Goal: Task Accomplishment & Management: Use online tool/utility

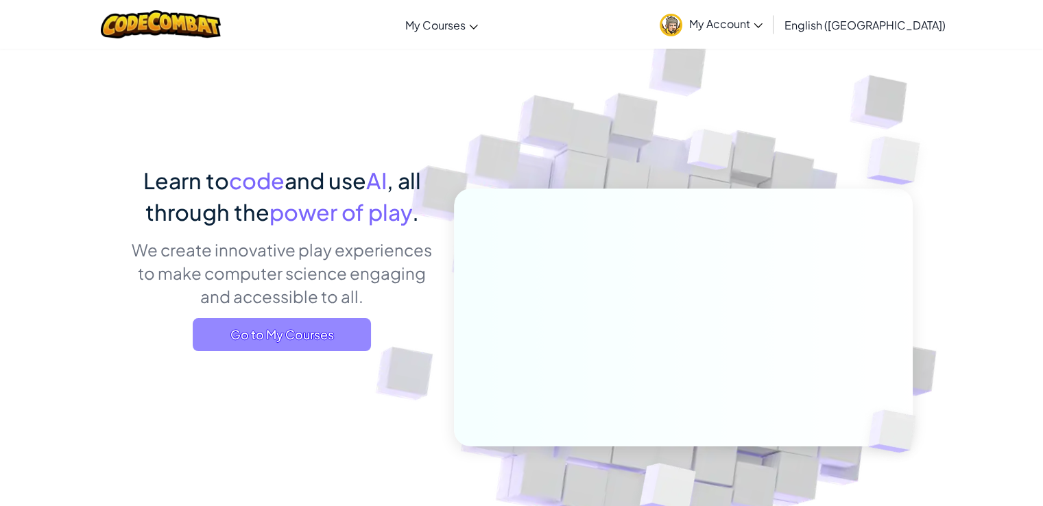
click at [343, 324] on span "Go to My Courses" at bounding box center [282, 334] width 178 height 33
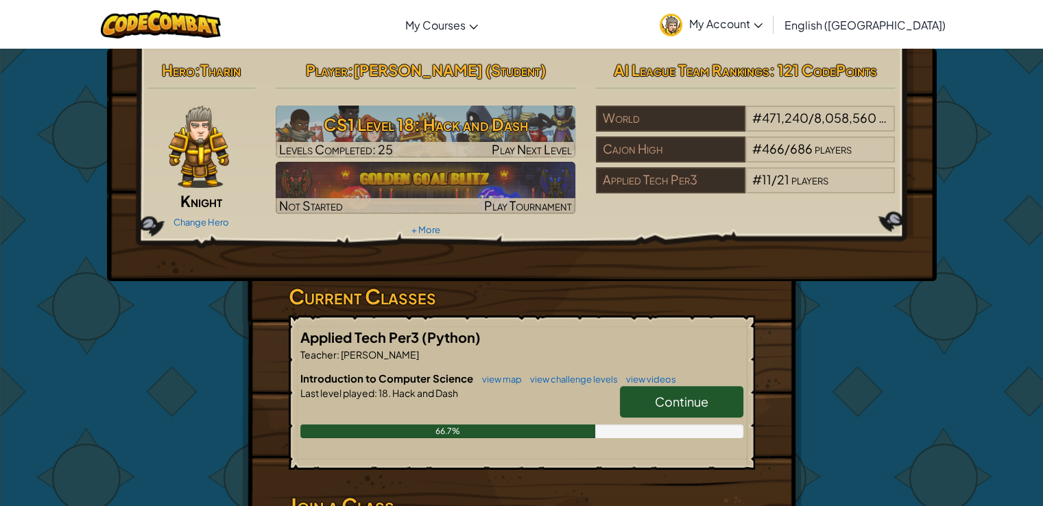
click at [639, 396] on link "Continue" at bounding box center [681, 402] width 123 height 32
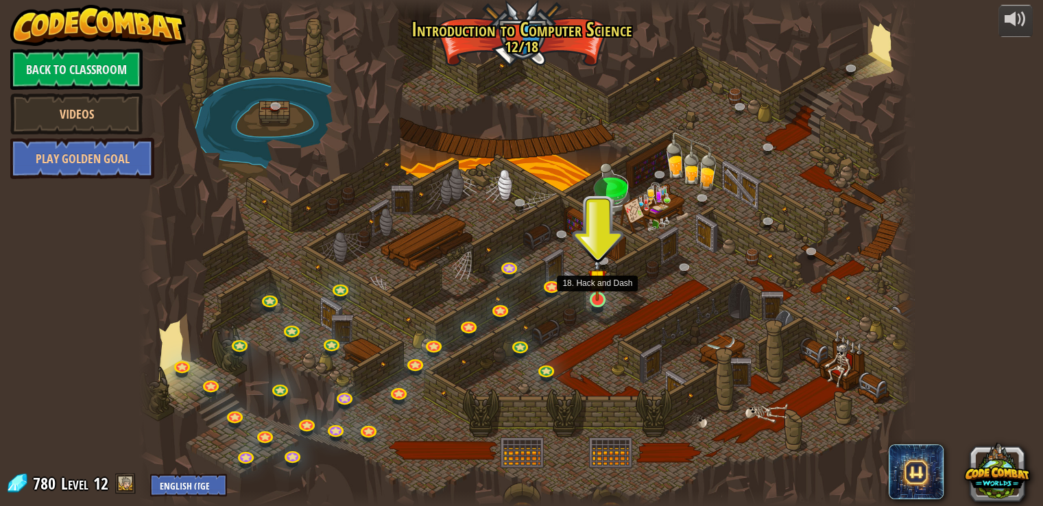
click at [593, 297] on img at bounding box center [597, 279] width 19 height 45
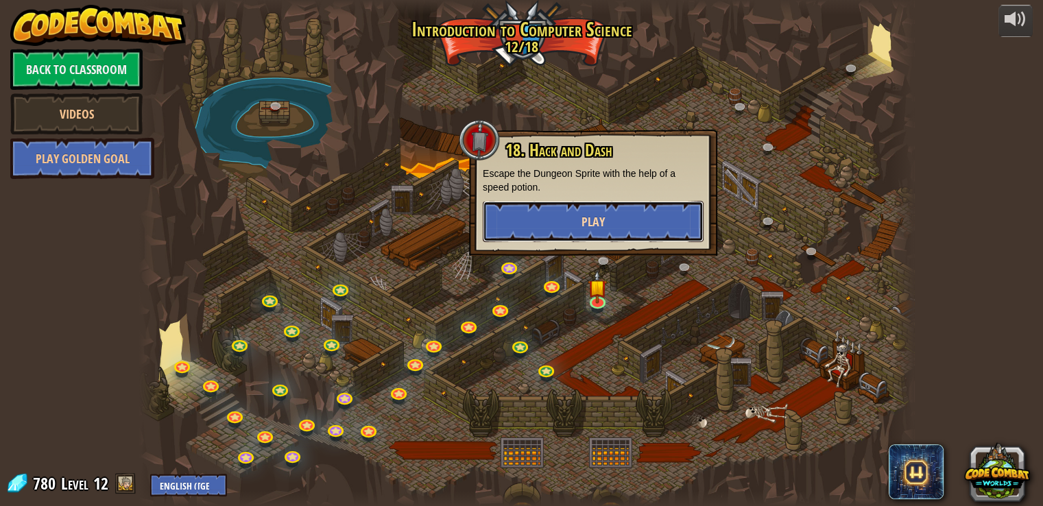
click at [580, 215] on button "Play" at bounding box center [593, 221] width 221 height 41
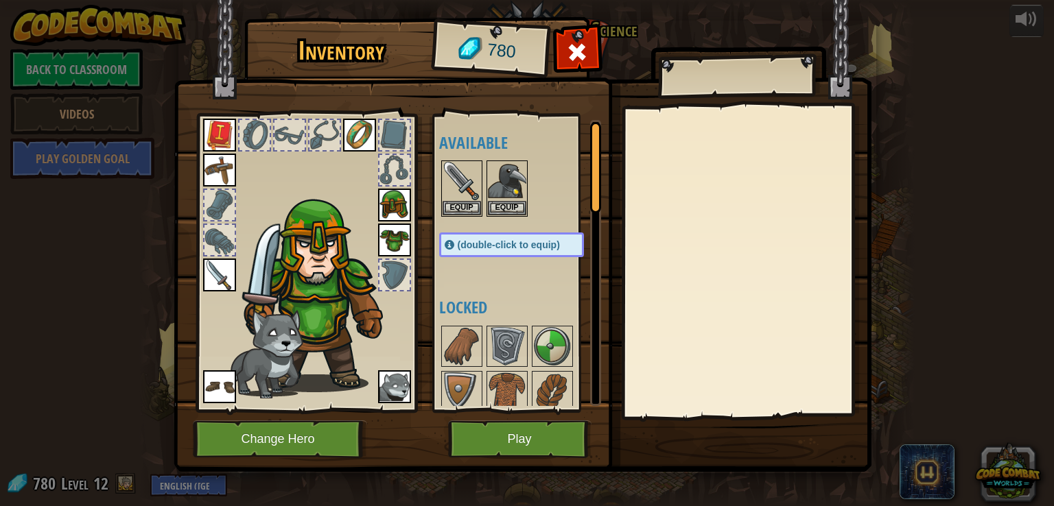
click at [394, 249] on img at bounding box center [394, 240] width 33 height 33
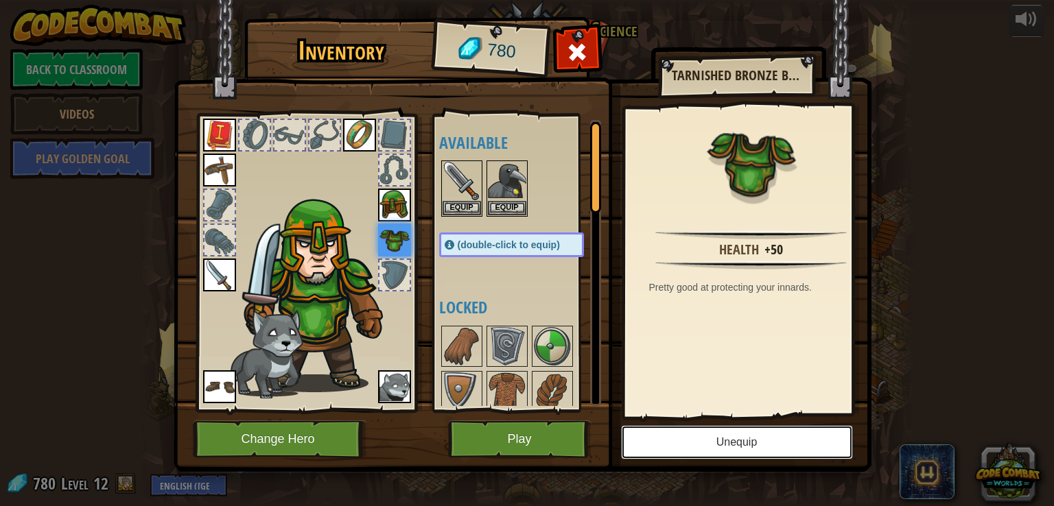
click at [702, 449] on button "Unequip" at bounding box center [737, 442] width 232 height 34
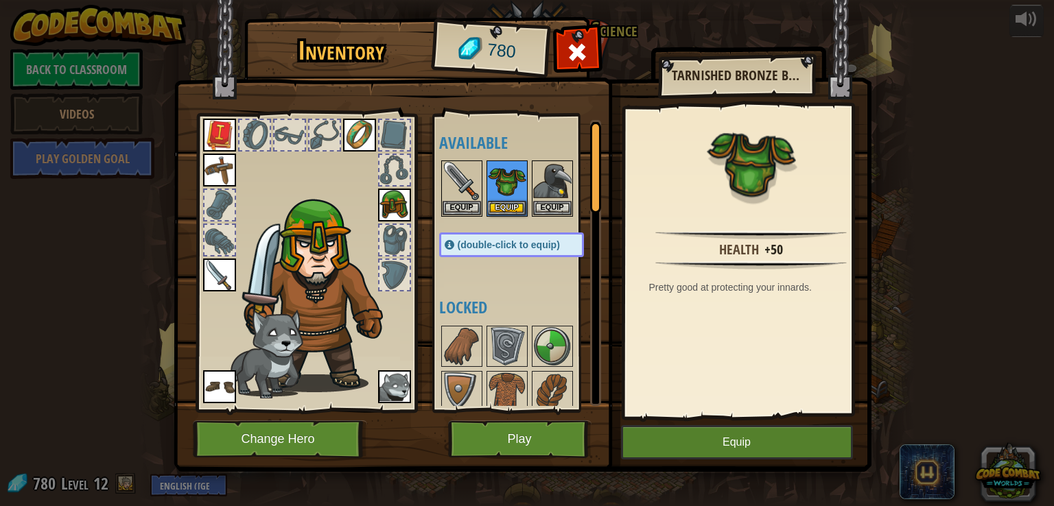
click at [383, 204] on img at bounding box center [394, 205] width 33 height 33
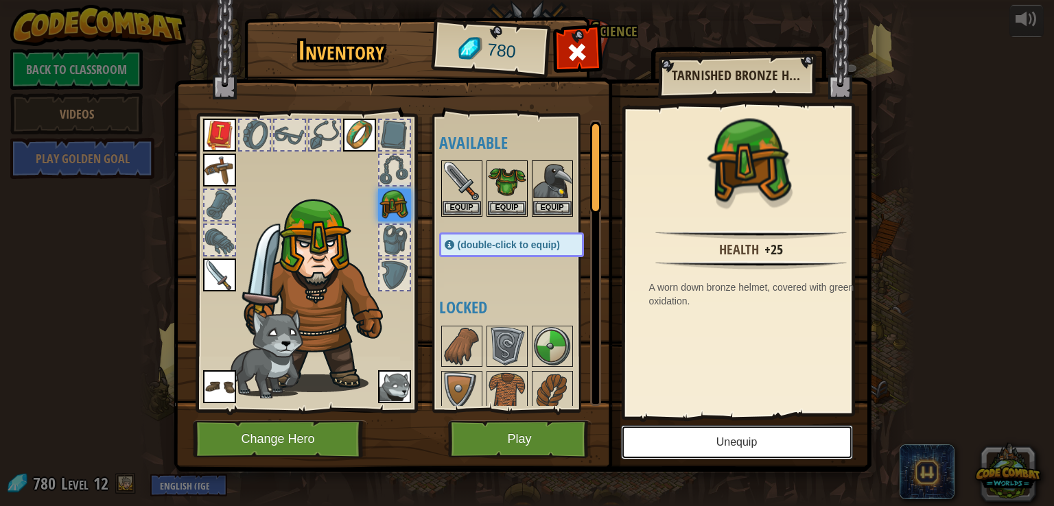
click at [698, 441] on button "Unequip" at bounding box center [737, 442] width 232 height 34
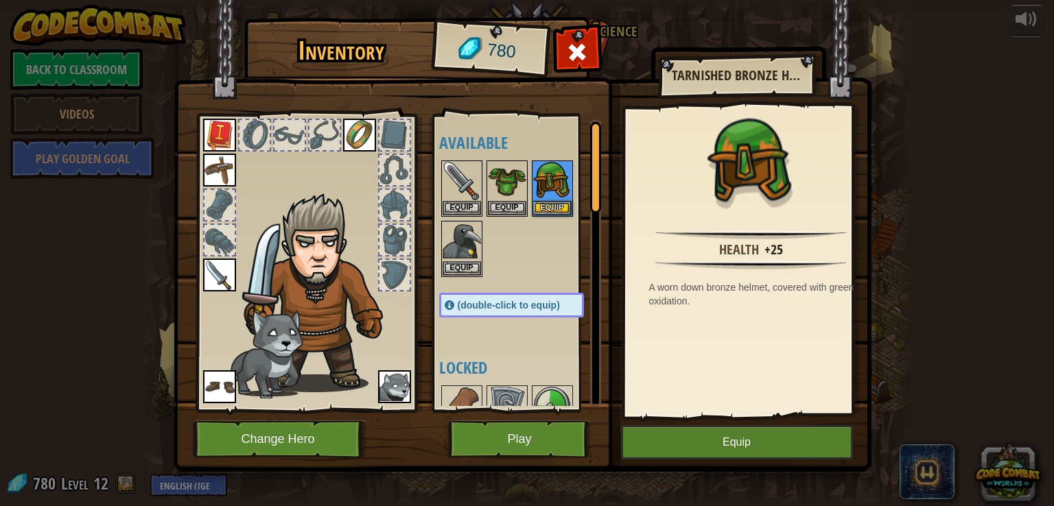
click at [214, 272] on img at bounding box center [219, 275] width 33 height 33
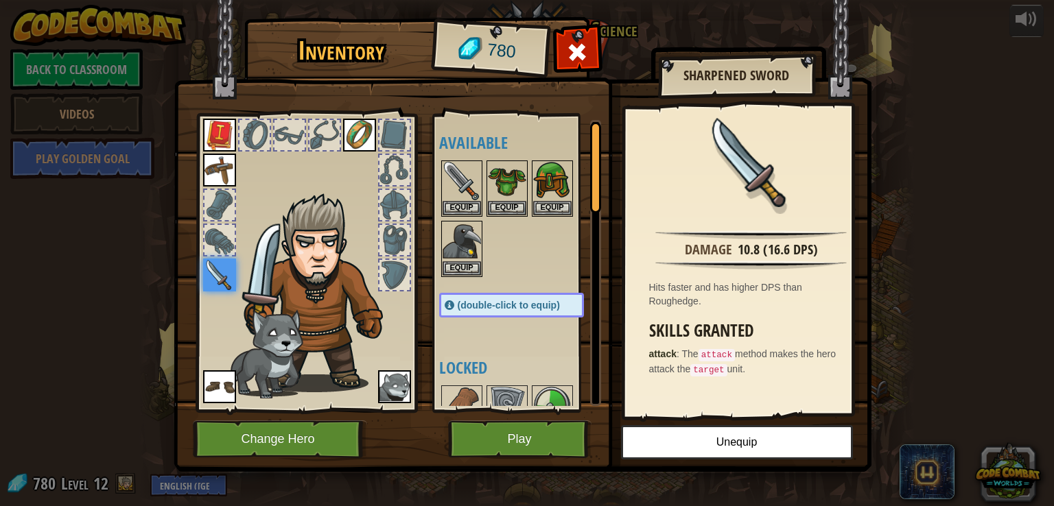
click at [229, 132] on img at bounding box center [219, 135] width 33 height 33
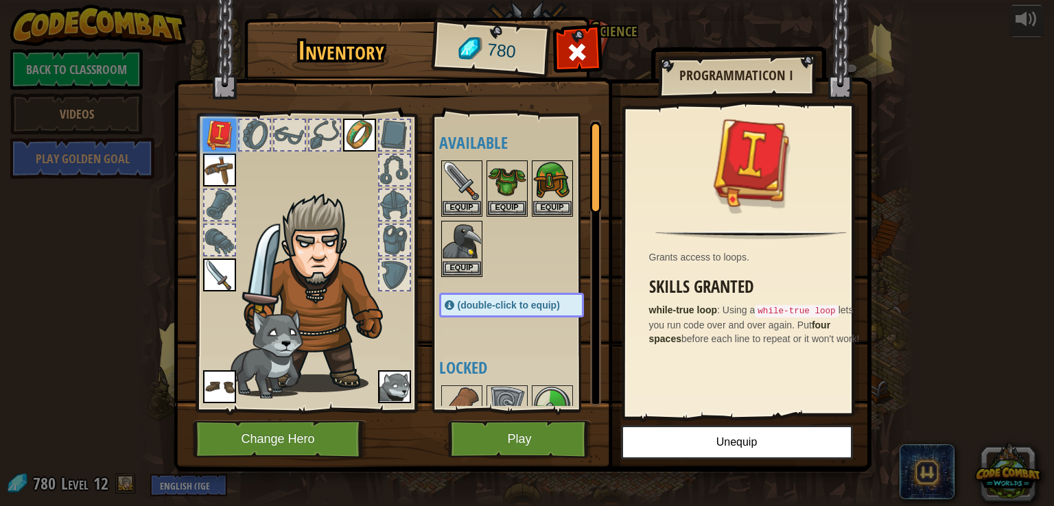
click at [254, 126] on div at bounding box center [254, 135] width 30 height 30
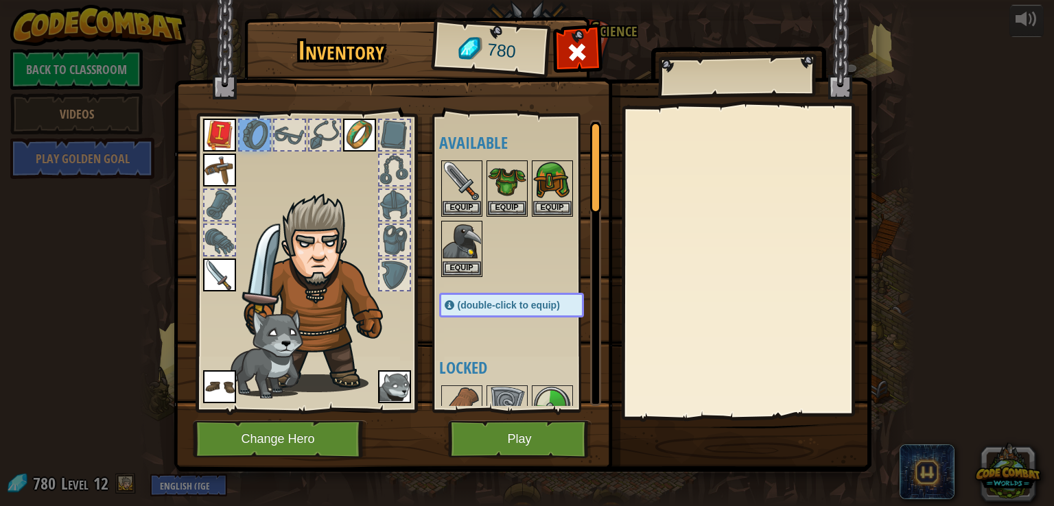
click at [219, 157] on img at bounding box center [219, 170] width 33 height 33
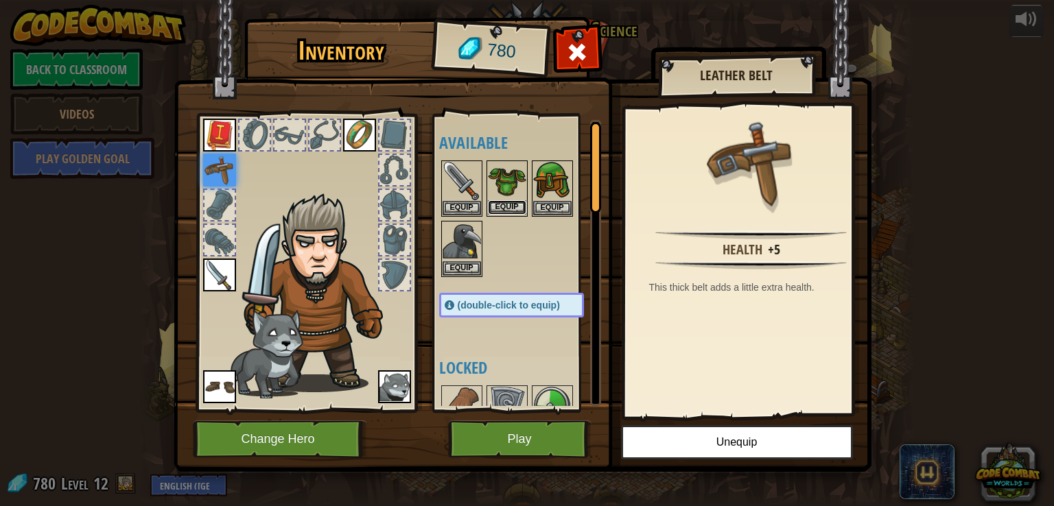
click at [506, 202] on button "Equip" at bounding box center [507, 207] width 38 height 14
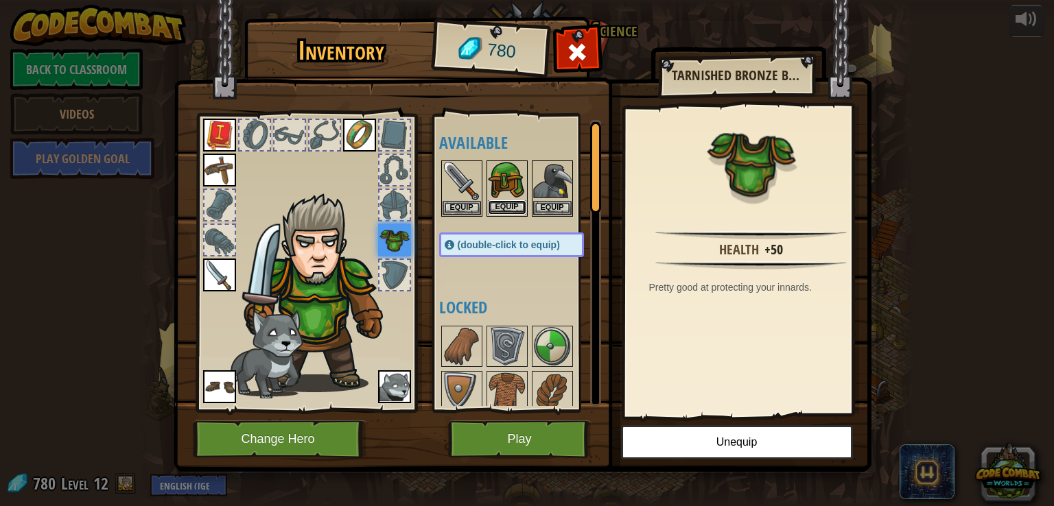
click at [506, 202] on button "Equip" at bounding box center [507, 207] width 38 height 14
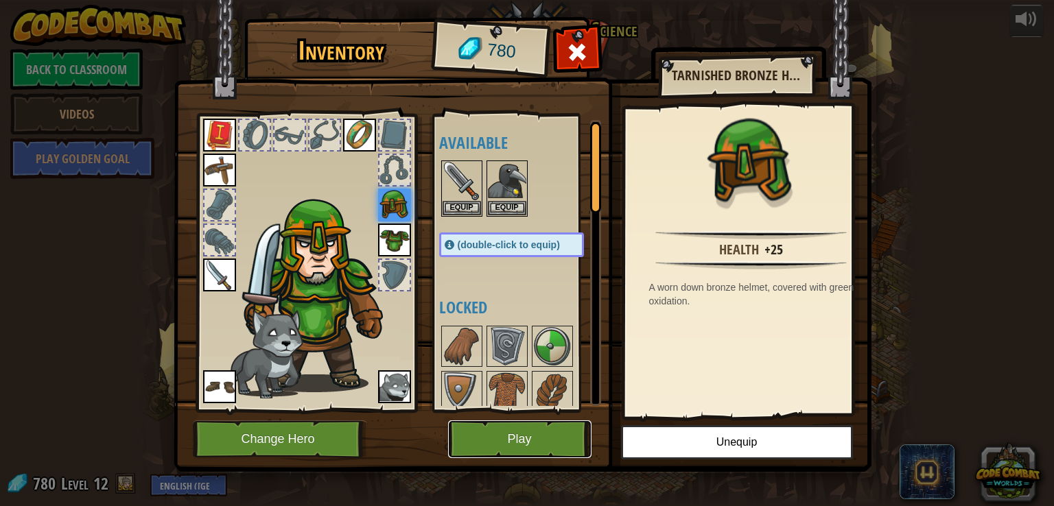
click at [555, 454] on button "Play" at bounding box center [519, 439] width 143 height 38
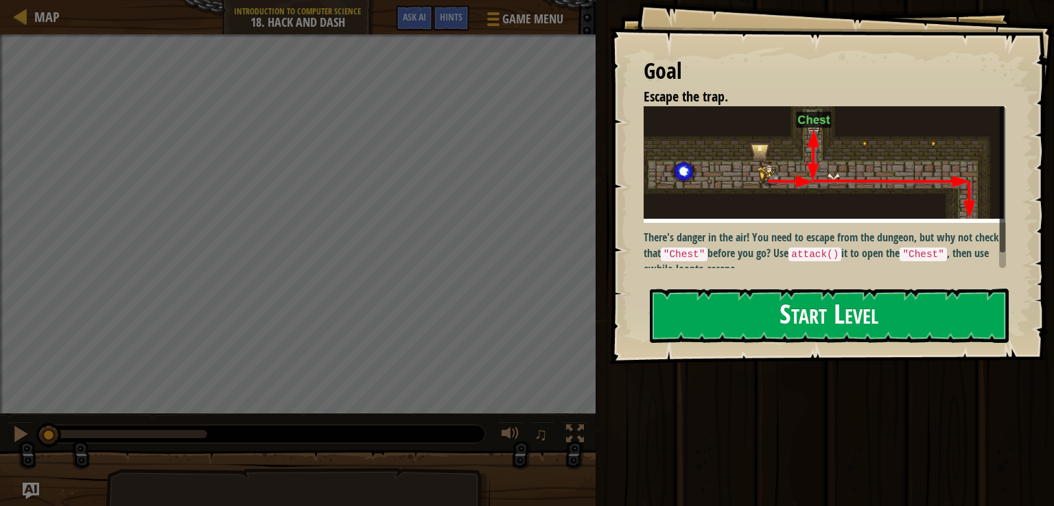
click at [772, 326] on button "Start Level" at bounding box center [829, 316] width 359 height 54
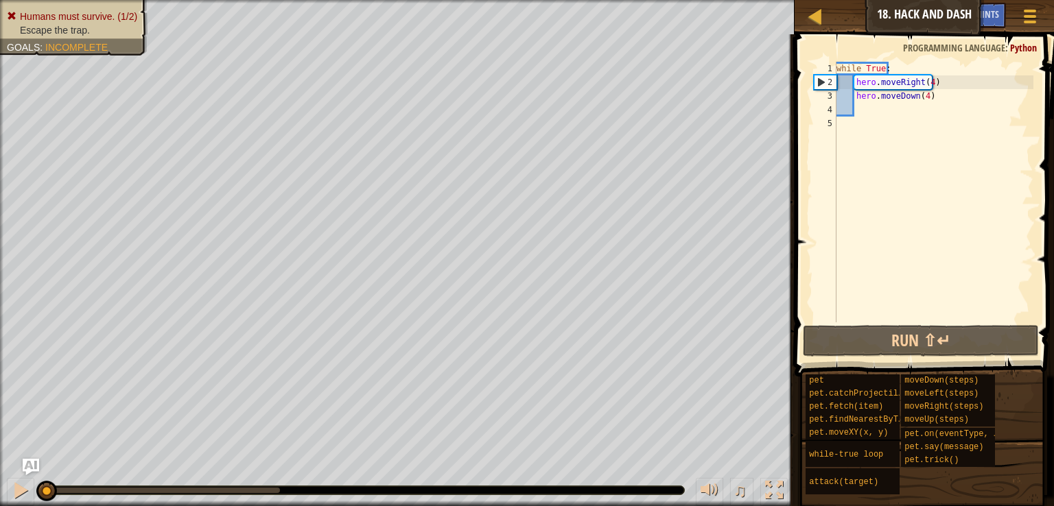
type textarea "while True:"
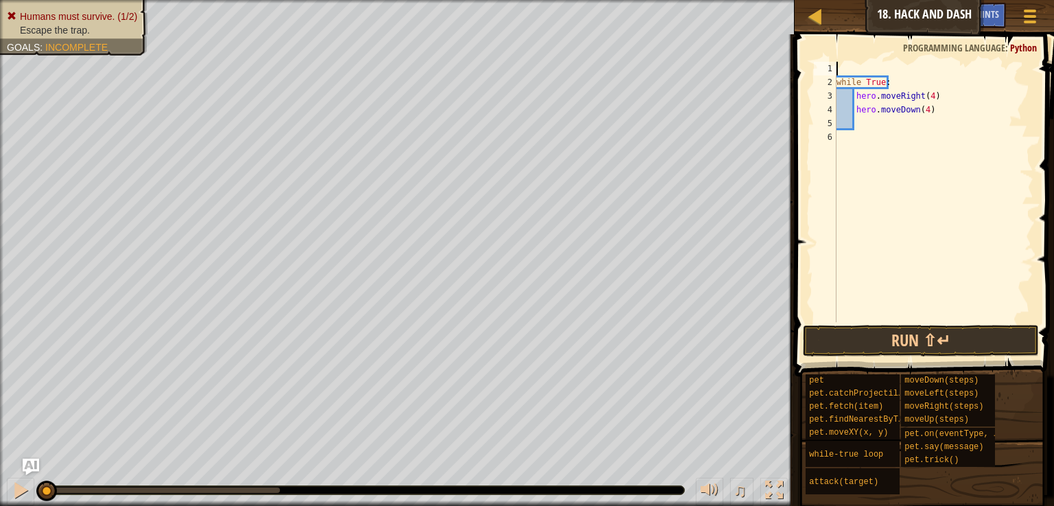
scroll to position [6, 0]
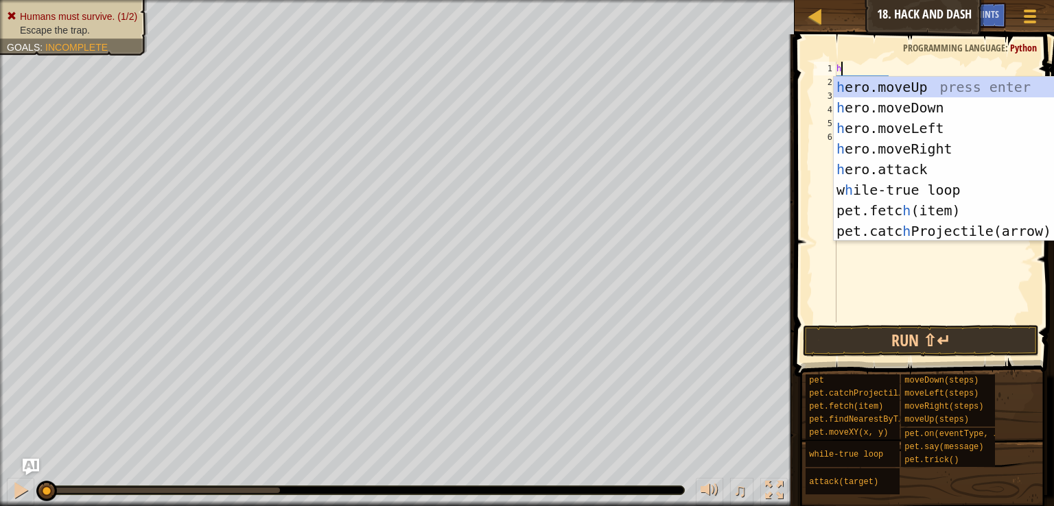
type textarea "her"
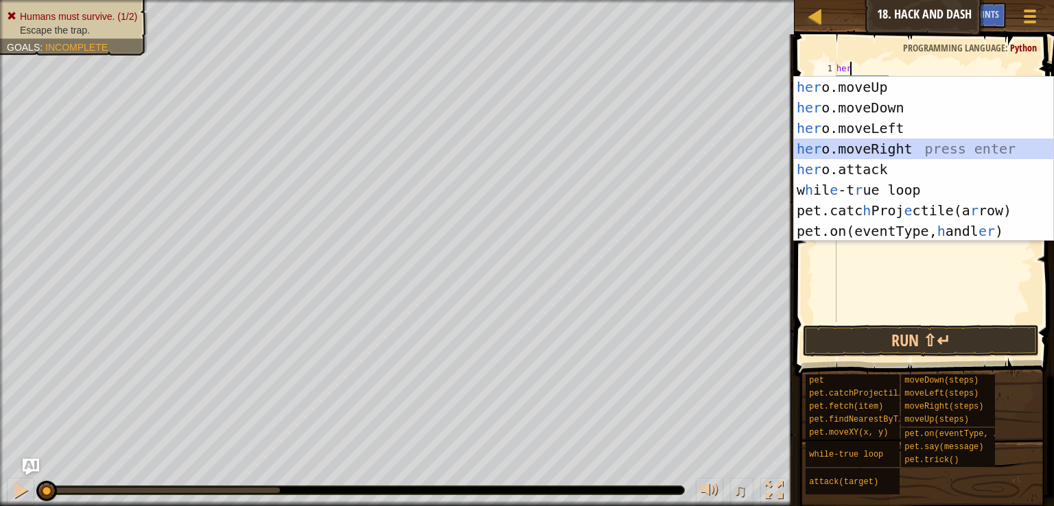
click at [868, 151] on div "her o.moveUp press enter her o.moveDown press enter her o.moveLeft press enter …" at bounding box center [923, 180] width 259 height 206
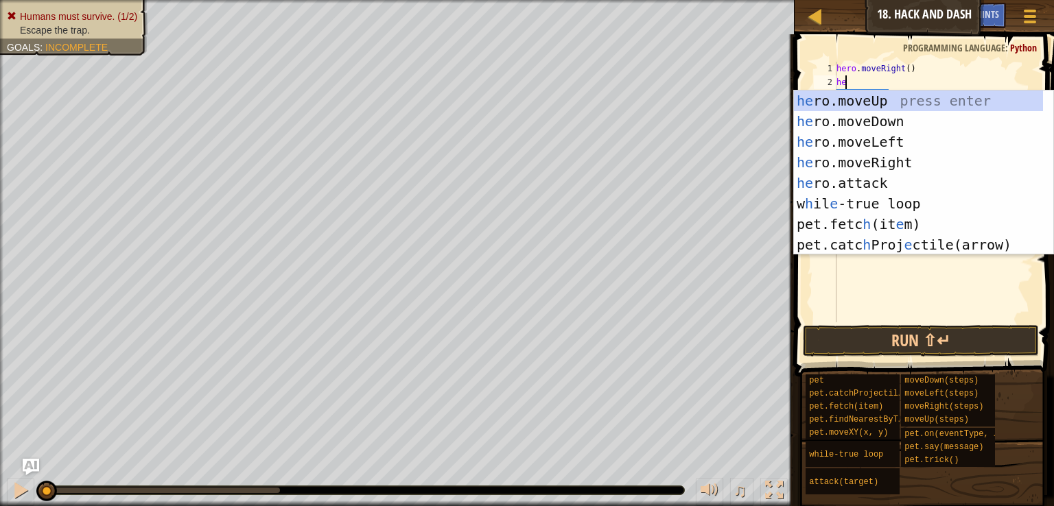
type textarea "her"
click at [936, 97] on div "her o.moveUp press enter her o.moveDown press enter her o.moveLeft press enter …" at bounding box center [923, 194] width 259 height 206
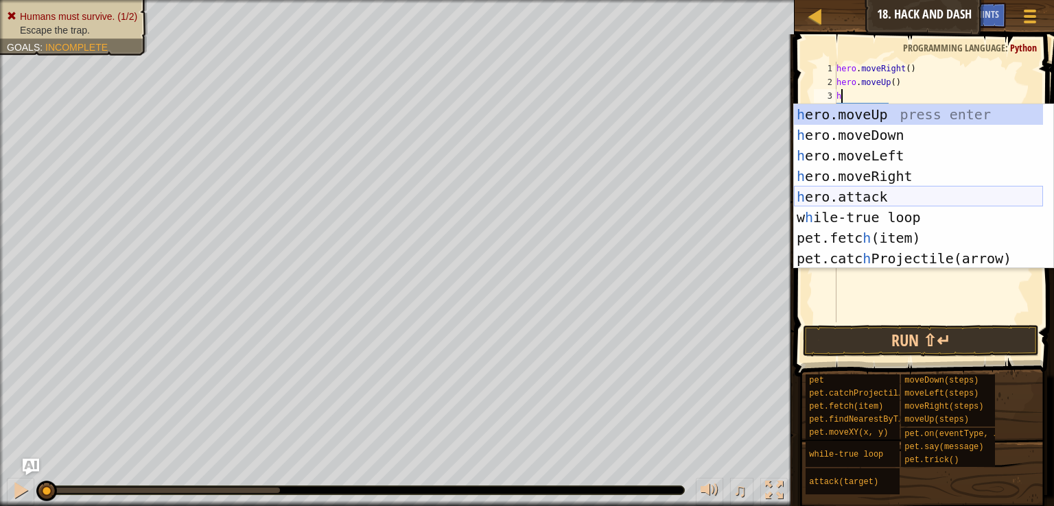
click at [914, 198] on div "h ero.moveUp press enter h ero.moveDown press enter h ero.moveLeft press enter …" at bounding box center [918, 207] width 249 height 206
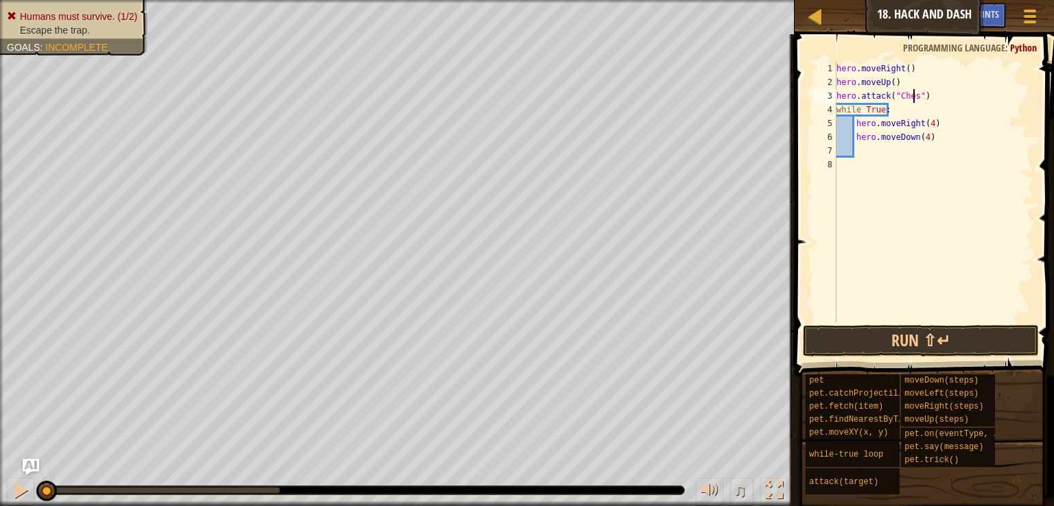
type textarea "hero.attack("Chest")"
click at [866, 149] on div "hero . moveRight ( ) hero . moveUp ( ) hero . attack ( "Chest" ) while True : h…" at bounding box center [933, 206] width 200 height 288
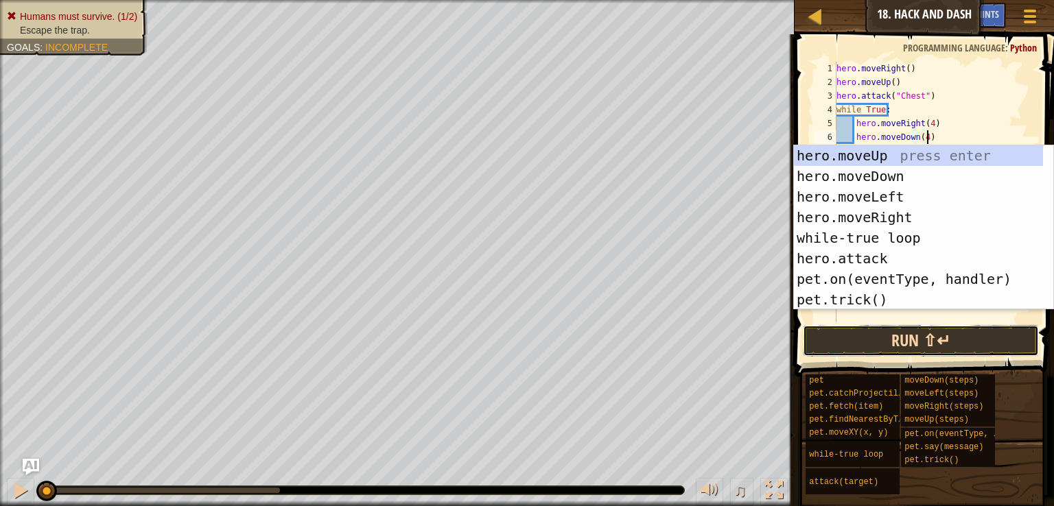
click at [951, 340] on button "Run ⇧↵" at bounding box center [920, 341] width 236 height 32
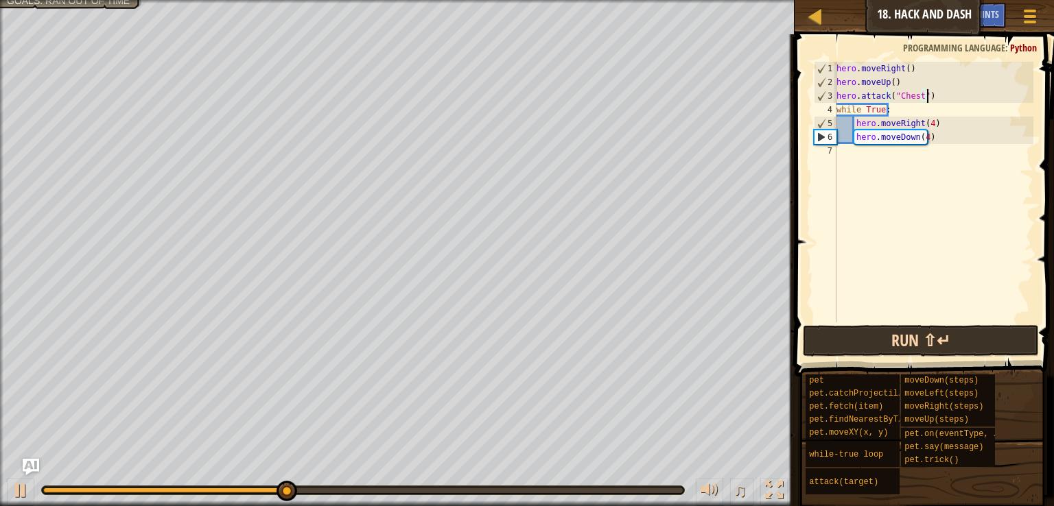
type textarea "while True:"
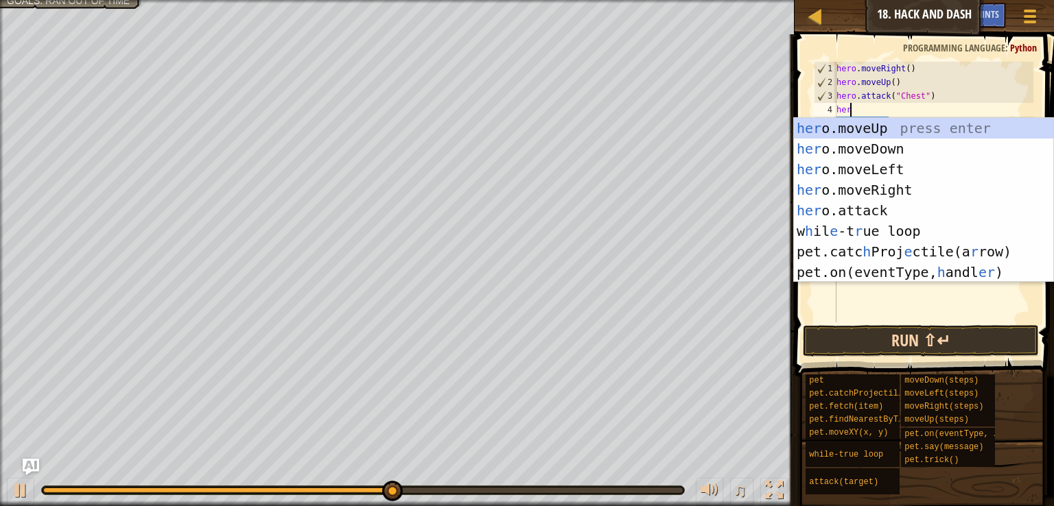
type textarea "hero"
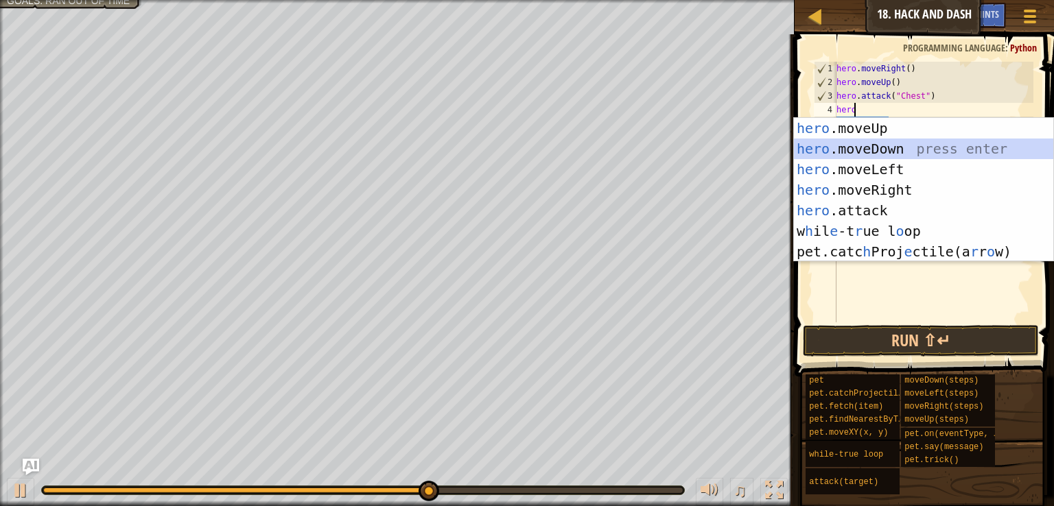
click at [866, 151] on div "hero .moveUp press enter hero .moveDown press enter hero .moveLeft press enter …" at bounding box center [923, 210] width 259 height 185
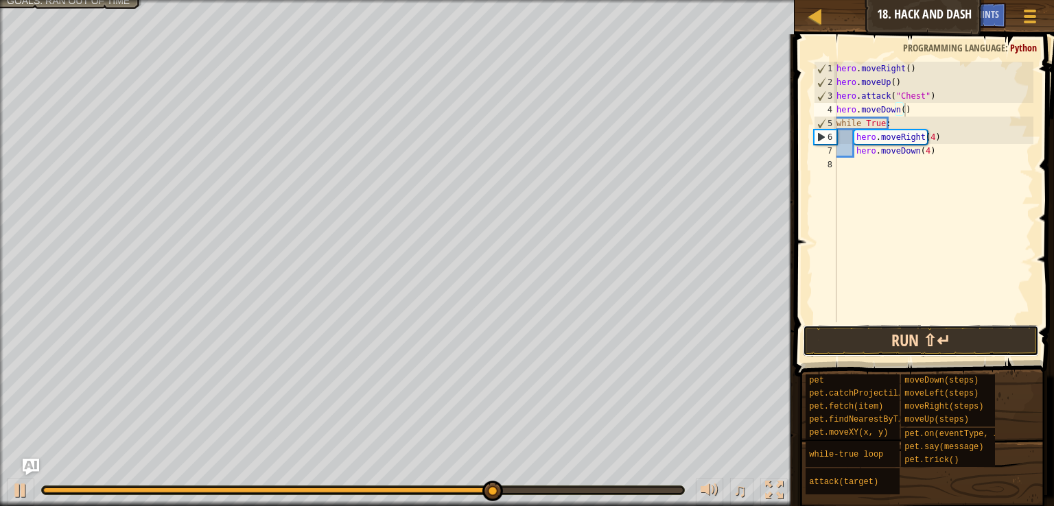
click at [903, 339] on button "Run ⇧↵" at bounding box center [920, 341] width 236 height 32
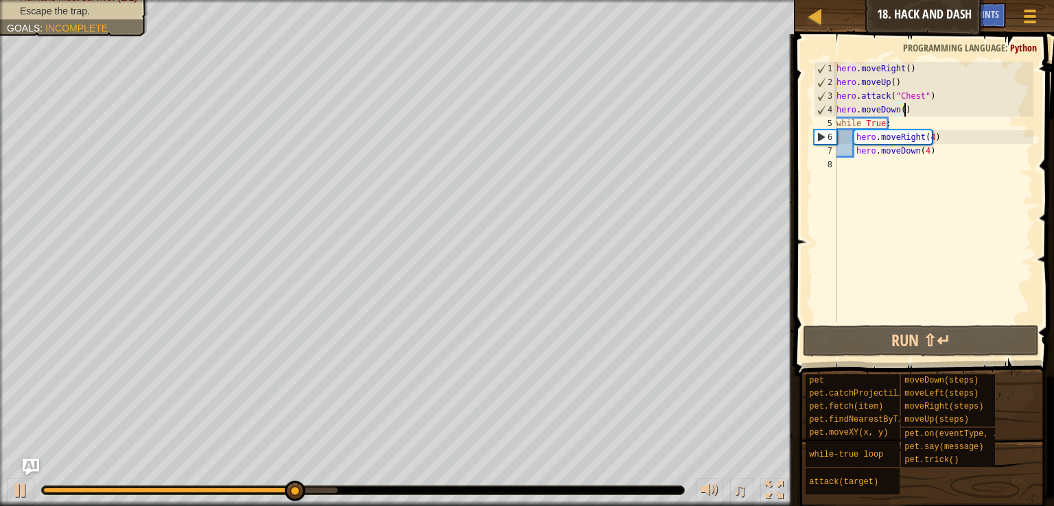
click at [923, 135] on div "hero . moveRight ( ) hero . moveUp ( ) hero . attack ( "Chest" ) hero . moveDow…" at bounding box center [933, 206] width 200 height 288
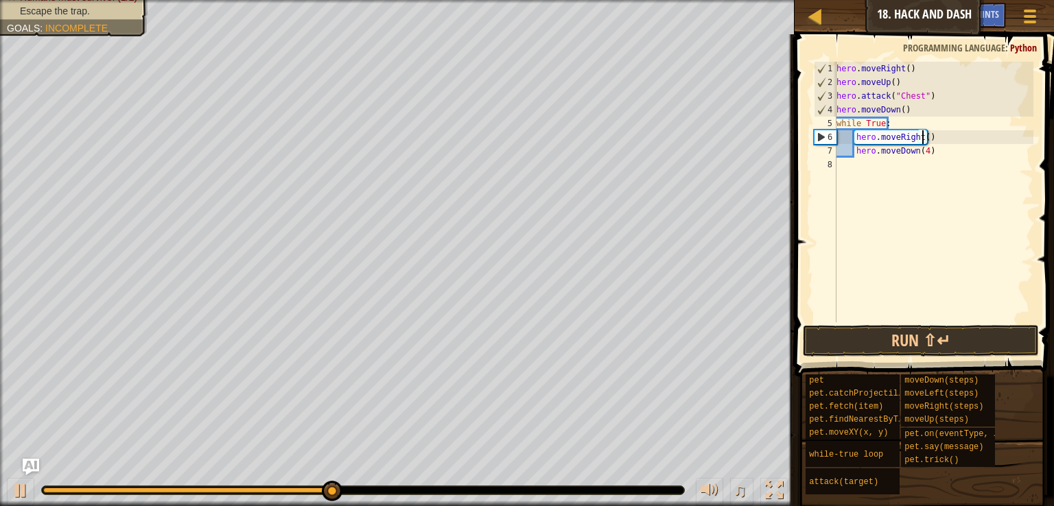
scroll to position [6, 7]
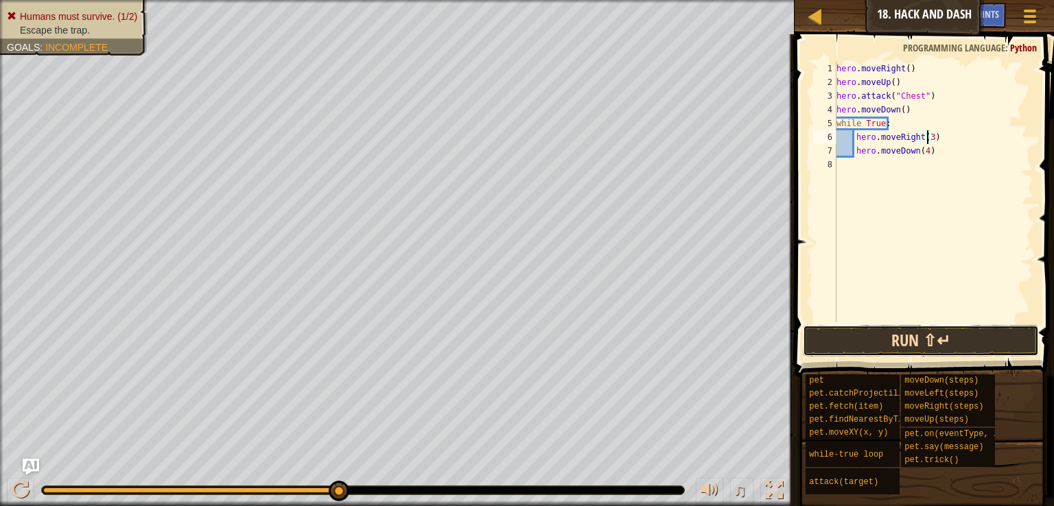
click at [946, 341] on button "Run ⇧↵" at bounding box center [920, 341] width 236 height 32
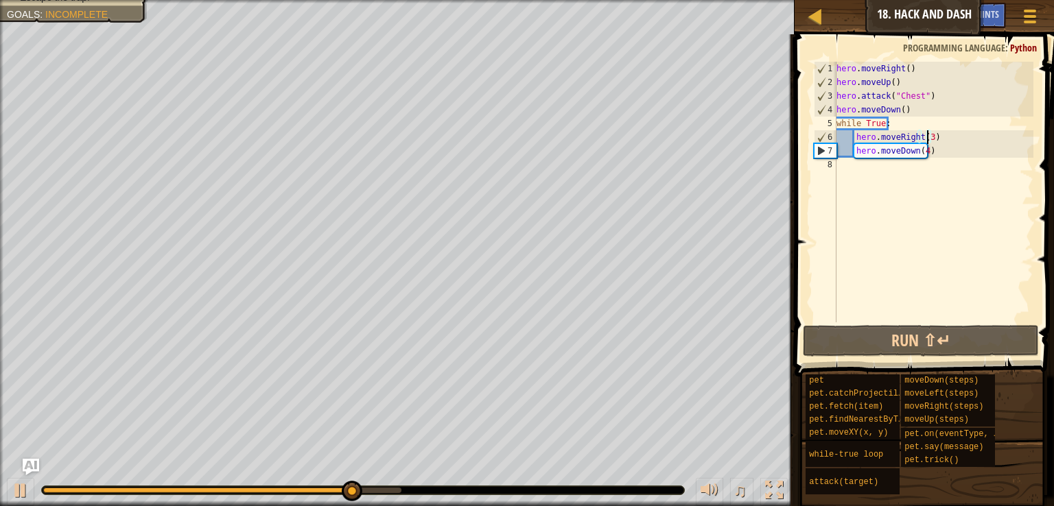
click at [919, 149] on div "hero . moveRight ( ) hero . moveUp ( ) hero . attack ( "Chest" ) hero . moveDow…" at bounding box center [933, 206] width 200 height 288
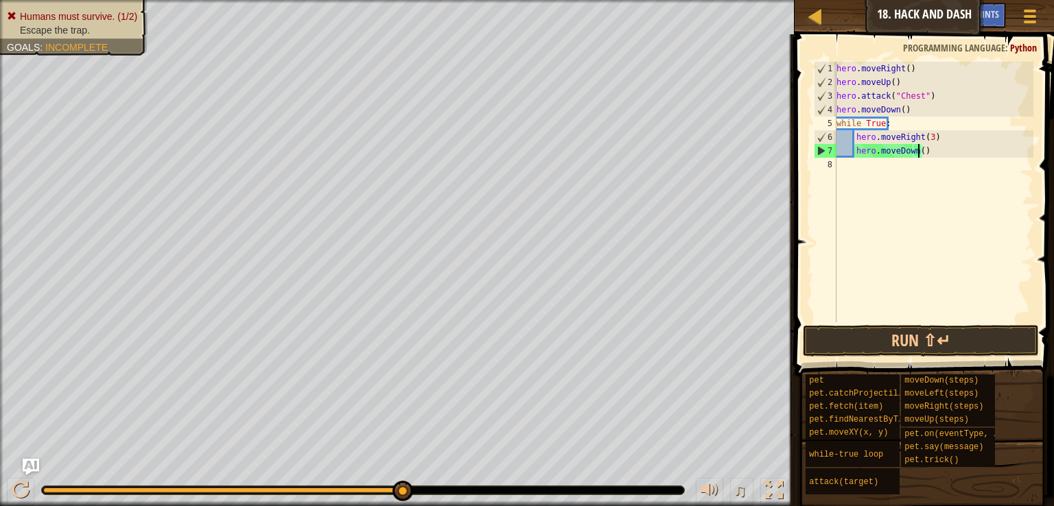
scroll to position [6, 6]
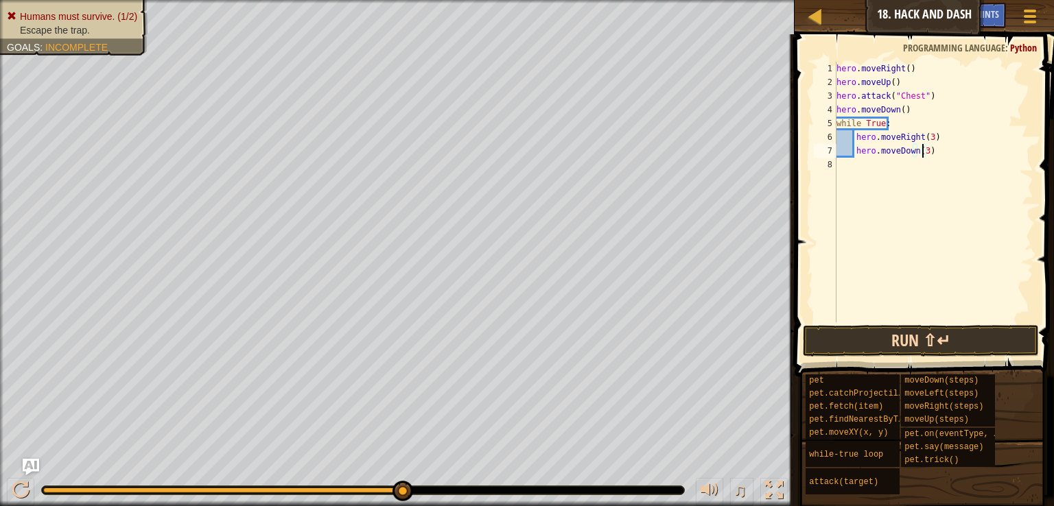
type textarea "hero.moveDown(3)"
click at [988, 335] on button "Run ⇧↵" at bounding box center [920, 341] width 236 height 32
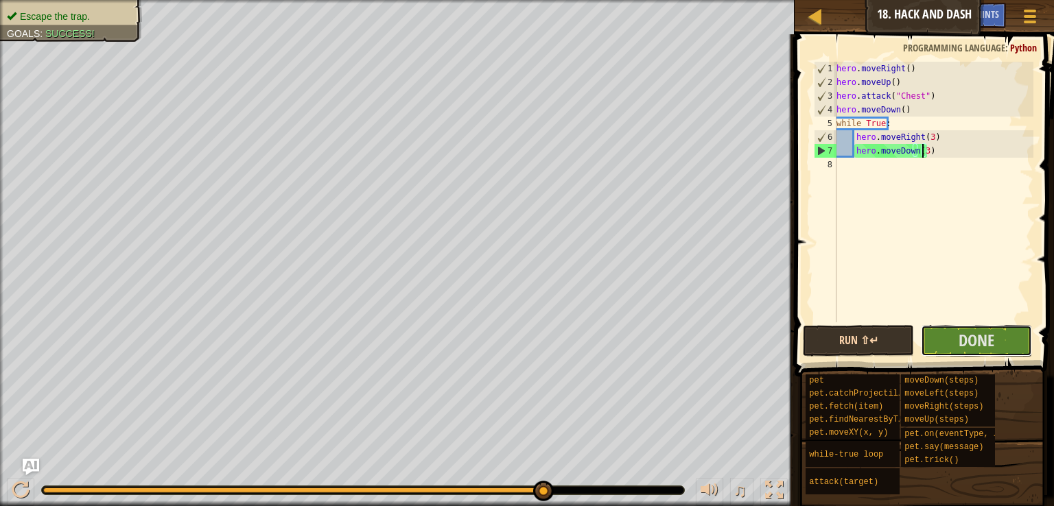
click at [988, 335] on span "Done" at bounding box center [976, 340] width 36 height 22
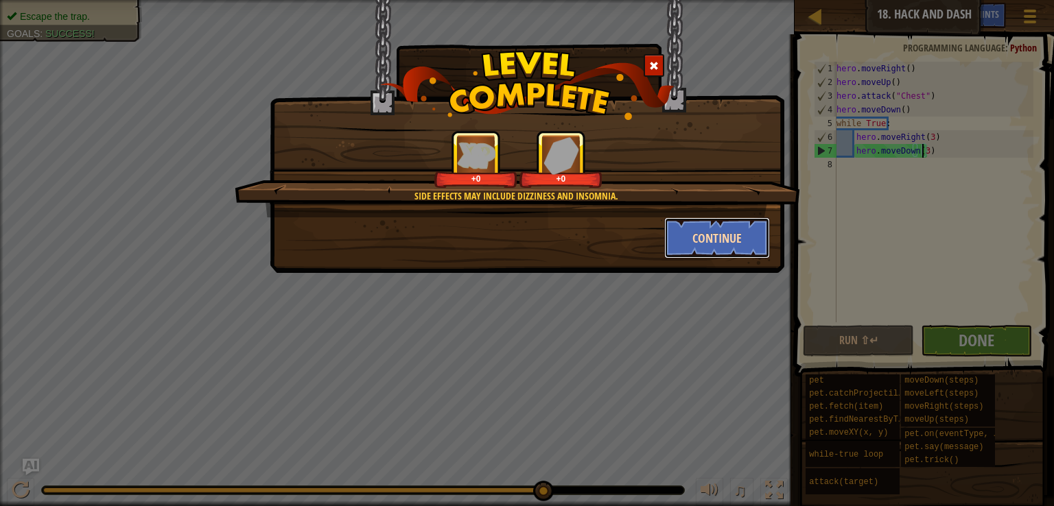
click at [738, 237] on button "Continue" at bounding box center [717, 237] width 106 height 41
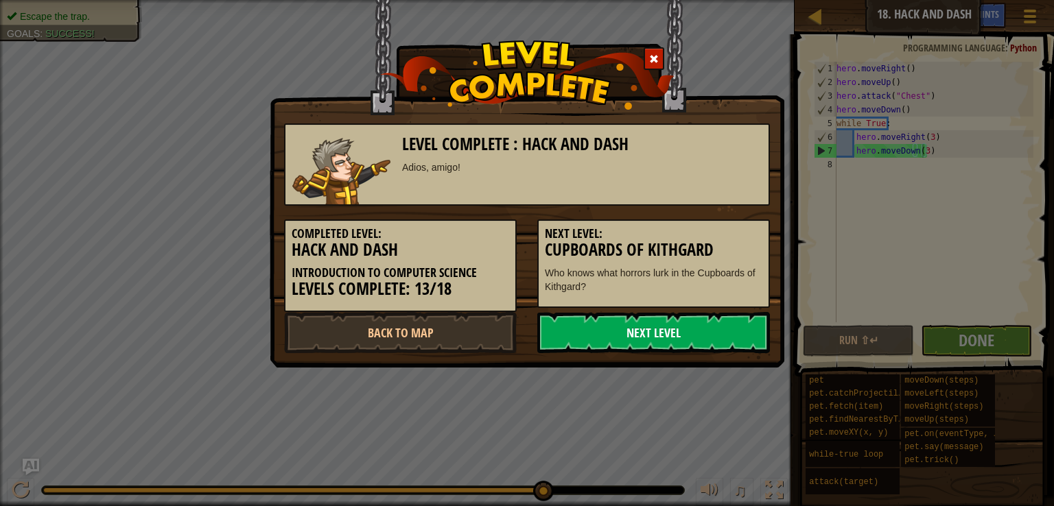
click at [662, 329] on link "Next Level" at bounding box center [653, 332] width 233 height 41
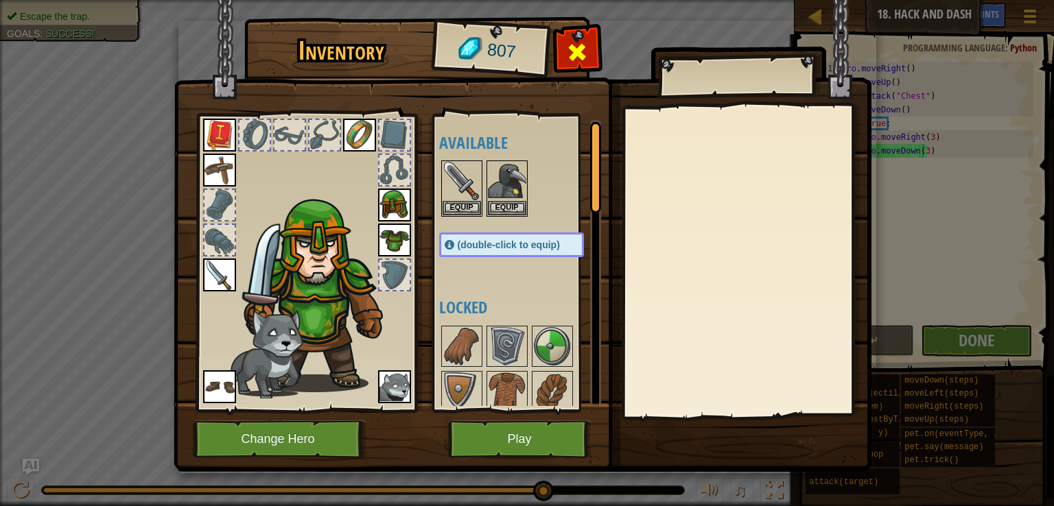
click at [576, 54] on span at bounding box center [577, 52] width 22 height 22
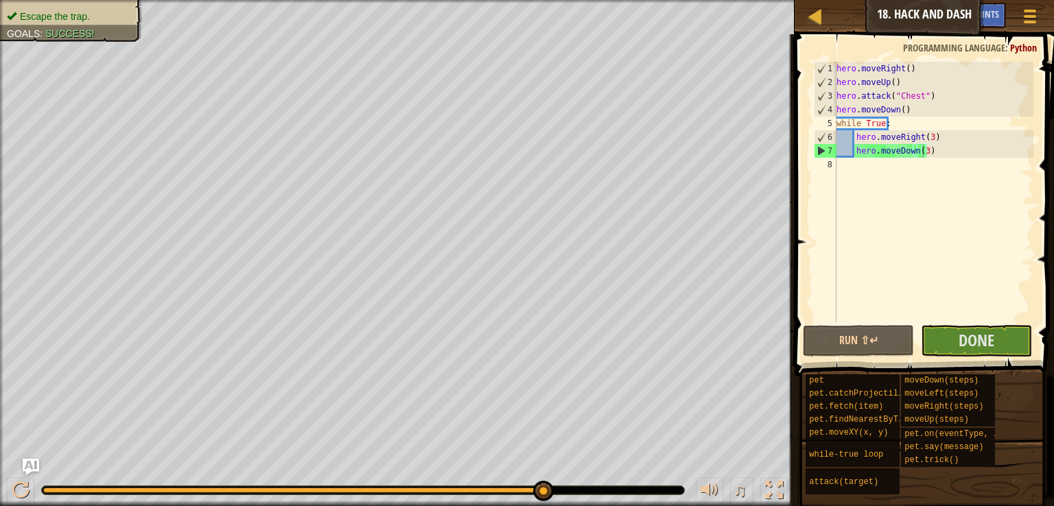
click at [971, 344] on span "Done" at bounding box center [976, 340] width 36 height 22
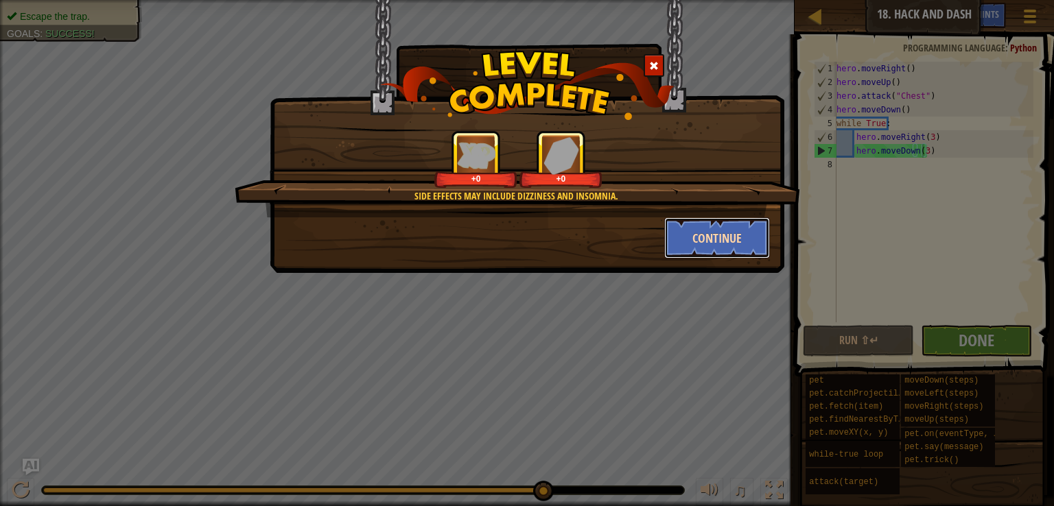
click at [720, 238] on button "Continue" at bounding box center [717, 237] width 106 height 41
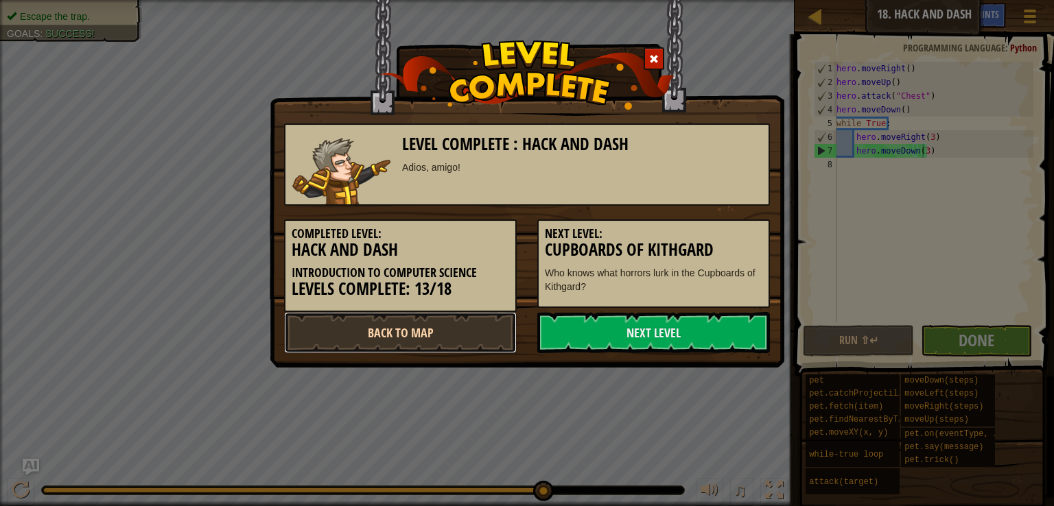
click at [494, 329] on link "Back to Map" at bounding box center [400, 332] width 233 height 41
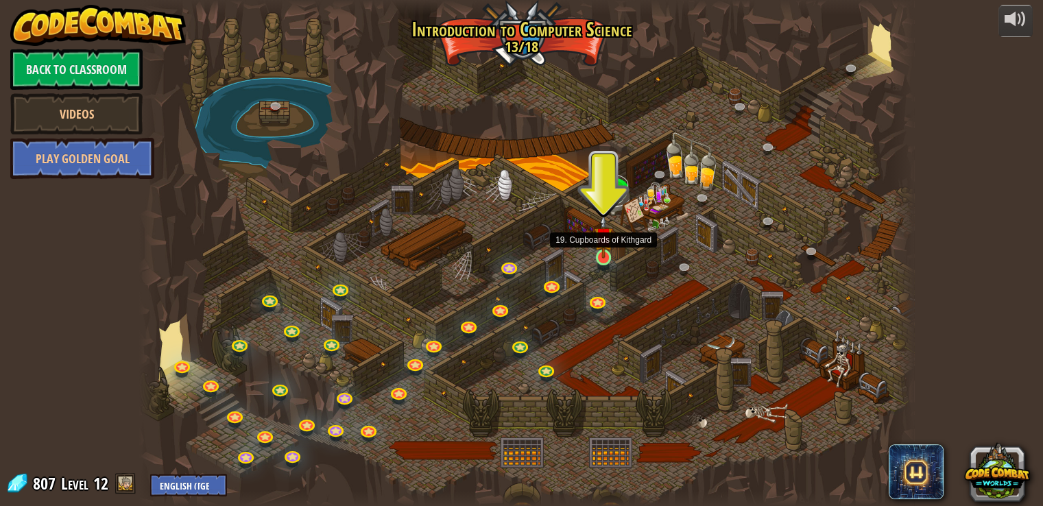
click at [601, 253] on img at bounding box center [603, 237] width 19 height 45
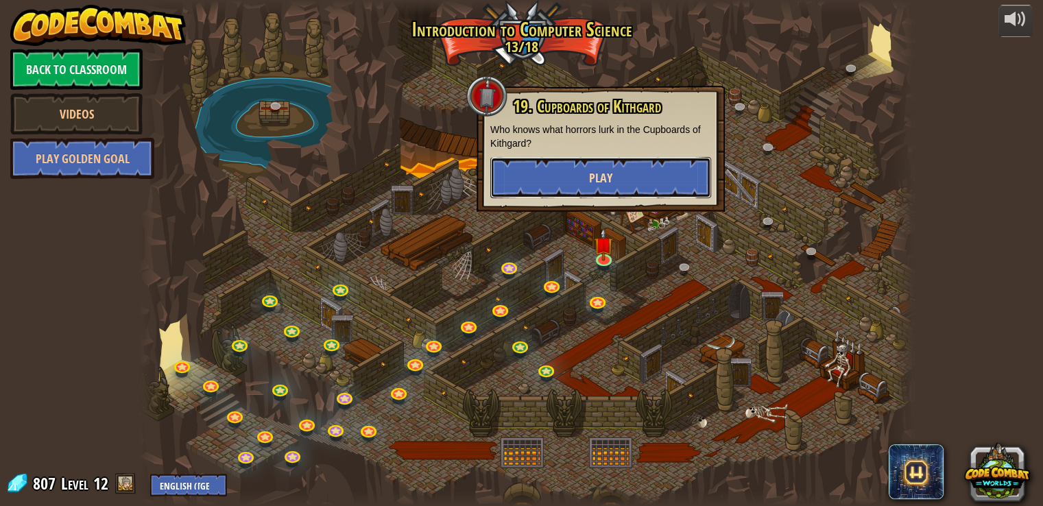
click at [609, 163] on button "Play" at bounding box center [600, 177] width 221 height 41
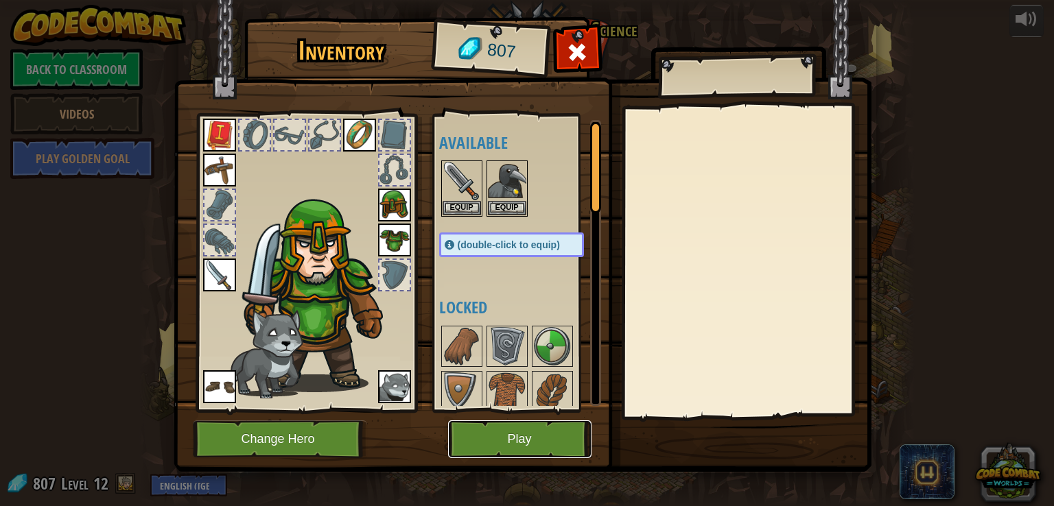
click at [570, 438] on button "Play" at bounding box center [519, 439] width 143 height 38
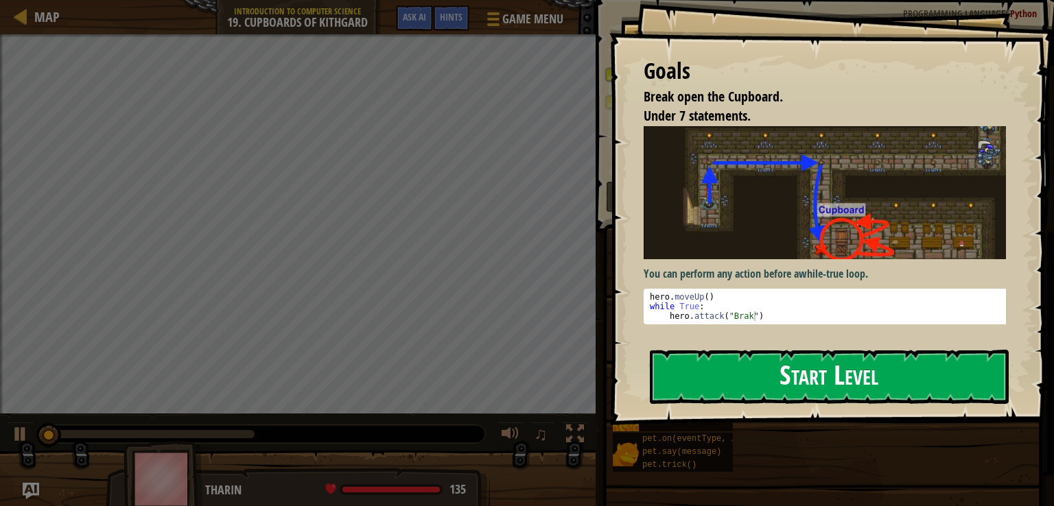
click at [715, 379] on button "Start Level" at bounding box center [829, 377] width 359 height 54
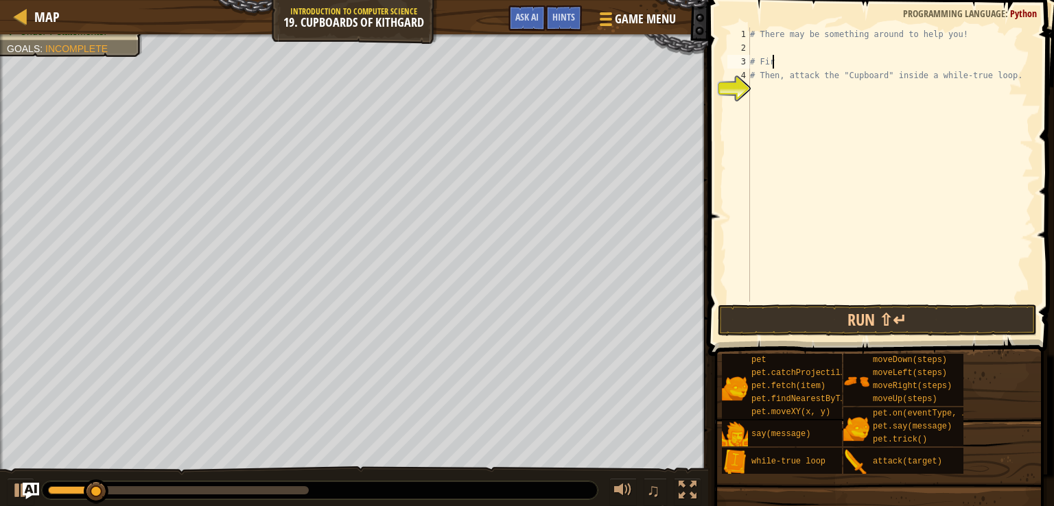
type textarea "#"
type textarea "# Then, attack the "Cupboard" inside a while-true loop."
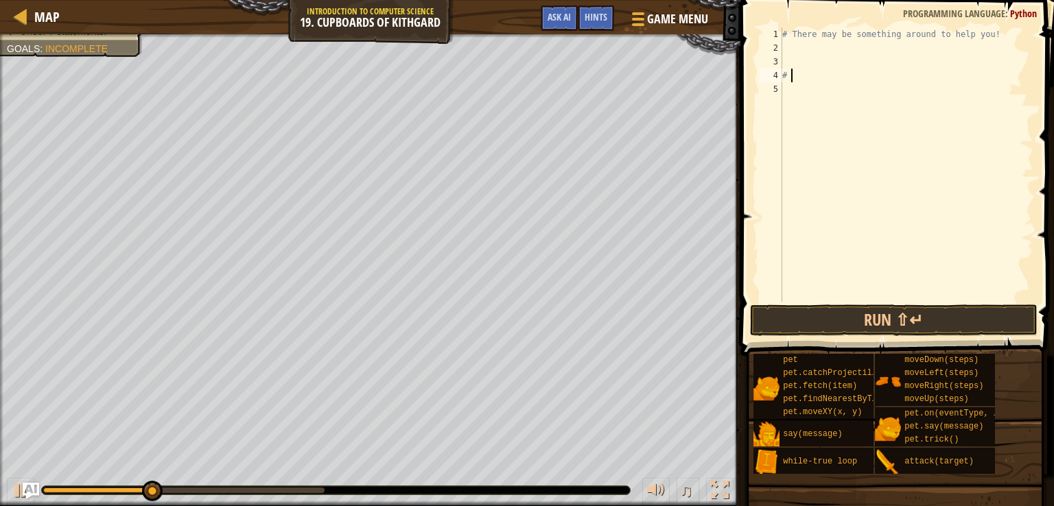
type textarea "#"
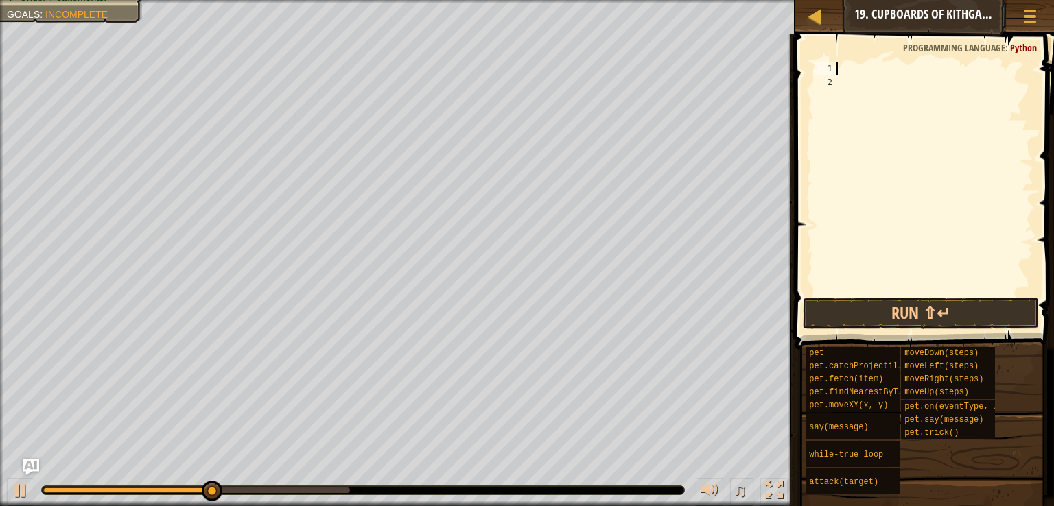
type textarea "w"
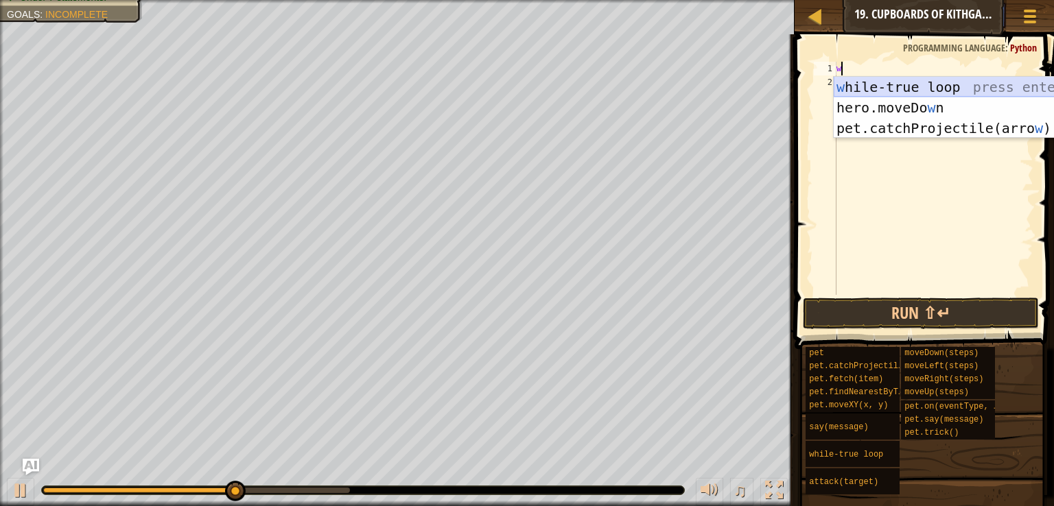
click at [893, 82] on div "w hile-true loop press enter hero.moveDo w n press enter pet.catchProjectile(ar…" at bounding box center [962, 128] width 259 height 103
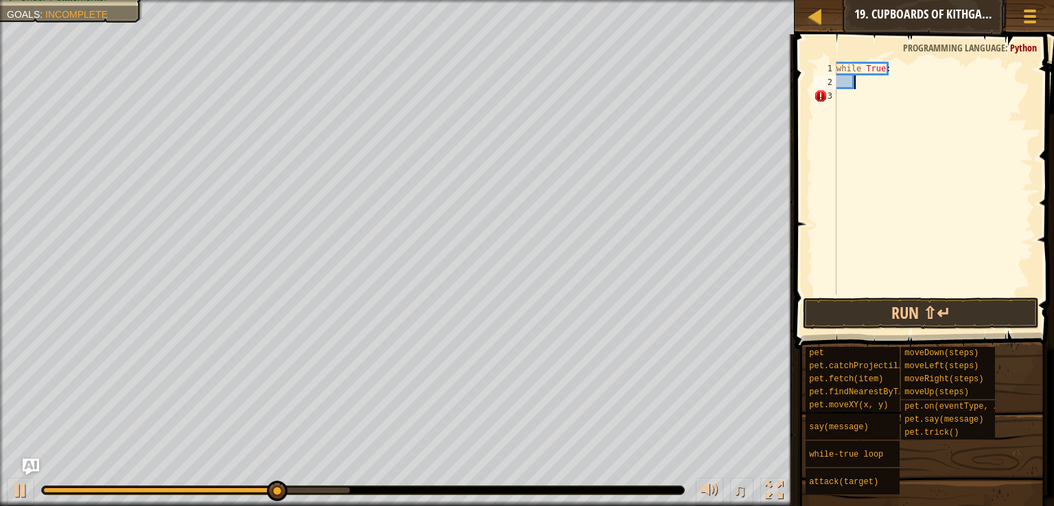
scroll to position [6, 1]
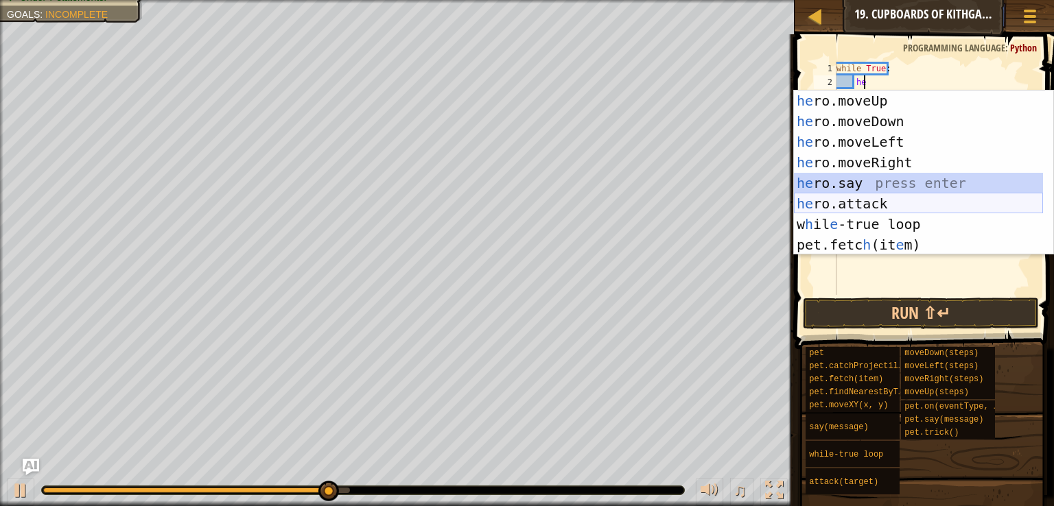
drag, startPoint x: 874, startPoint y: 191, endPoint x: 894, endPoint y: 203, distance: 23.1
click at [894, 203] on div "he ro.moveUp press enter he ro.moveDown press enter he ro.moveLeft press enter …" at bounding box center [918, 194] width 249 height 206
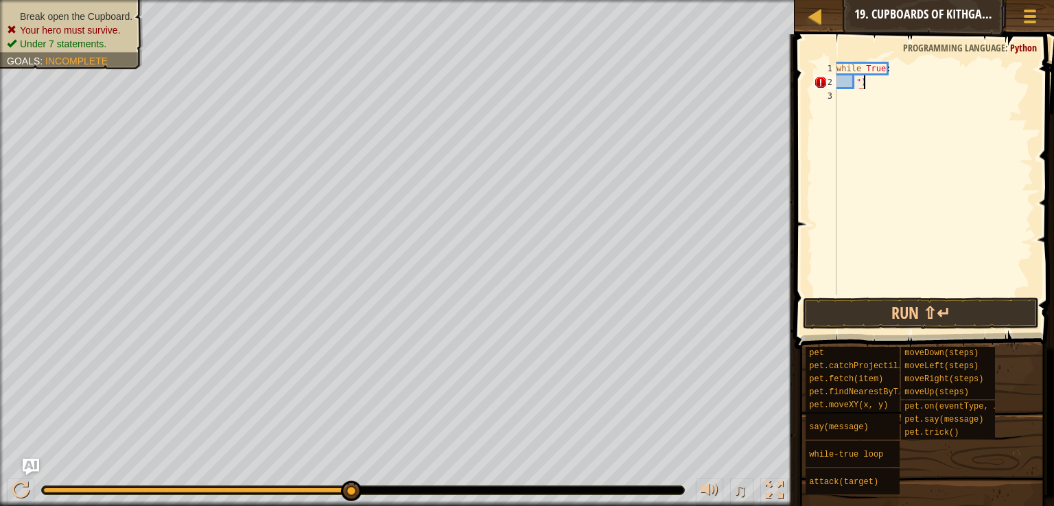
type textarea """
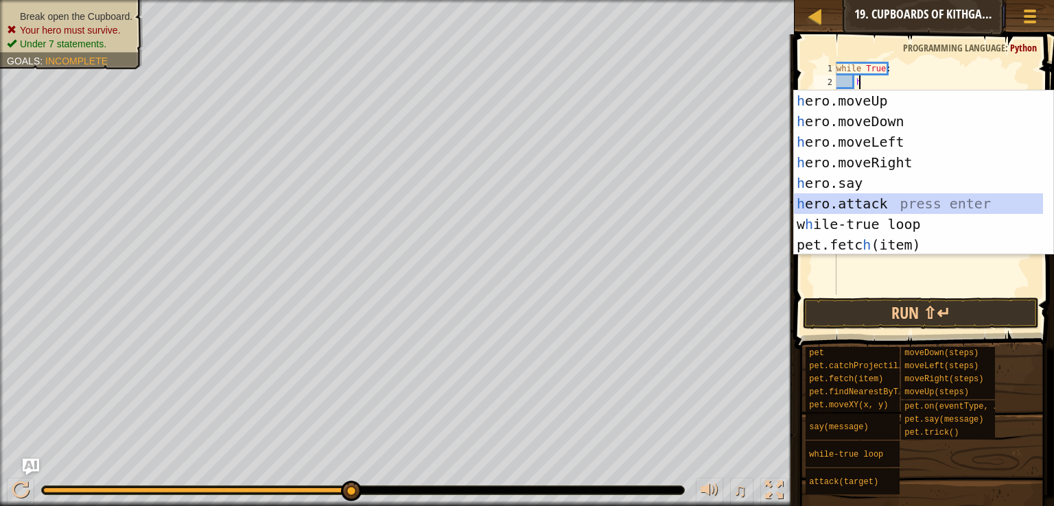
click at [879, 203] on div "h ero.moveUp press enter h ero.moveDown press enter h ero.moveLeft press enter …" at bounding box center [918, 194] width 249 height 206
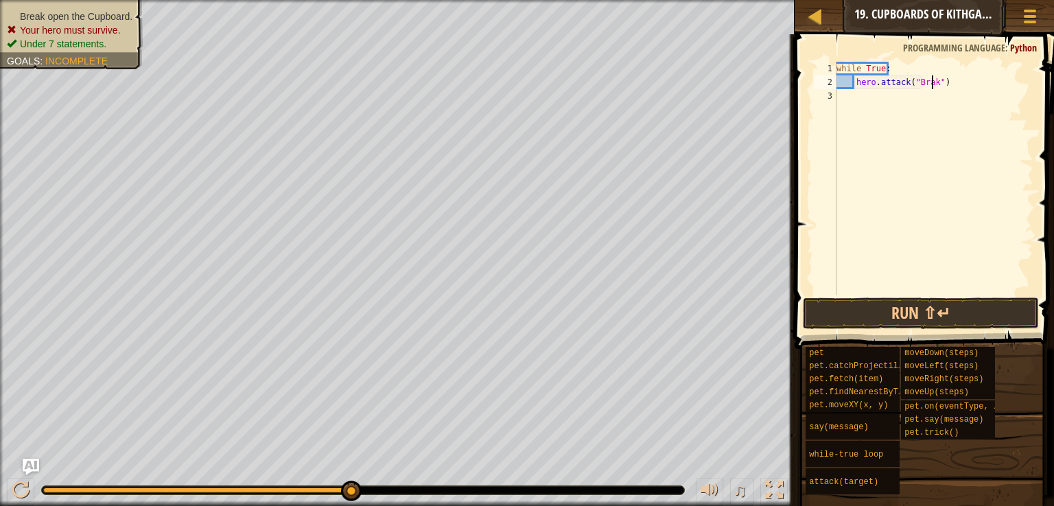
scroll to position [6, 8]
click at [923, 313] on button "Run ⇧↵" at bounding box center [920, 314] width 236 height 32
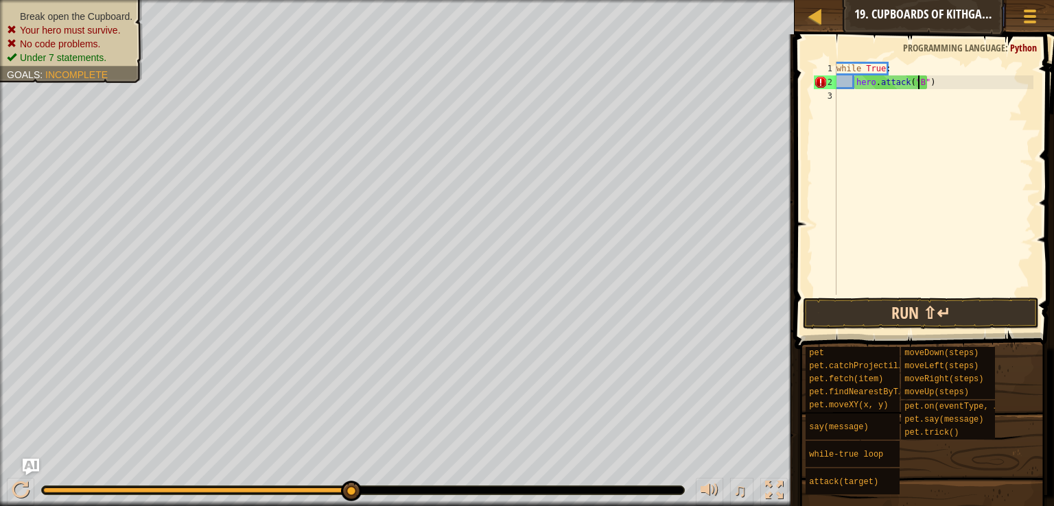
scroll to position [6, 5]
click at [39, 467] on div "♫" at bounding box center [397, 486] width 794 height 41
click at [21, 466] on div "♫" at bounding box center [397, 486] width 794 height 41
click at [26, 464] on img "Ask AI" at bounding box center [31, 467] width 18 height 18
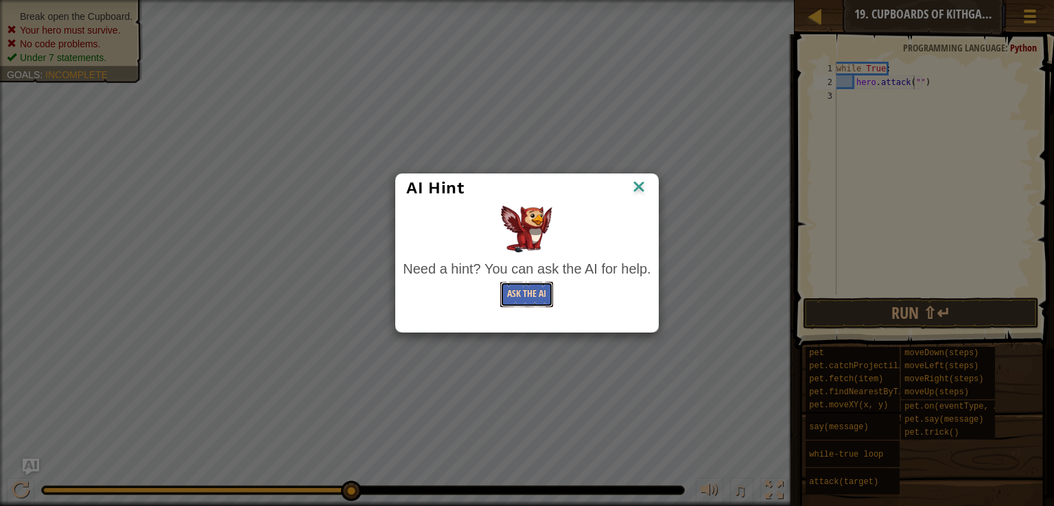
click at [508, 295] on button "Ask the AI" at bounding box center [526, 294] width 53 height 25
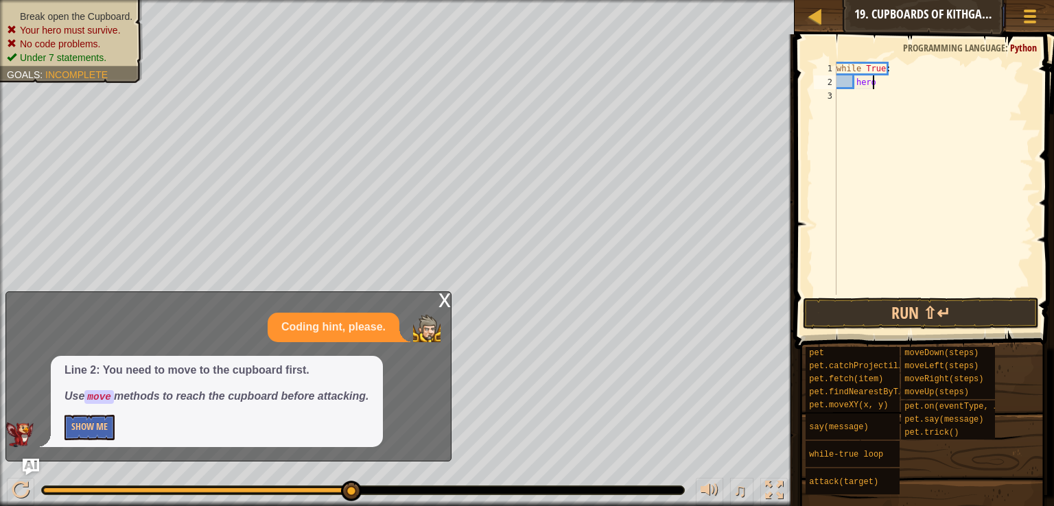
scroll to position [6, 1]
type textarea "h"
type textarea "w"
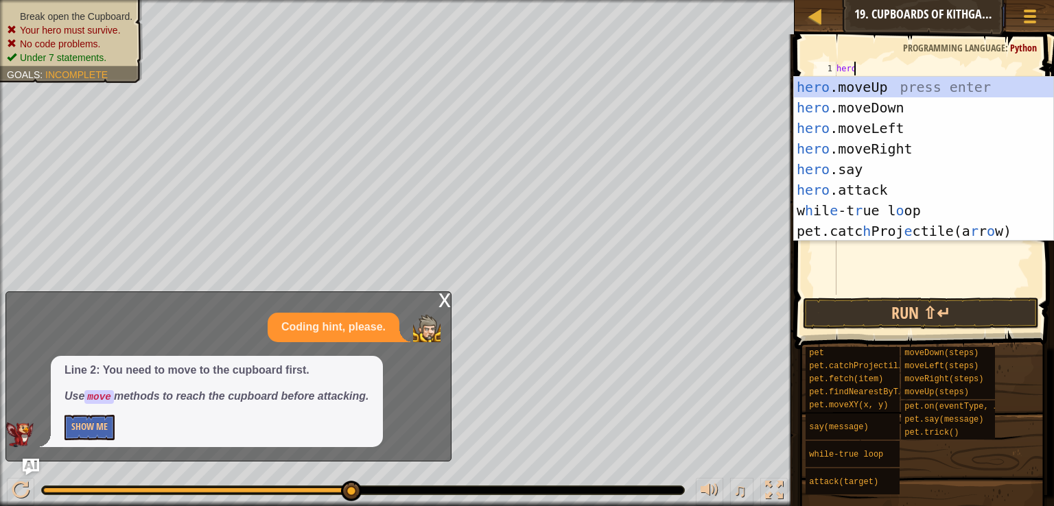
type textarea "hero."
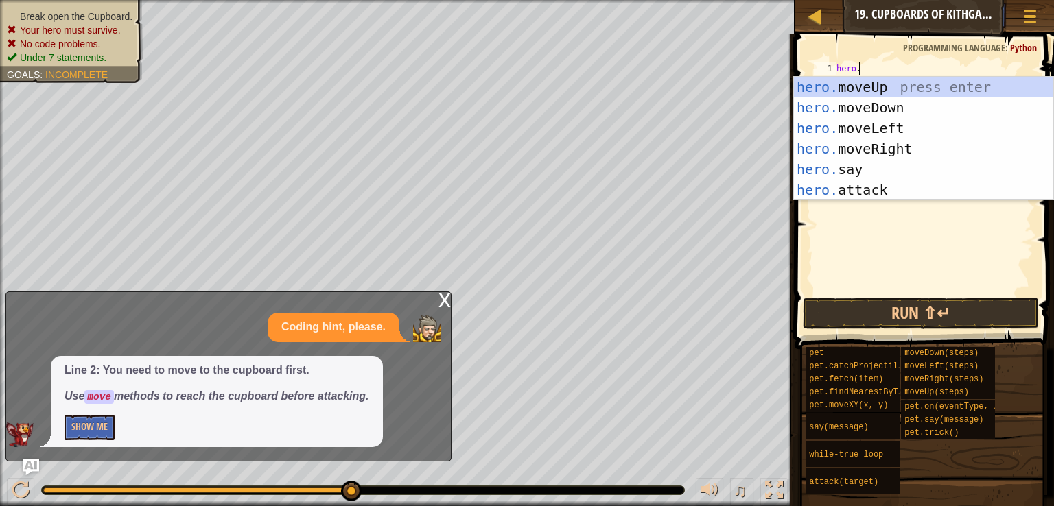
scroll to position [6, 1]
click at [861, 86] on div "hero. moveUp press enter hero. moveDown press enter hero. moveLeft press enter …" at bounding box center [923, 159] width 259 height 165
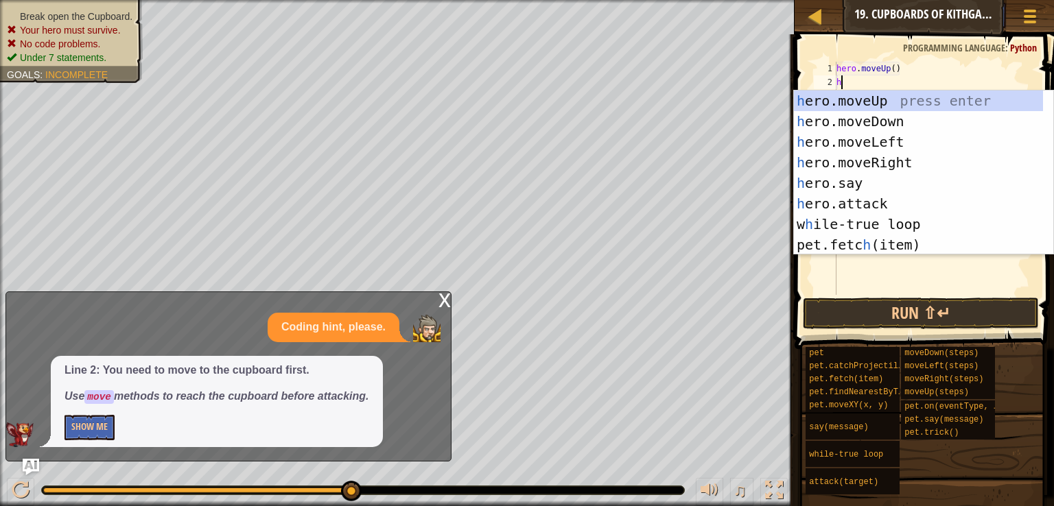
type textarea "he"
click at [931, 160] on div "he ro.moveUp press enter he ro.moveDown press enter he ro.moveLeft press enter …" at bounding box center [918, 194] width 249 height 206
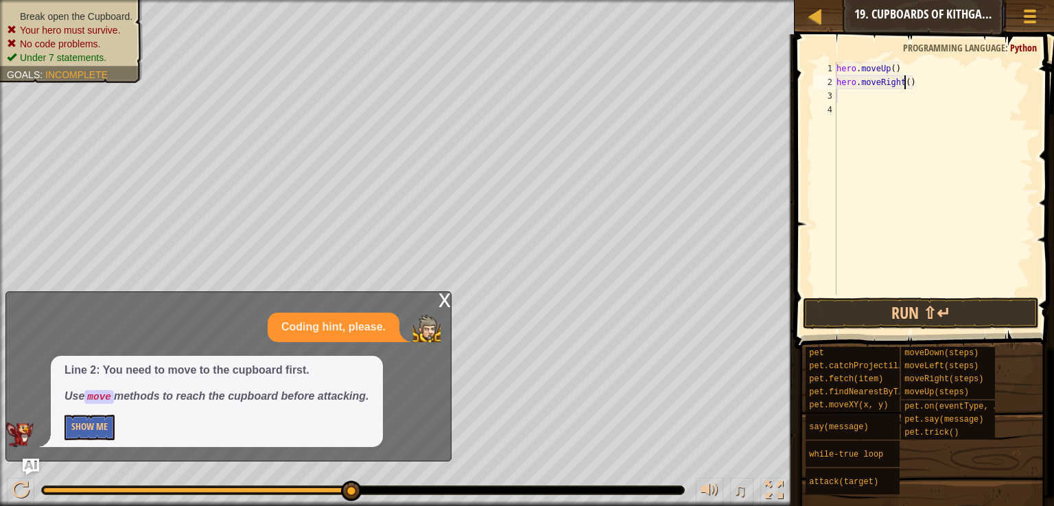
click at [903, 84] on div "hero . moveUp ( ) hero . moveRight ( )" at bounding box center [933, 192] width 200 height 261
type textarea "hero.moveRight(2)"
click at [896, 100] on div "hero . moveUp ( ) hero . moveRight ( 2 )" at bounding box center [933, 192] width 200 height 261
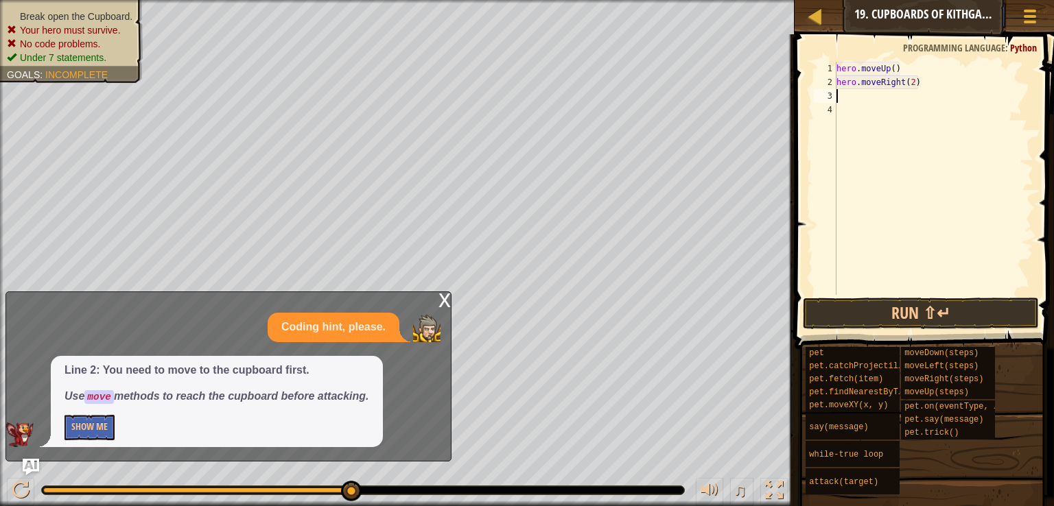
type textarea "h"
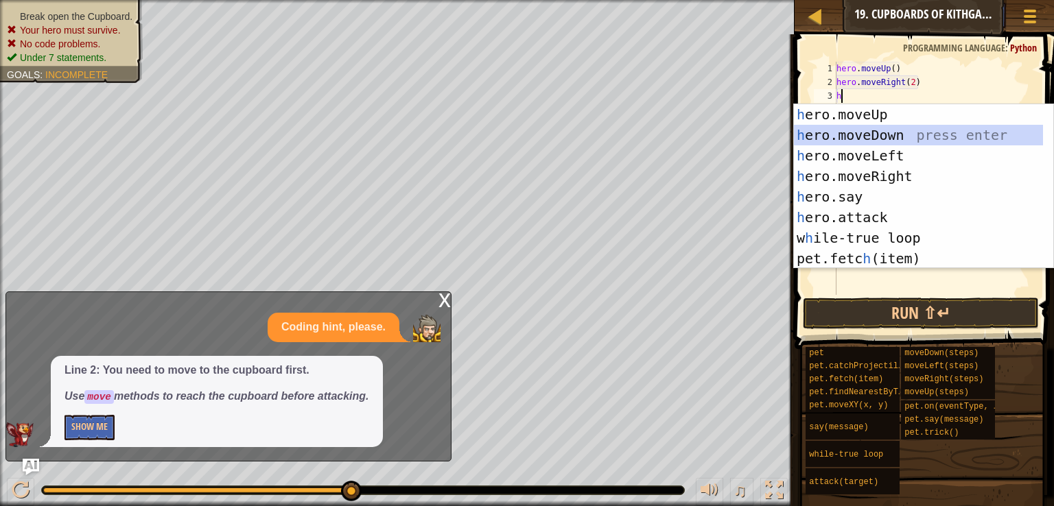
click at [895, 128] on div "h ero.moveUp press enter h ero.moveDown press enter h ero.moveLeft press enter …" at bounding box center [918, 207] width 249 height 206
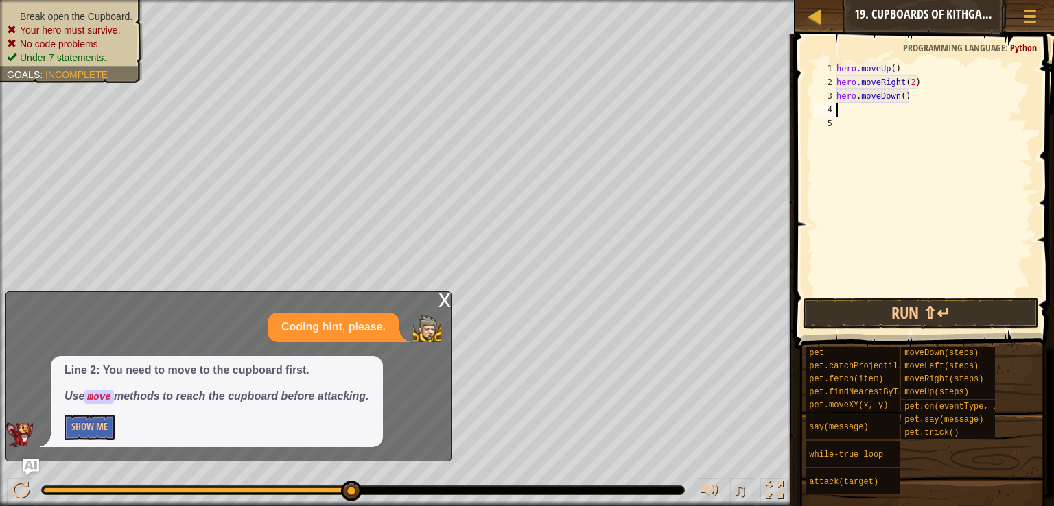
click at [897, 97] on div "hero . moveUp ( ) hero . moveRight ( 2 ) hero . moveDown ( )" at bounding box center [933, 192] width 200 height 261
type textarea "hero.moveDown(2)"
click at [447, 298] on div "x" at bounding box center [444, 299] width 12 height 14
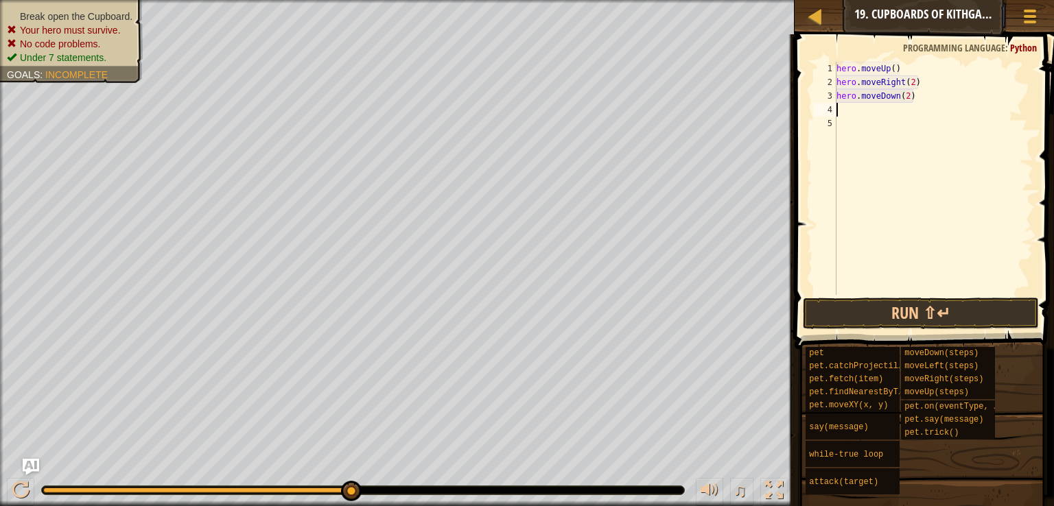
click at [854, 110] on div "hero . moveUp ( ) hero . moveRight ( 2 ) hero . moveDown ( 2 )" at bounding box center [933, 192] width 200 height 261
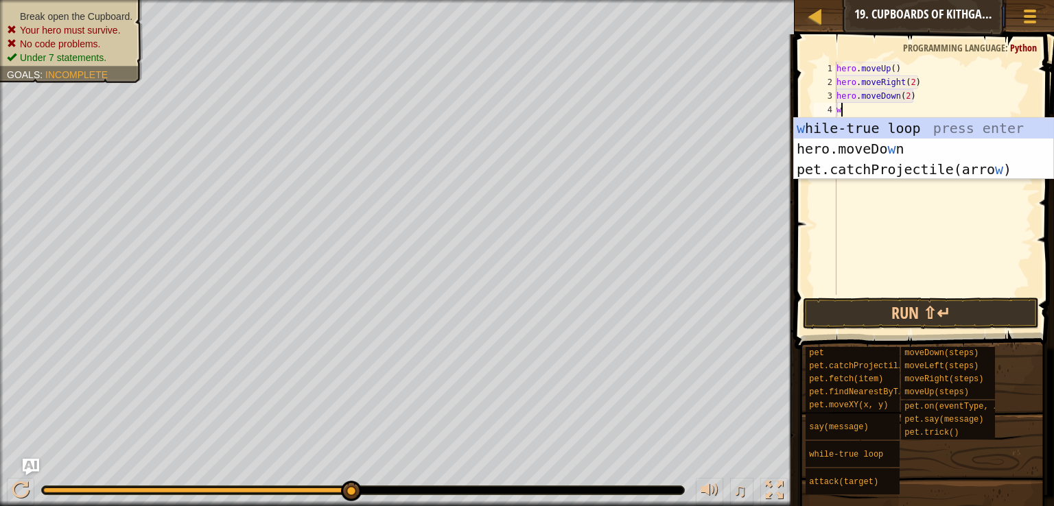
type textarea "wh"
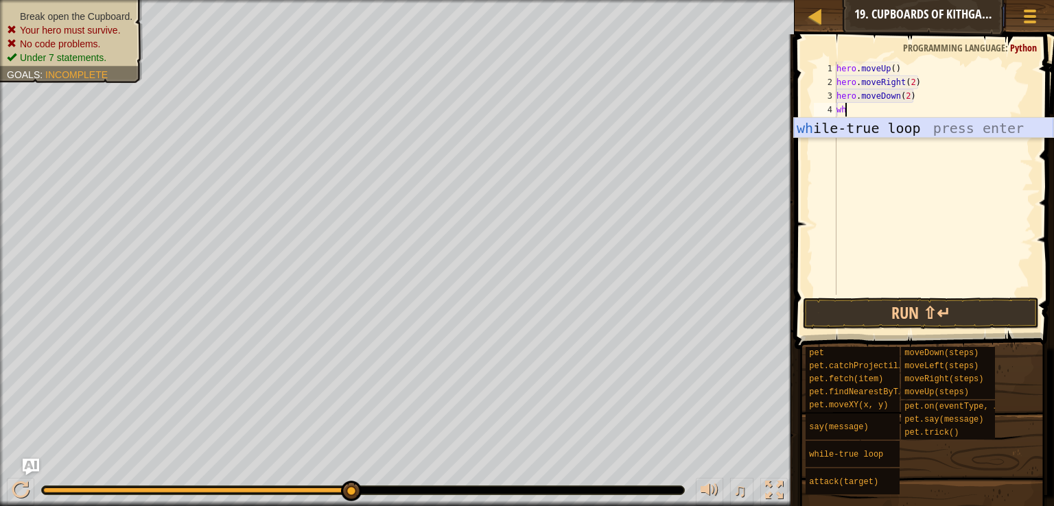
click at [904, 129] on div "wh ile-true loop press enter" at bounding box center [923, 149] width 259 height 62
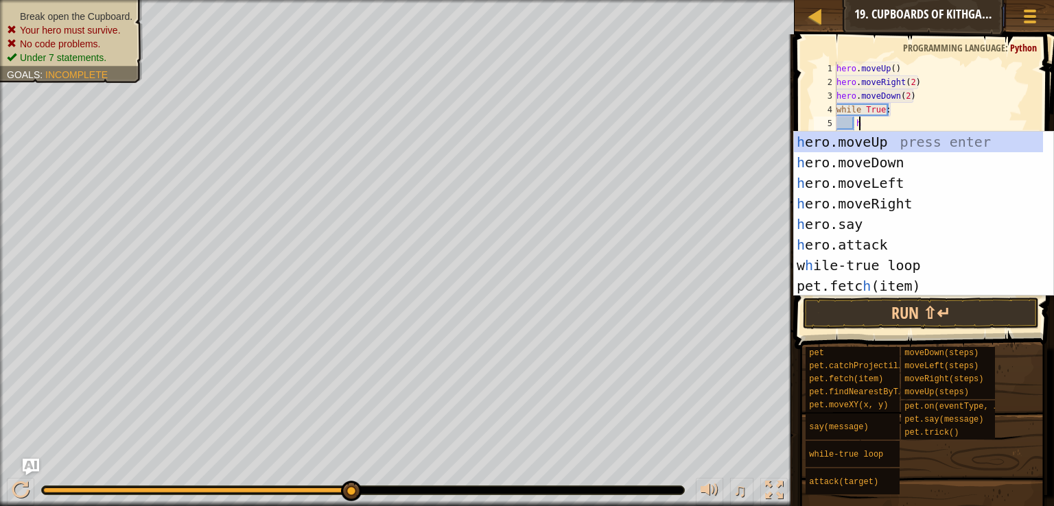
scroll to position [6, 1]
click at [892, 244] on div "h ero.moveUp press enter h ero.moveDown press enter h ero.moveLeft press enter …" at bounding box center [923, 235] width 259 height 206
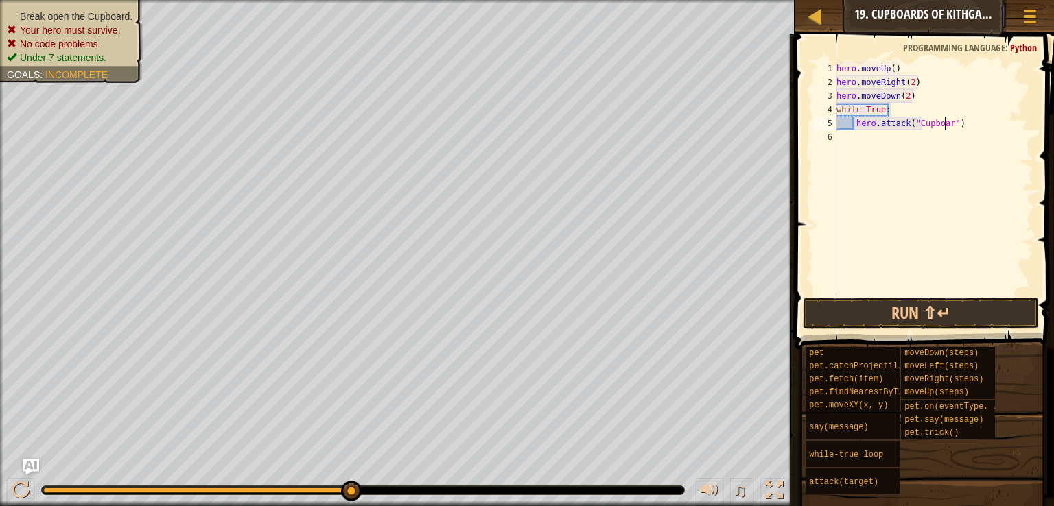
scroll to position [6, 9]
type textarea "hero.attack("Cupboard")"
click at [994, 311] on button "Run ⇧↵" at bounding box center [920, 314] width 236 height 32
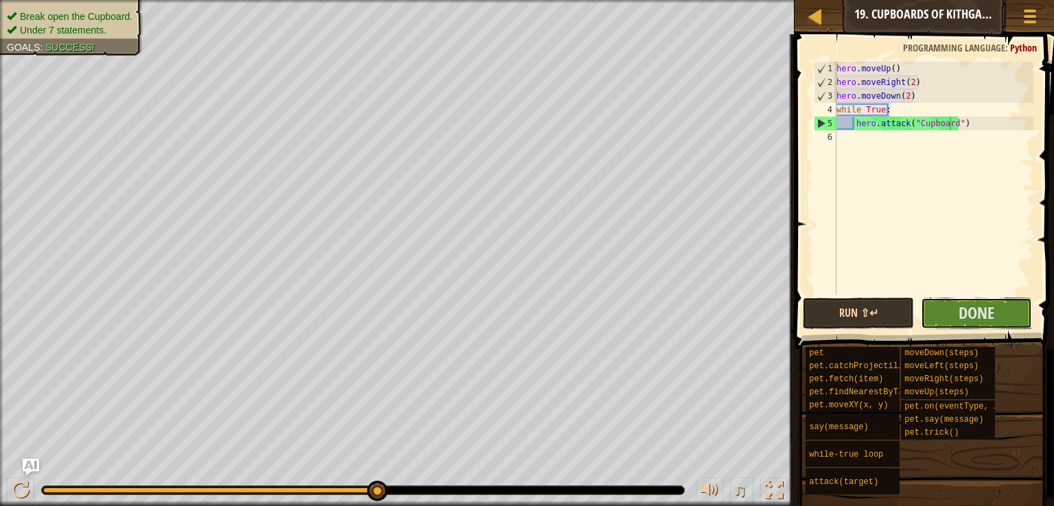
click at [994, 311] on button "Done" at bounding box center [975, 314] width 111 height 32
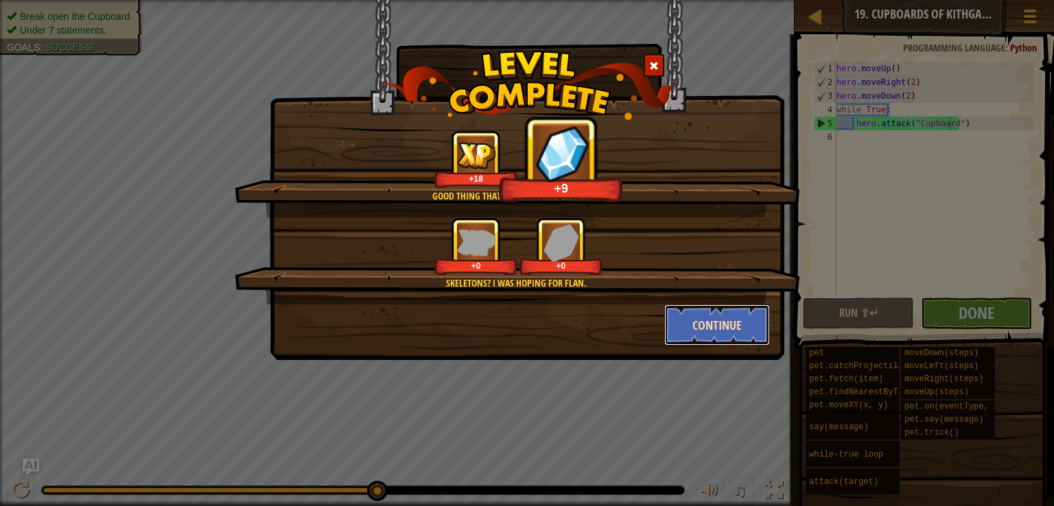
click at [724, 325] on button "Continue" at bounding box center [717, 325] width 106 height 41
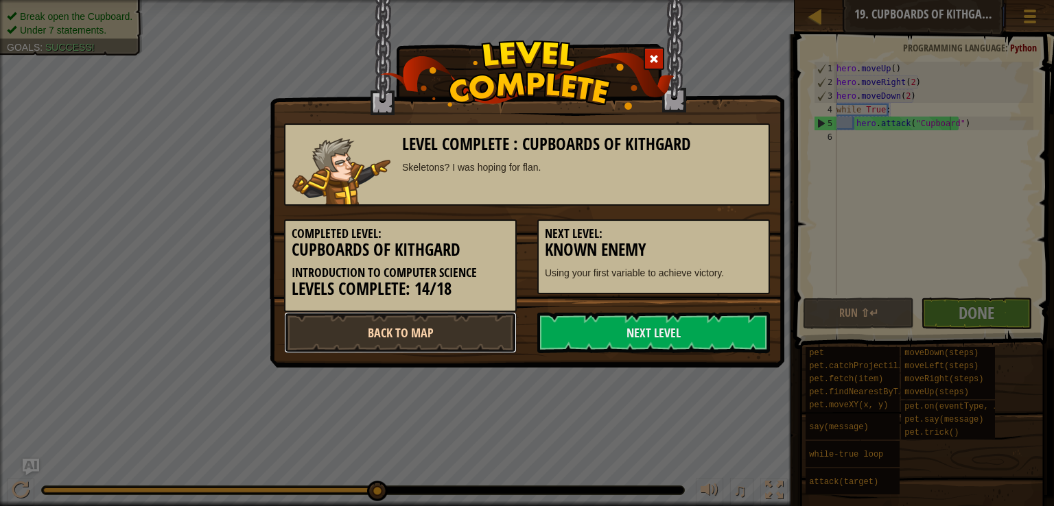
click at [490, 335] on link "Back to Map" at bounding box center [400, 332] width 233 height 41
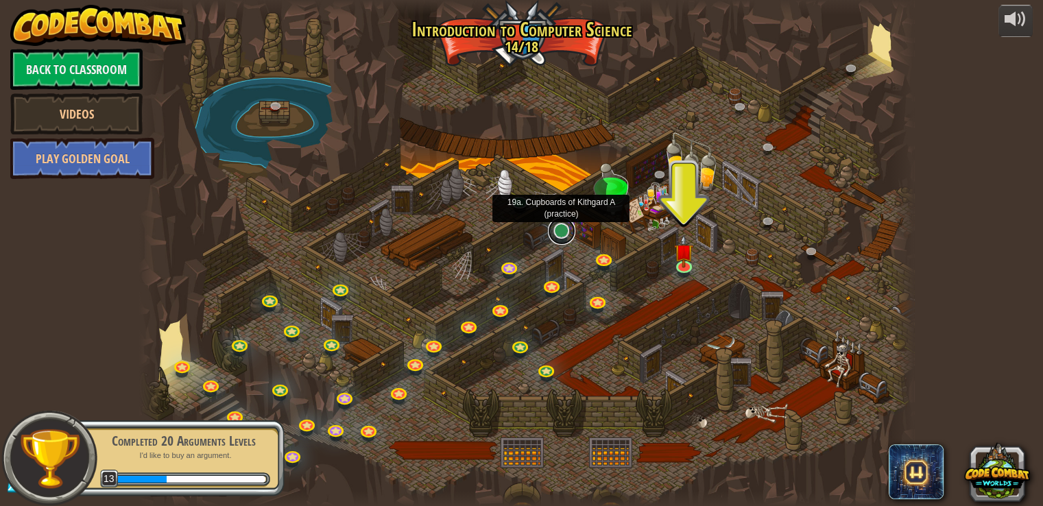
click at [558, 236] on link at bounding box center [561, 230] width 27 height 27
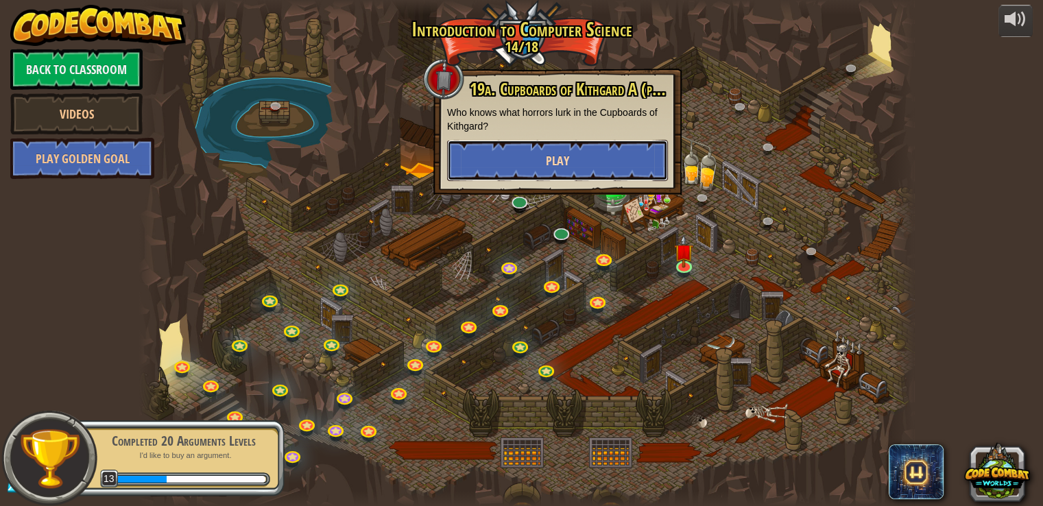
click at [584, 169] on button "Play" at bounding box center [557, 160] width 221 height 41
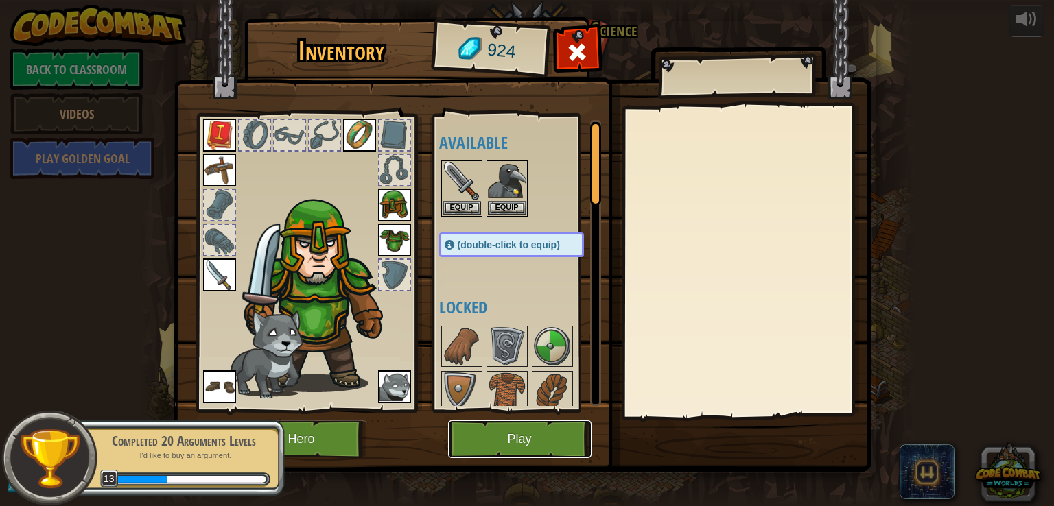
click at [524, 442] on button "Play" at bounding box center [519, 439] width 143 height 38
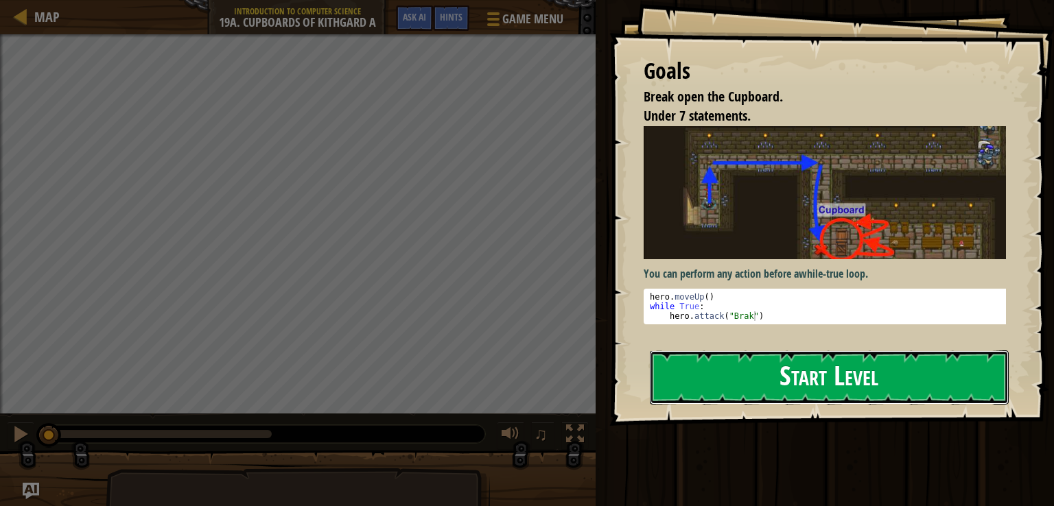
click at [976, 382] on button "Start Level" at bounding box center [829, 377] width 359 height 54
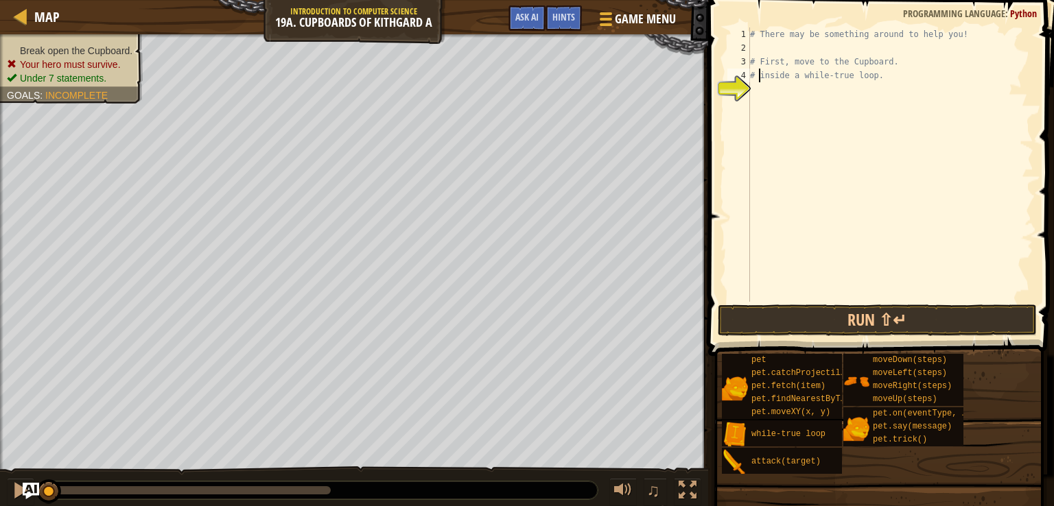
type textarea "inside a while-true loop."
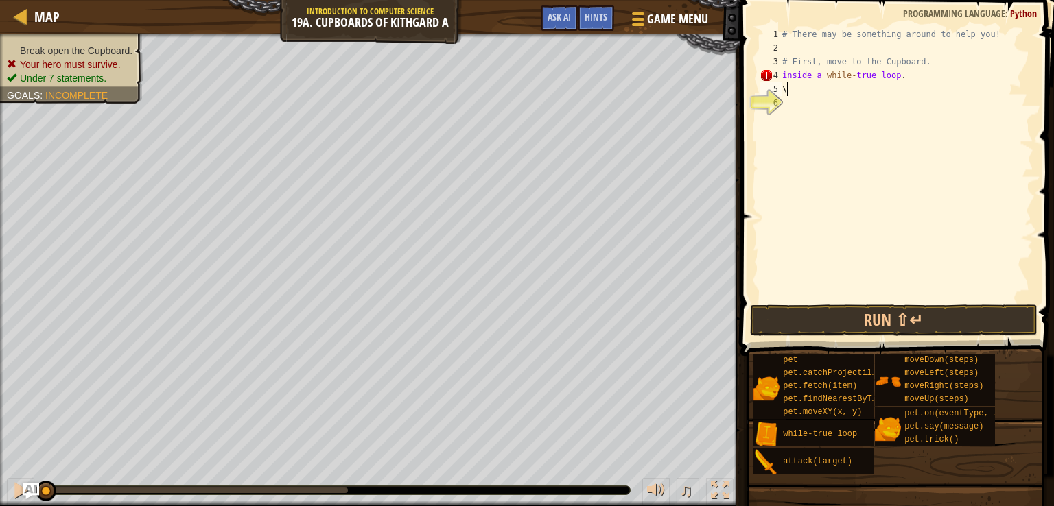
scroll to position [6, 0]
type textarea "\"
type textarea "i"
type textarea "#"
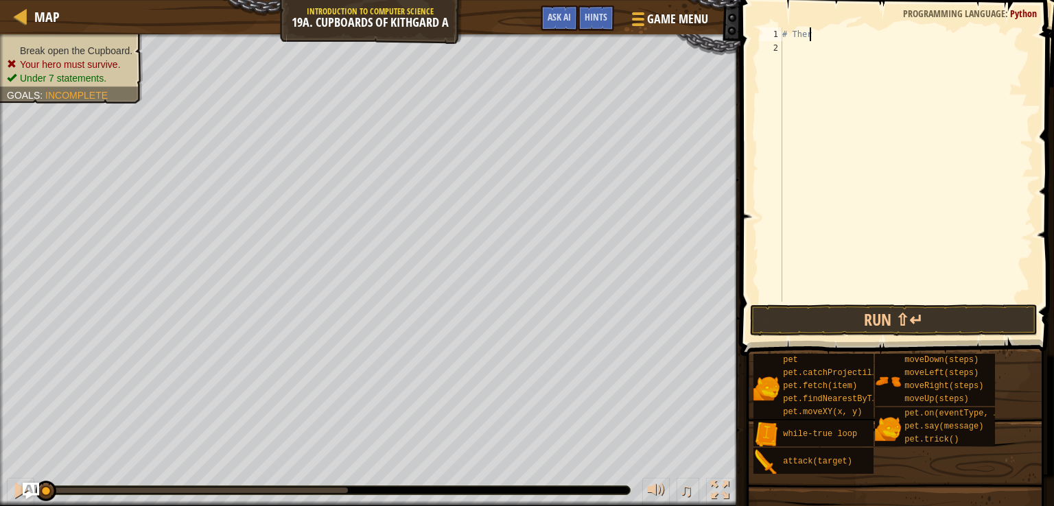
type textarea "#"
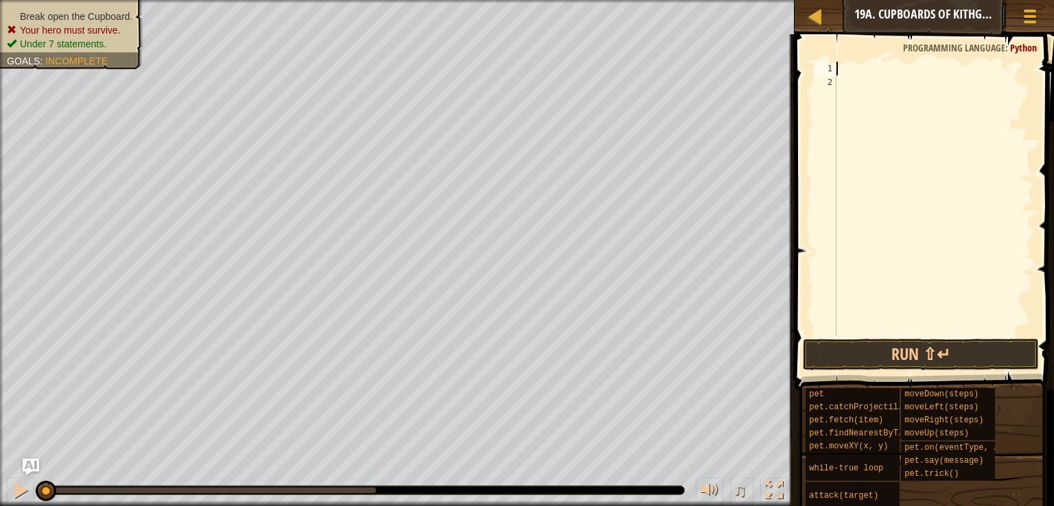
type textarea "h"
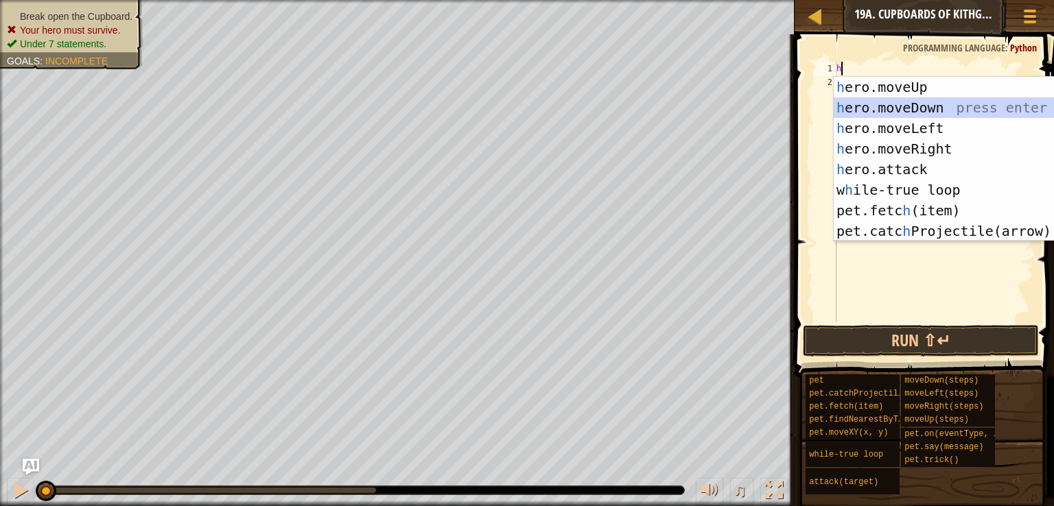
click at [940, 117] on div "h ero.moveUp press enter h ero.moveDown press enter h ero.moveLeft press enter …" at bounding box center [957, 180] width 249 height 206
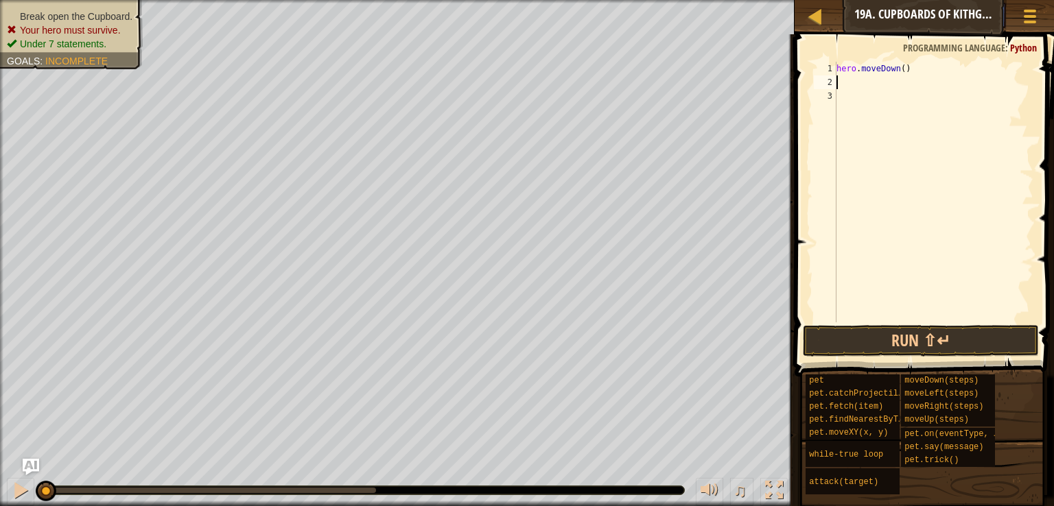
type textarea "h"
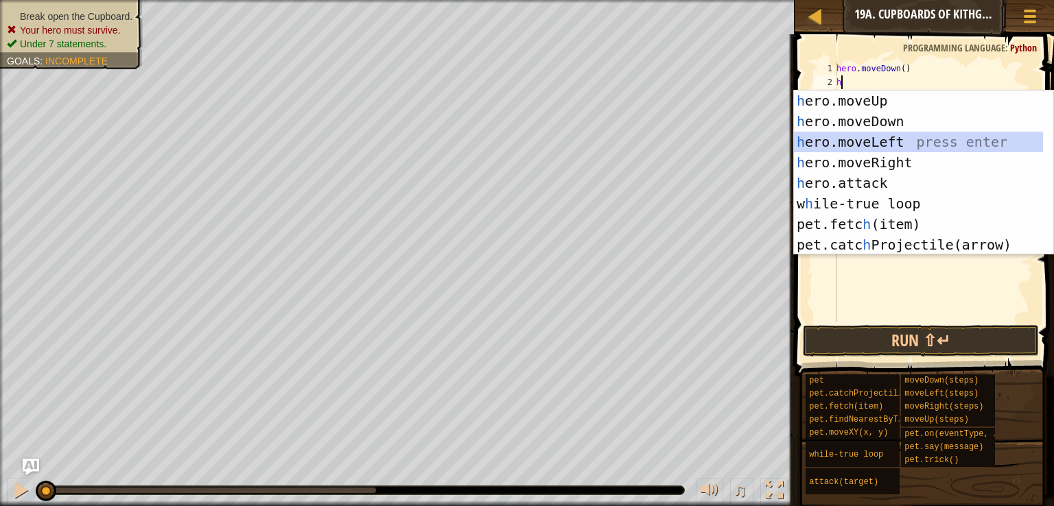
click at [927, 138] on div "h ero.moveUp press enter h ero.moveDown press enter h ero.moveLeft press enter …" at bounding box center [918, 194] width 249 height 206
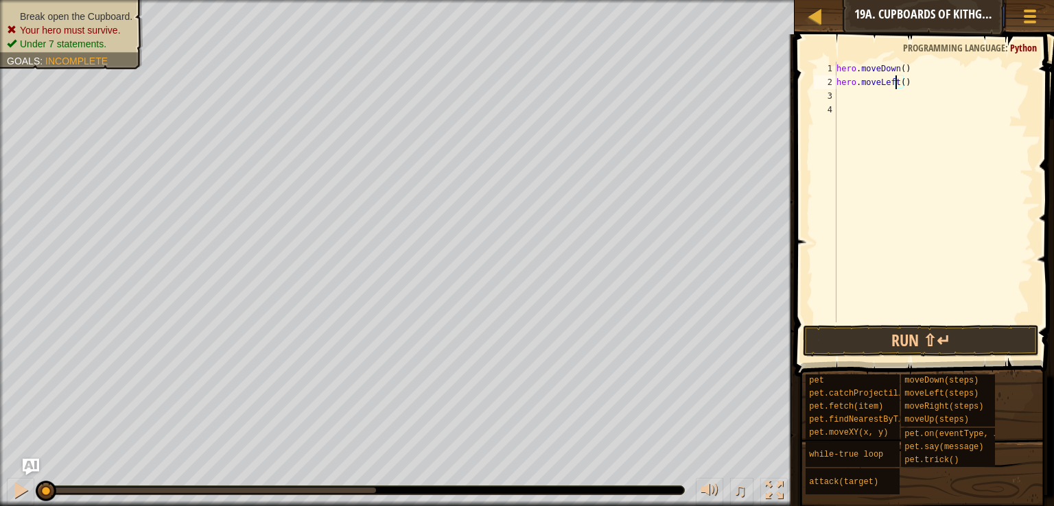
click at [896, 84] on div "hero . moveDown ( ) hero . moveLeft ( )" at bounding box center [933, 206] width 200 height 288
type textarea "hero.moveLeft(2)"
click at [873, 93] on div "hero . moveDown ( ) hero . moveLeft ( 2 )" at bounding box center [933, 206] width 200 height 288
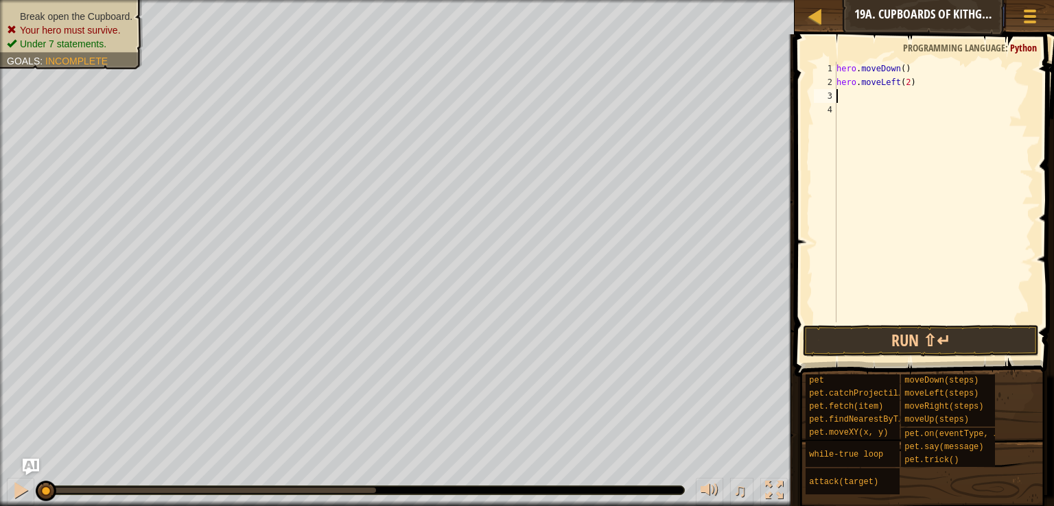
type textarea "h"
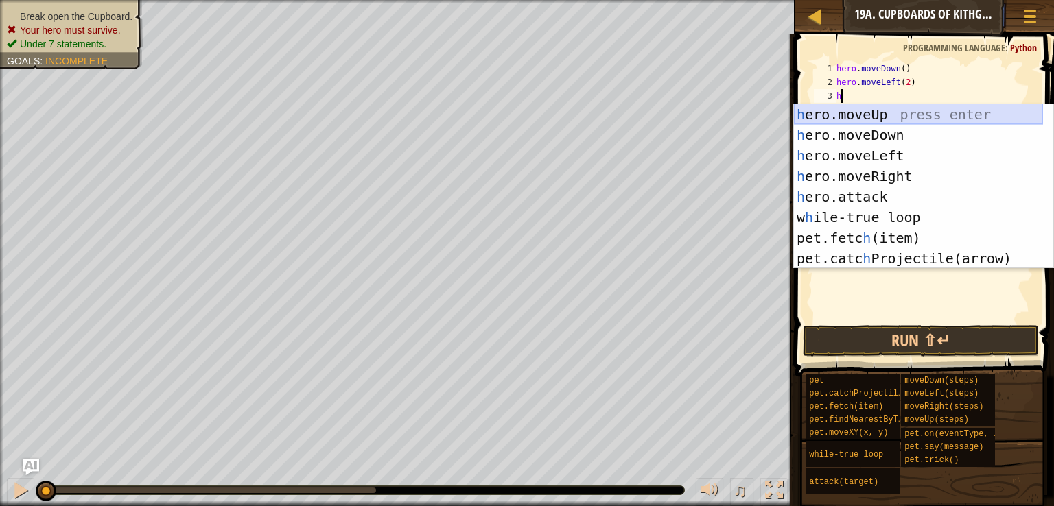
click at [883, 115] on div "h ero.moveUp press enter h ero.moveDown press enter h ero.moveLeft press enter …" at bounding box center [918, 207] width 249 height 206
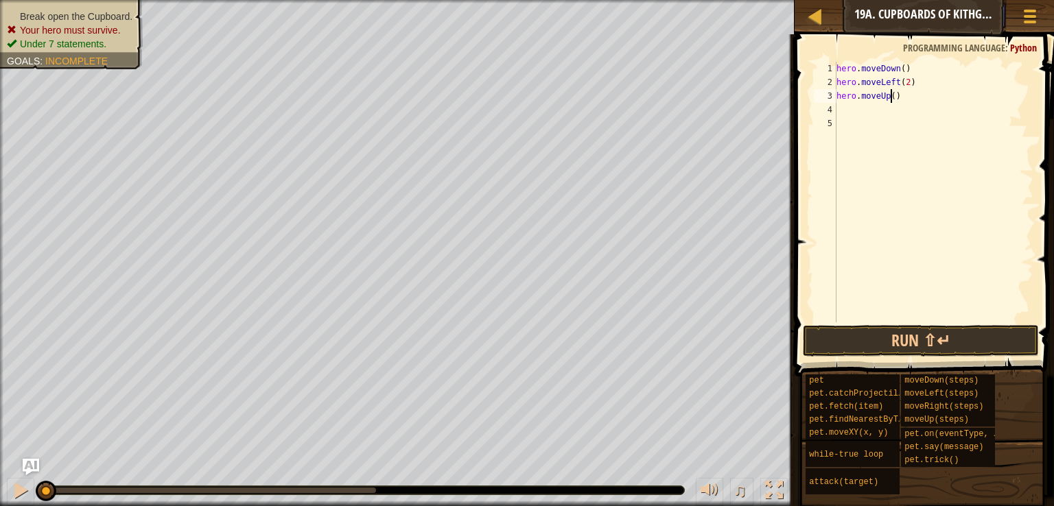
click at [889, 97] on div "hero . moveDown ( ) hero . moveLeft ( 2 ) hero . moveUp ( )" at bounding box center [933, 206] width 200 height 288
type textarea "hero.moveUp(2)"
click at [878, 114] on div "hero . moveDown ( ) hero . moveLeft ( 2 ) hero . moveUp ( 2 )" at bounding box center [933, 206] width 200 height 288
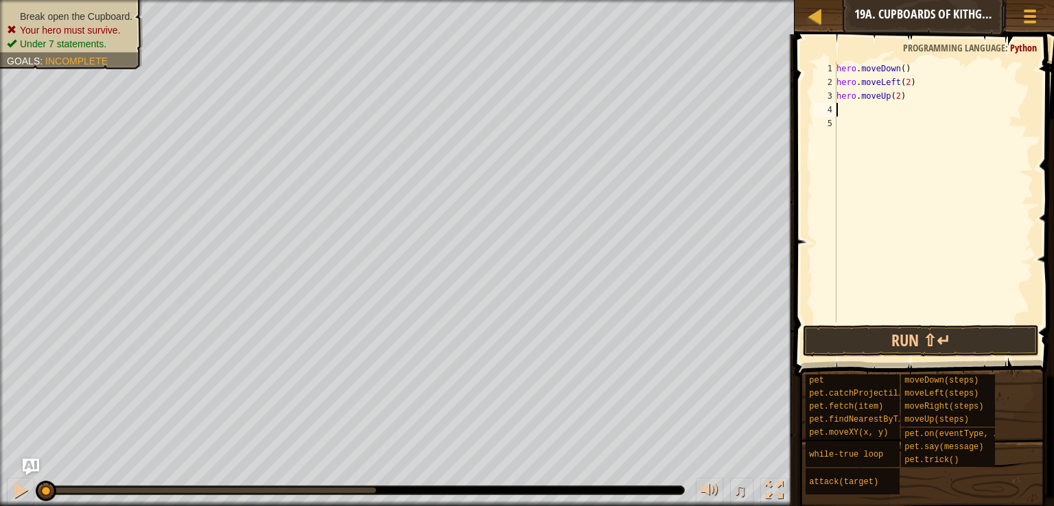
type textarea "wh"
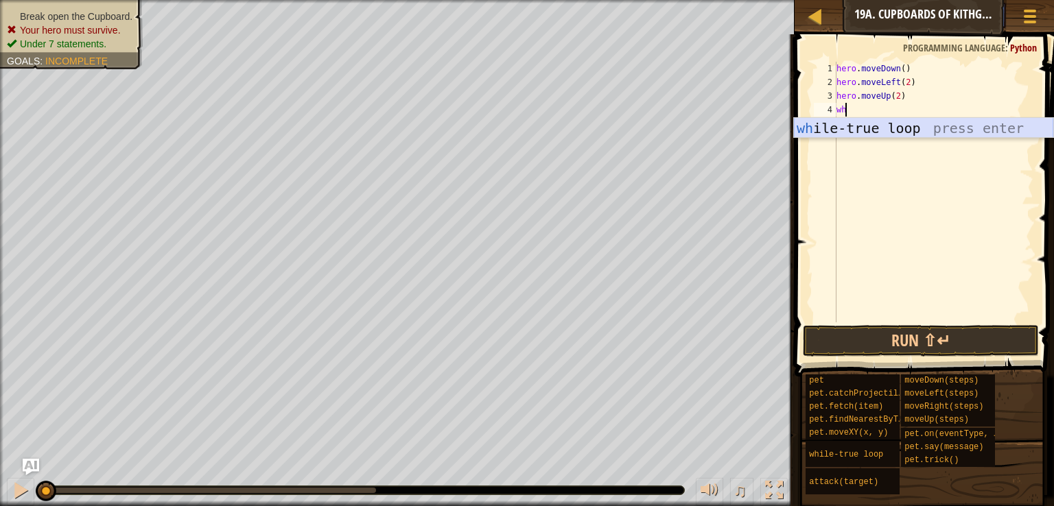
click at [896, 132] on div "wh ile-true loop press enter" at bounding box center [923, 149] width 259 height 62
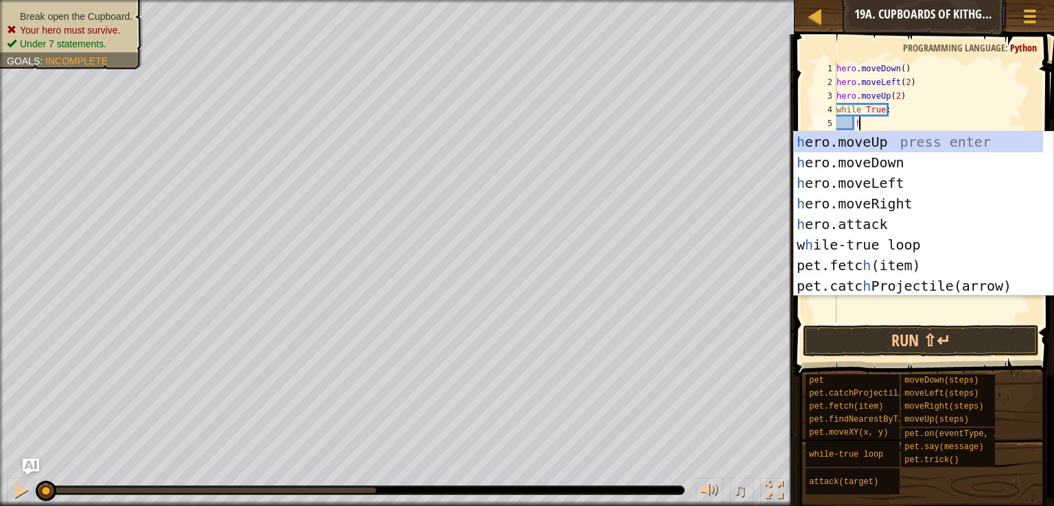
click at [882, 130] on div "hero . moveDown ( ) hero . moveLeft ( 2 ) hero . moveUp ( 2 ) while True : h" at bounding box center [933, 206] width 200 height 288
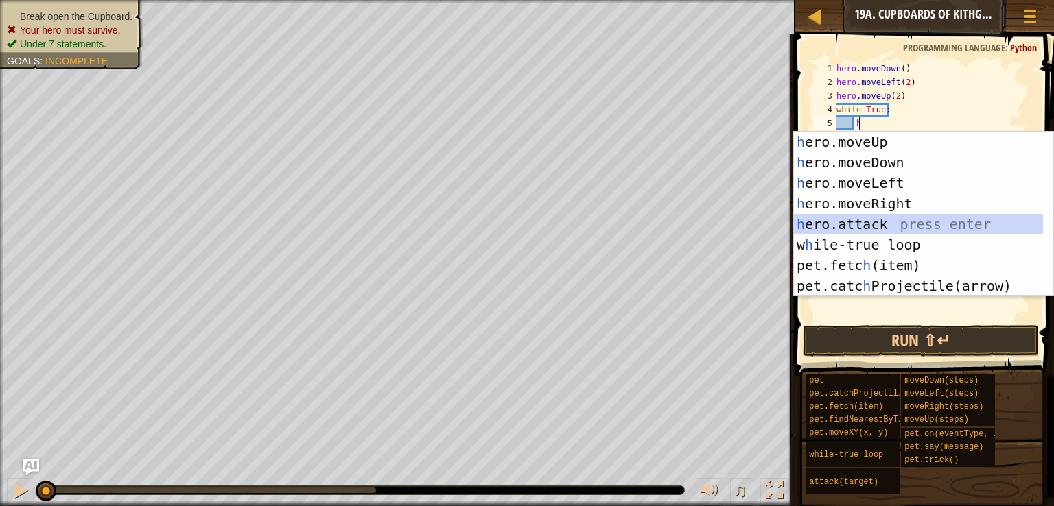
click at [889, 227] on div "h ero.moveUp press enter h ero.moveDown press enter h ero.moveLeft press enter …" at bounding box center [923, 235] width 259 height 206
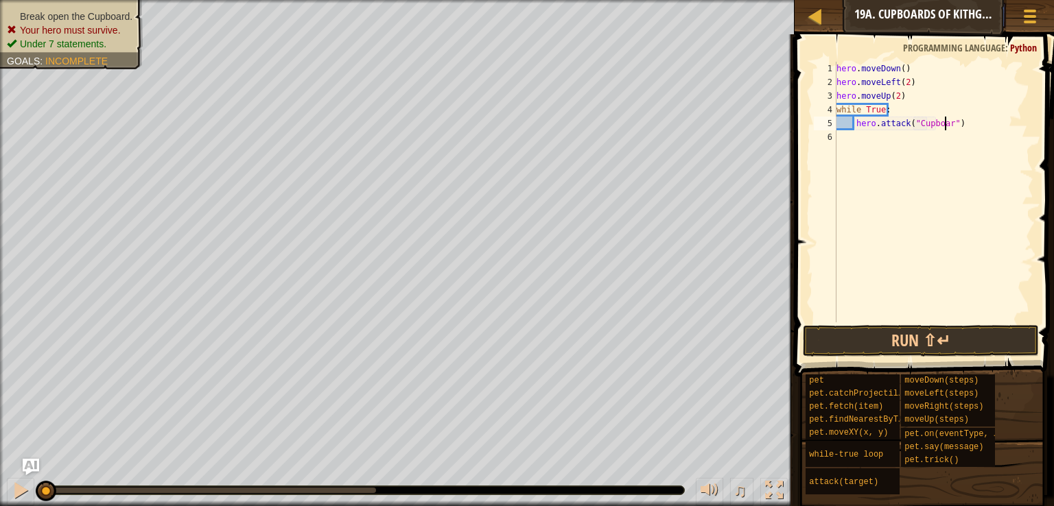
scroll to position [6, 9]
type textarea "hero.attack("Cupboard")"
click at [988, 340] on button "Run ⇧↵" at bounding box center [920, 341] width 236 height 32
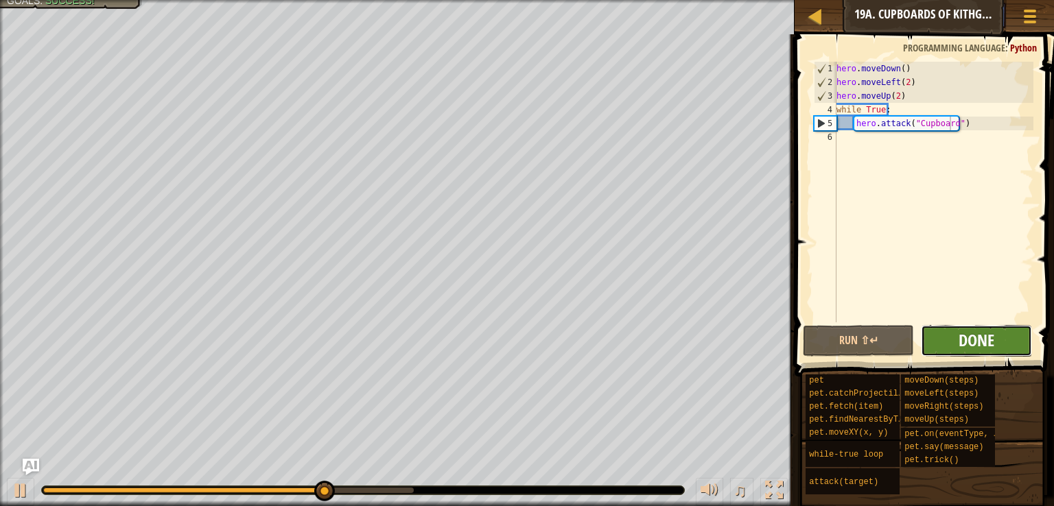
click at [975, 332] on span "Done" at bounding box center [976, 340] width 36 height 22
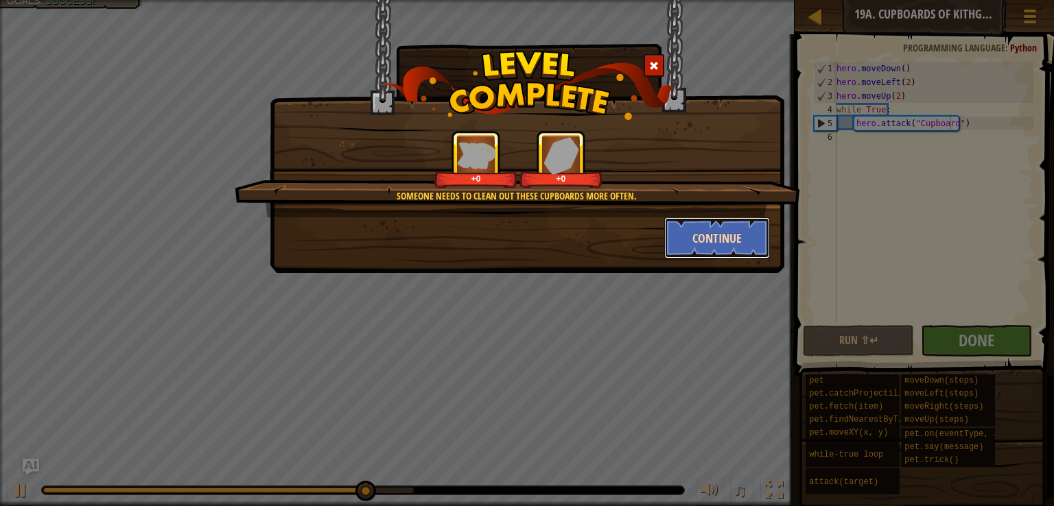
click at [707, 225] on button "Continue" at bounding box center [717, 237] width 106 height 41
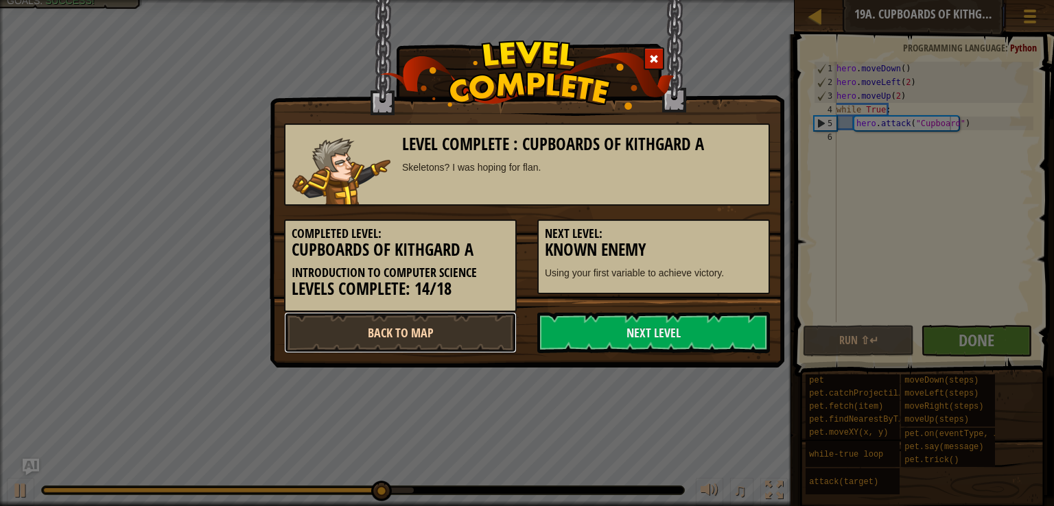
click at [491, 341] on link "Back to Map" at bounding box center [400, 332] width 233 height 41
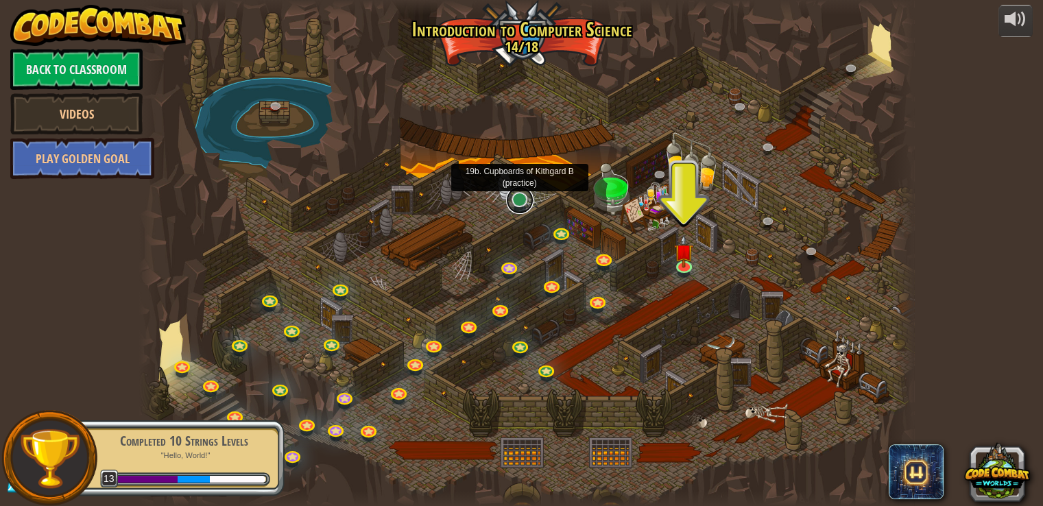
click at [515, 195] on link at bounding box center [519, 200] width 27 height 27
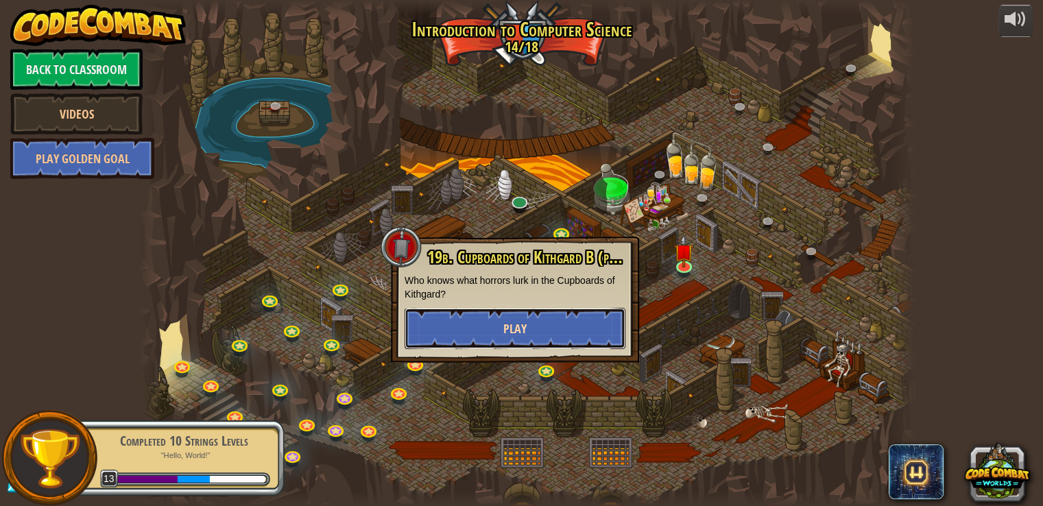
click at [564, 344] on button "Play" at bounding box center [515, 328] width 221 height 41
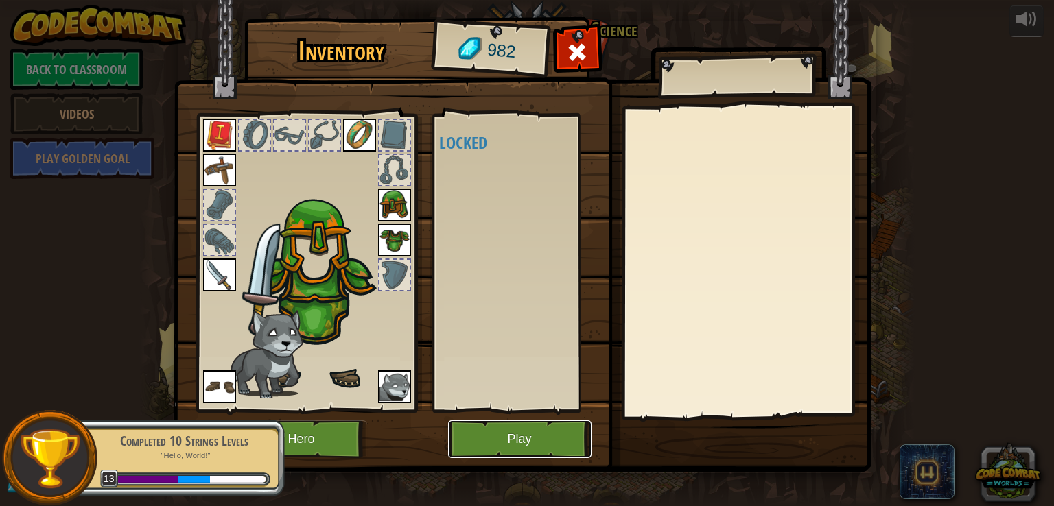
click at [529, 430] on button "Play" at bounding box center [519, 439] width 143 height 38
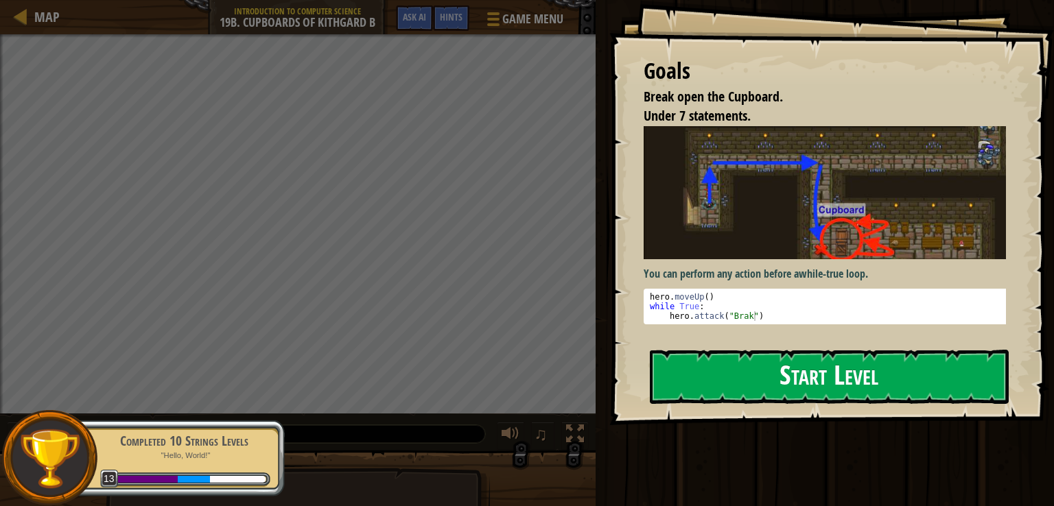
click at [692, 363] on button "Start Level" at bounding box center [829, 377] width 359 height 54
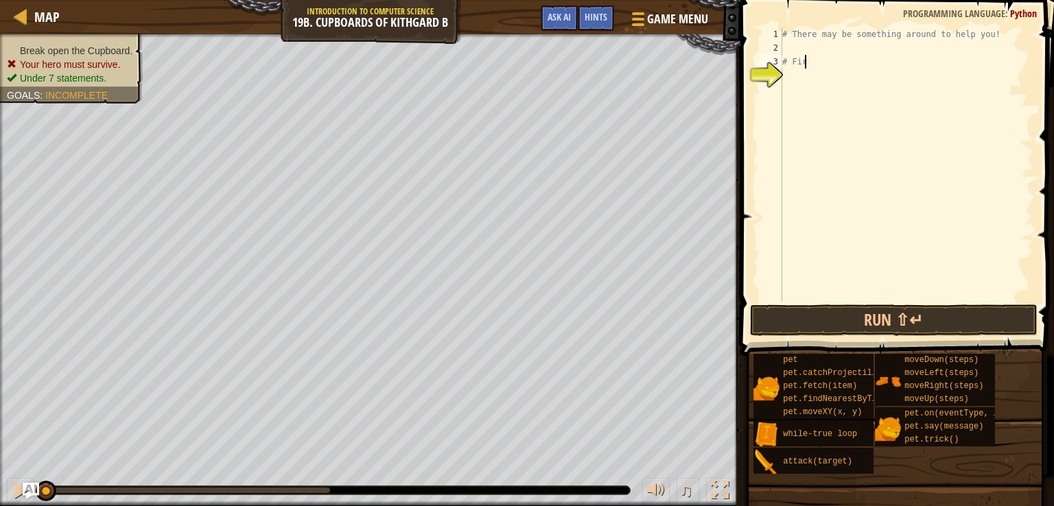
type textarea "#"
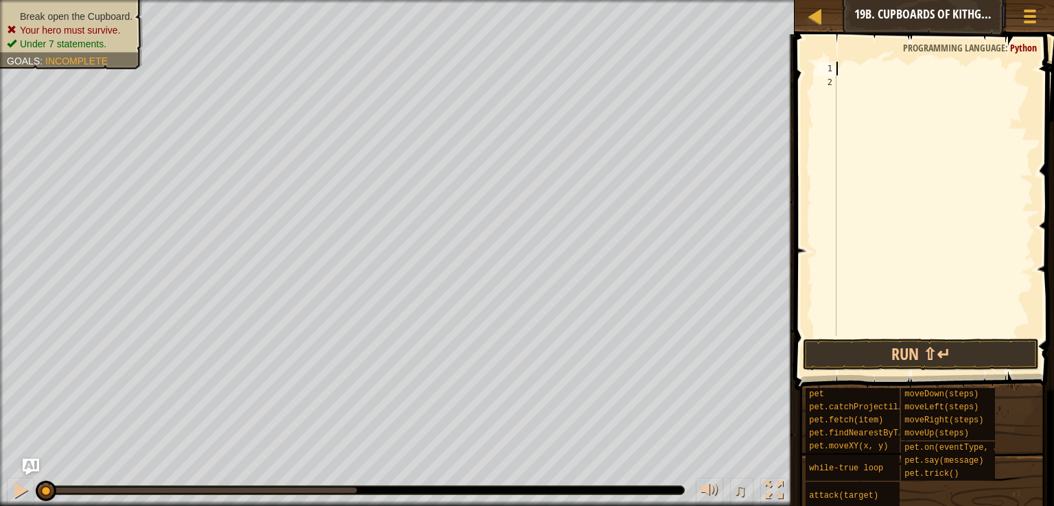
scroll to position [6, 0]
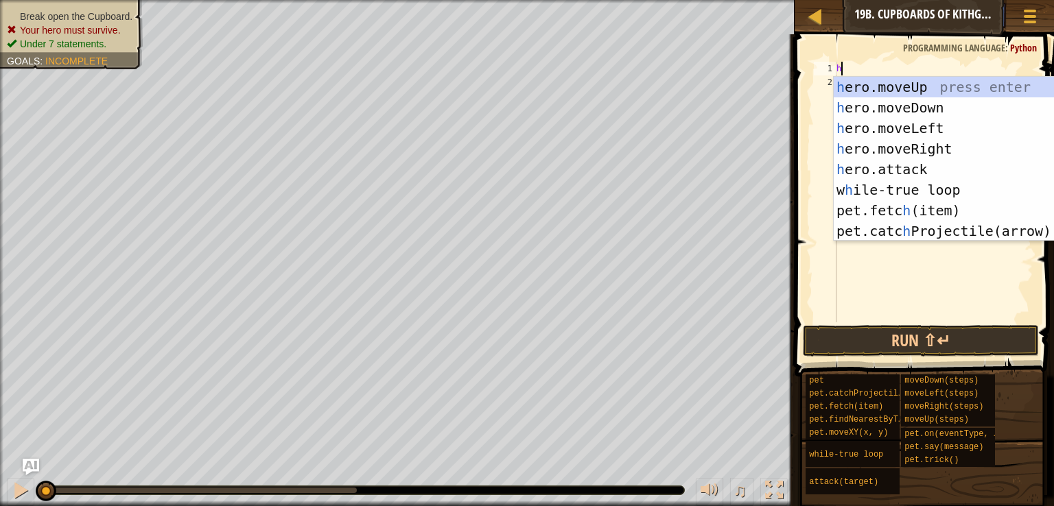
type textarea "he"
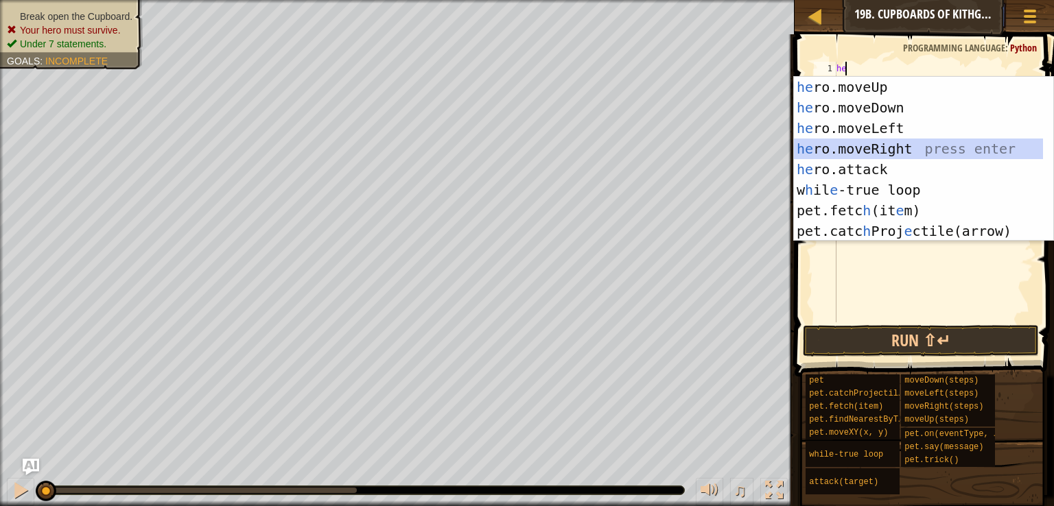
click at [842, 145] on div "he ro.moveUp press enter he ro.moveDown press enter he ro.moveLeft press enter …" at bounding box center [918, 180] width 249 height 206
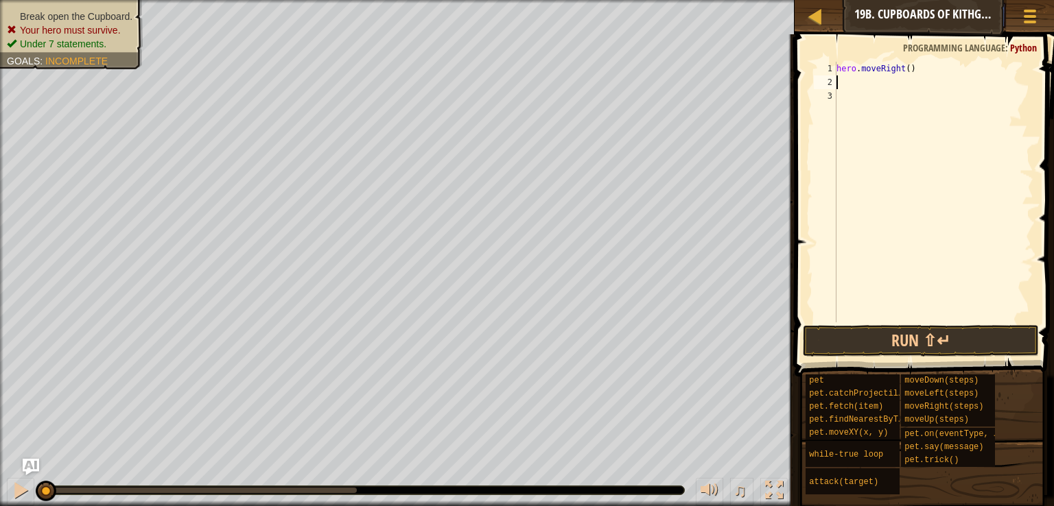
type textarea "h"
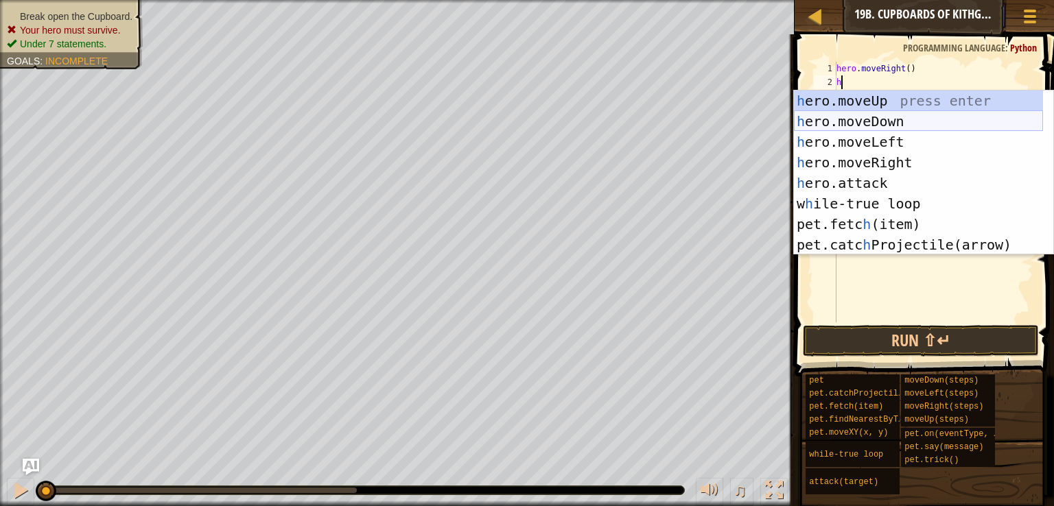
click at [869, 119] on div "h ero.moveUp press enter h ero.moveDown press enter h ero.moveLeft press enter …" at bounding box center [918, 194] width 249 height 206
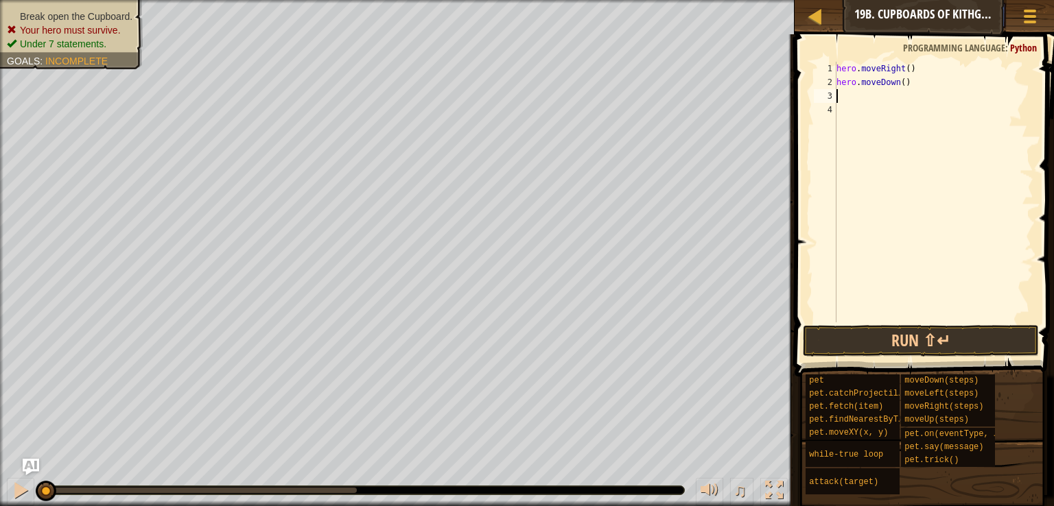
type textarea "h"
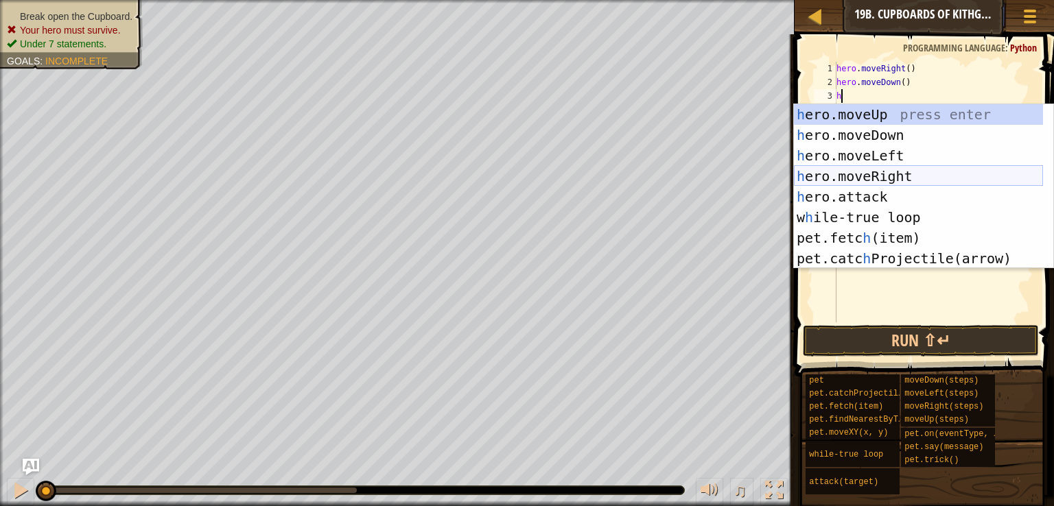
click at [909, 180] on div "h ero.moveUp press enter h ero.moveDown press enter h ero.moveLeft press enter …" at bounding box center [918, 207] width 249 height 206
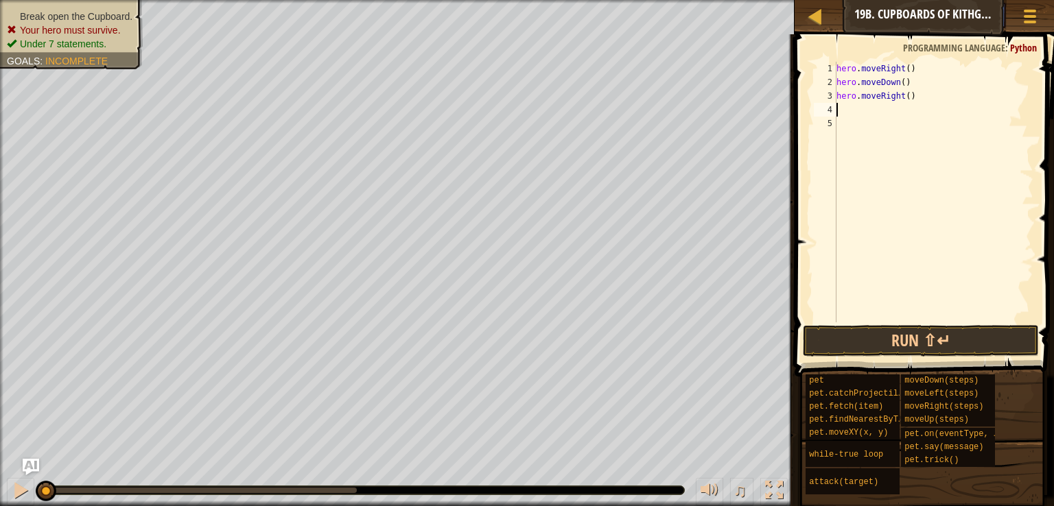
type textarea "h"
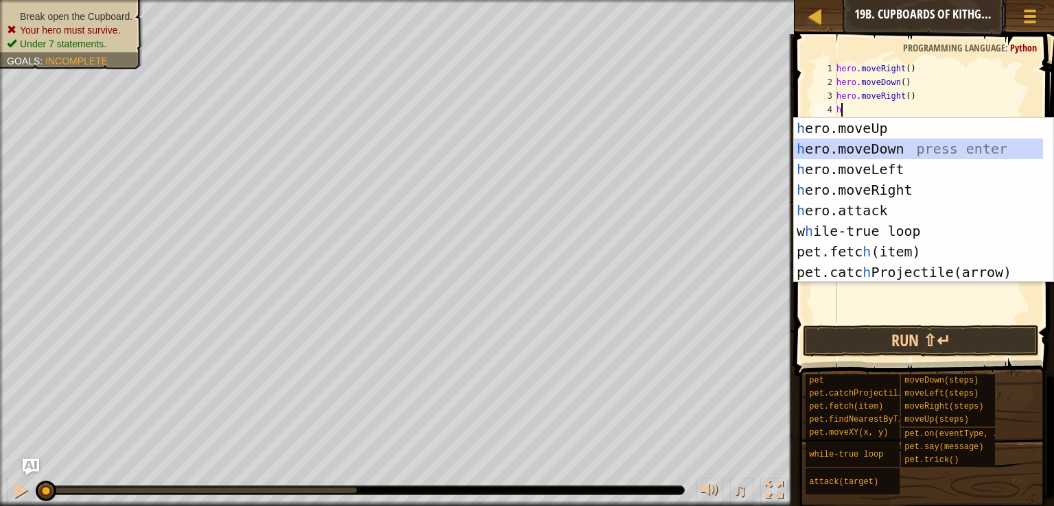
click at [897, 144] on div "h ero.moveUp press enter h ero.moveDown press enter h ero.moveLeft press enter …" at bounding box center [918, 221] width 249 height 206
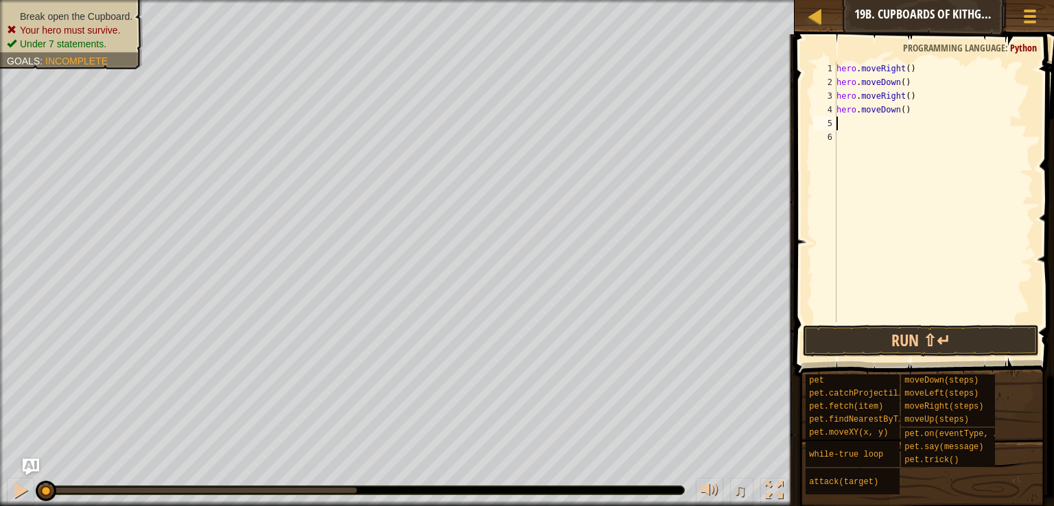
click at [896, 113] on div "hero . moveRight ( ) hero . moveDown ( ) hero . moveRight ( ) hero . moveDown (…" at bounding box center [933, 206] width 200 height 288
type textarea "hero.moveDown(2)"
click at [869, 127] on div "hero . moveRight ( ) hero . moveDown ( ) hero . moveRight ( ) hero . moveDown (…" at bounding box center [933, 206] width 200 height 288
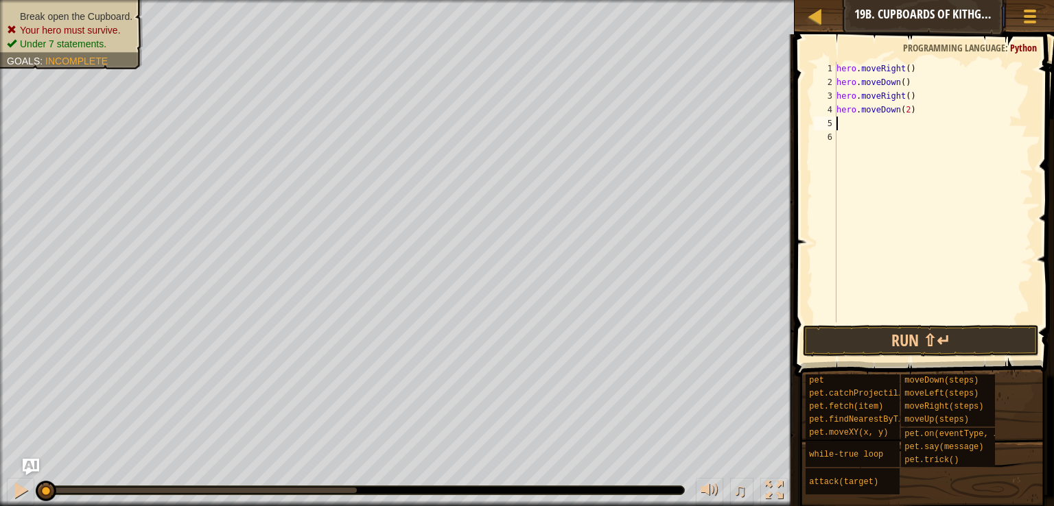
type textarea "w"
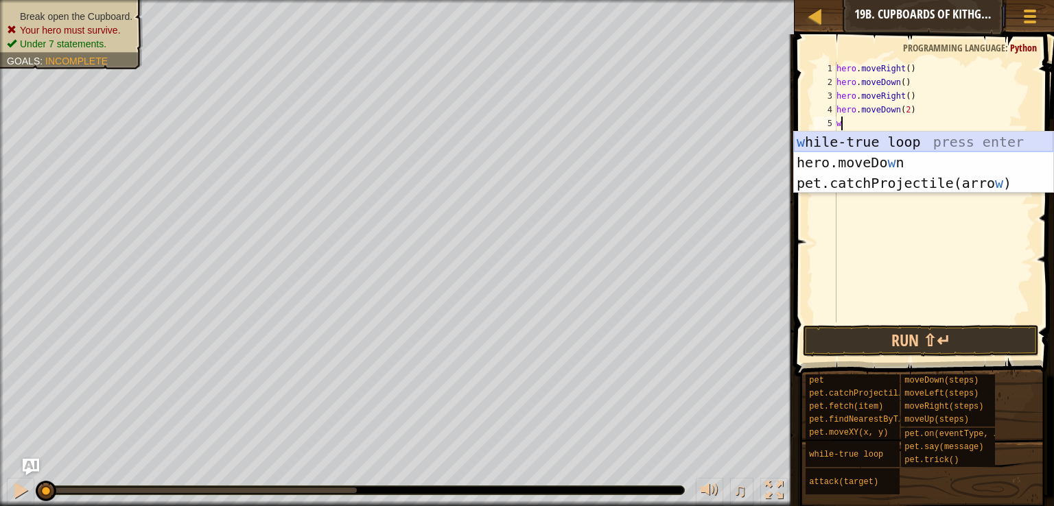
click at [878, 143] on div "w hile-true loop press enter hero.moveDo w n press enter pet.catchProjectile(ar…" at bounding box center [923, 183] width 259 height 103
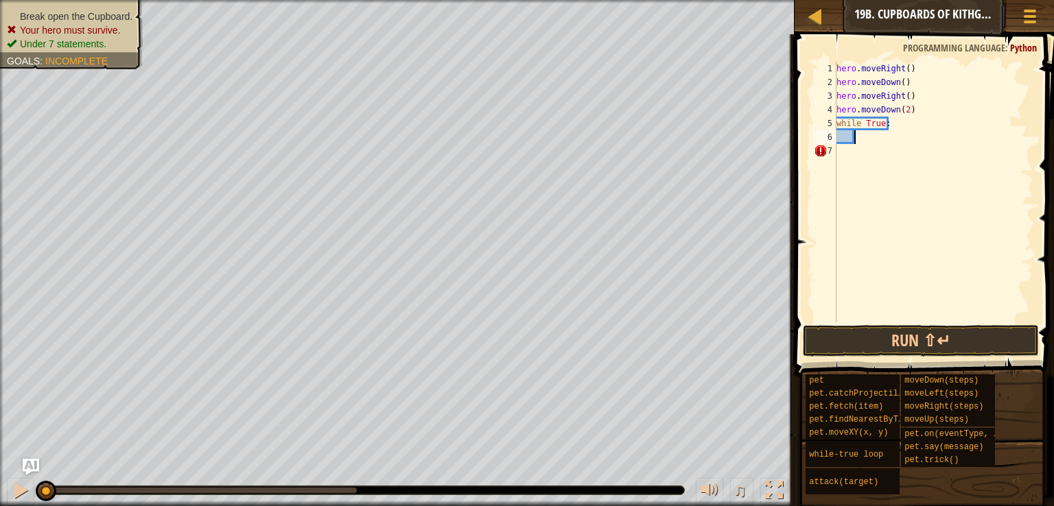
scroll to position [6, 1]
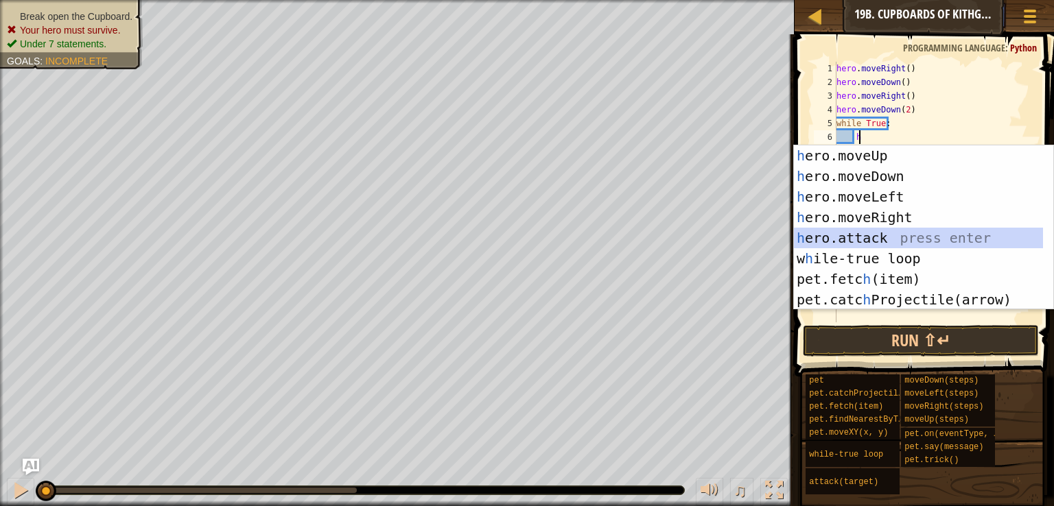
click at [874, 235] on div "h ero.moveUp press enter h ero.moveDown press enter h ero.moveLeft press enter …" at bounding box center [918, 248] width 249 height 206
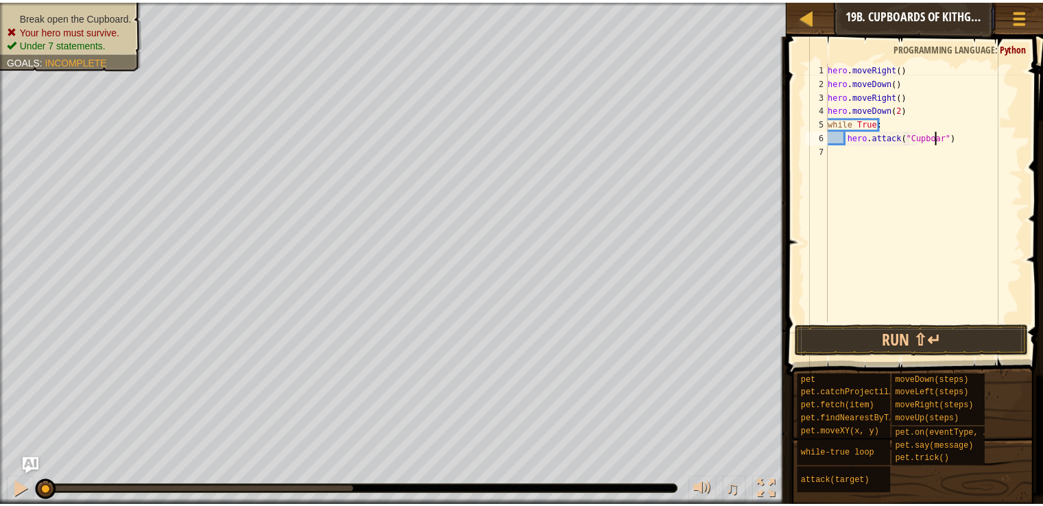
scroll to position [6, 9]
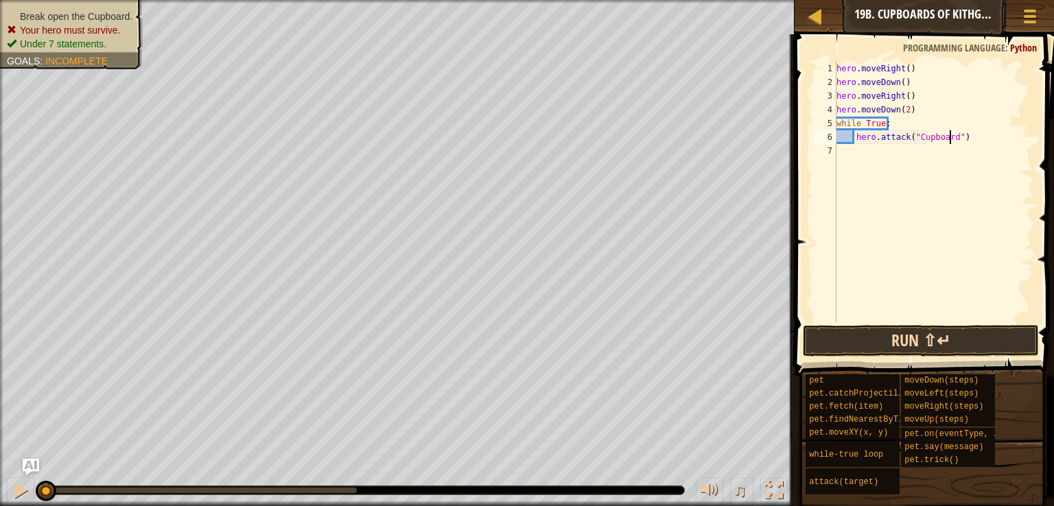
type textarea "hero.attack("Cupboard")"
click at [962, 341] on button "Run ⇧↵" at bounding box center [920, 341] width 236 height 32
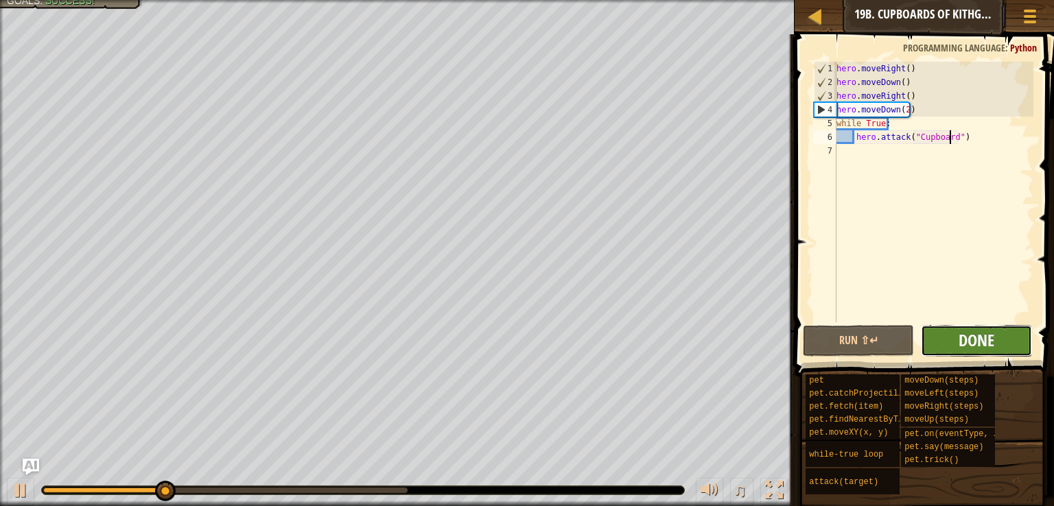
click at [990, 344] on span "Done" at bounding box center [976, 340] width 36 height 22
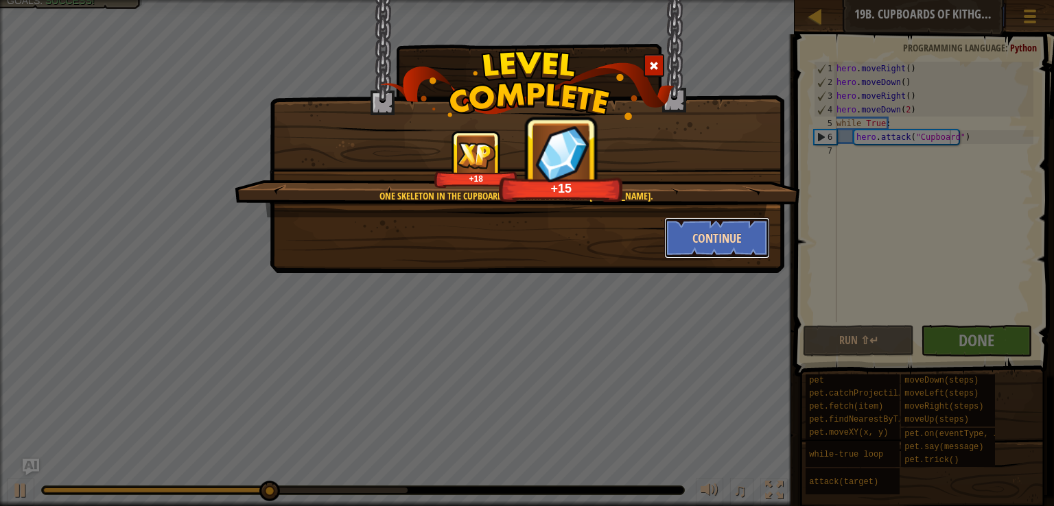
click at [741, 247] on button "Continue" at bounding box center [717, 237] width 106 height 41
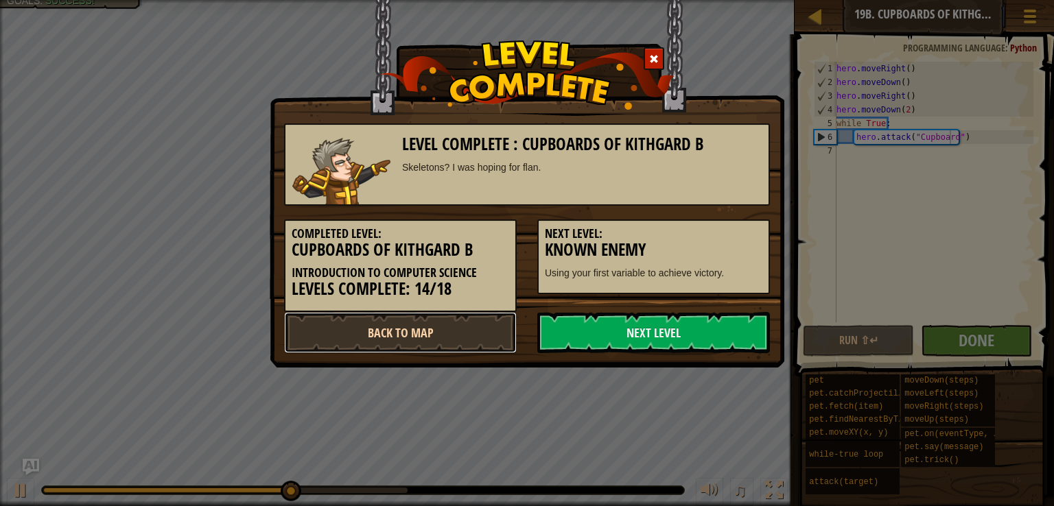
click at [477, 342] on link "Back to Map" at bounding box center [400, 332] width 233 height 41
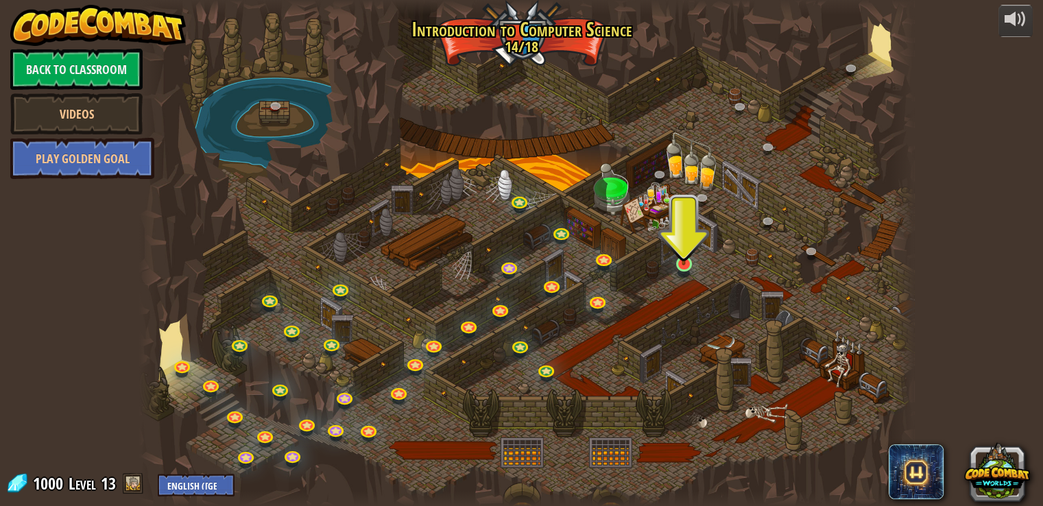
drag, startPoint x: 619, startPoint y: 286, endPoint x: 678, endPoint y: 257, distance: 65.0
click at [678, 257] on div "25. Kithgard Gates (Locked) Escape the Kithgard dungeons, and don't let the gua…" at bounding box center [526, 253] width 774 height 506
click at [678, 257] on img at bounding box center [683, 243] width 19 height 45
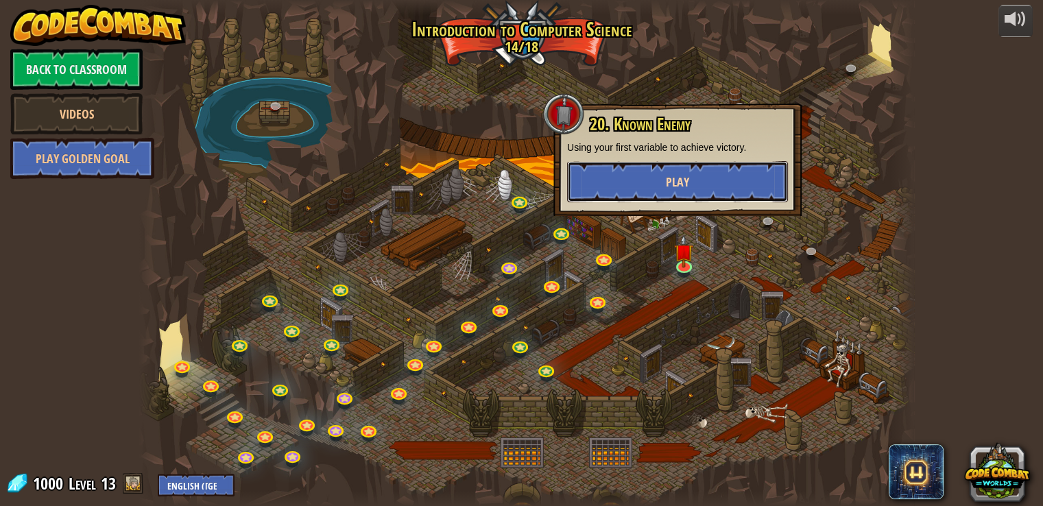
click at [701, 180] on button "Play" at bounding box center [677, 181] width 221 height 41
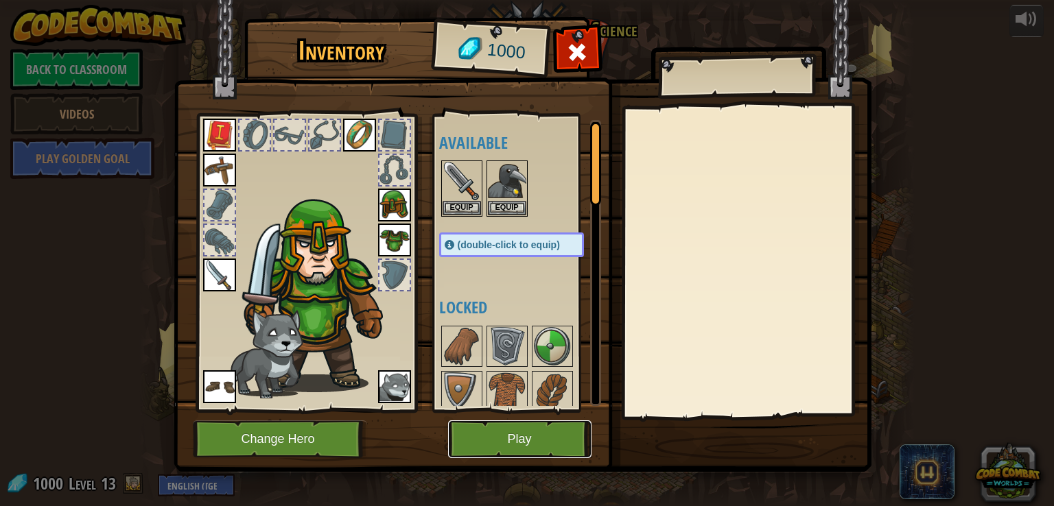
click at [551, 428] on button "Play" at bounding box center [519, 439] width 143 height 38
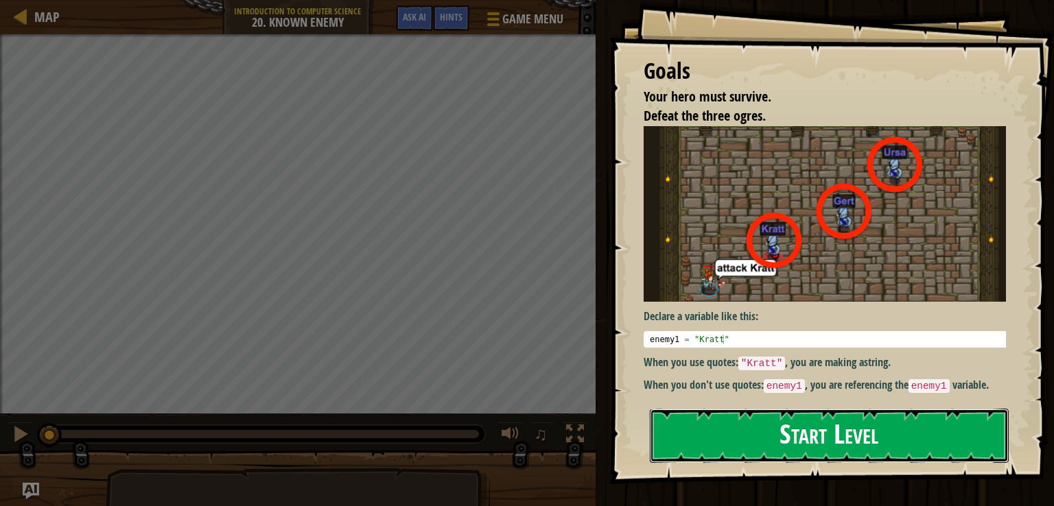
click at [733, 439] on button "Start Level" at bounding box center [829, 436] width 359 height 54
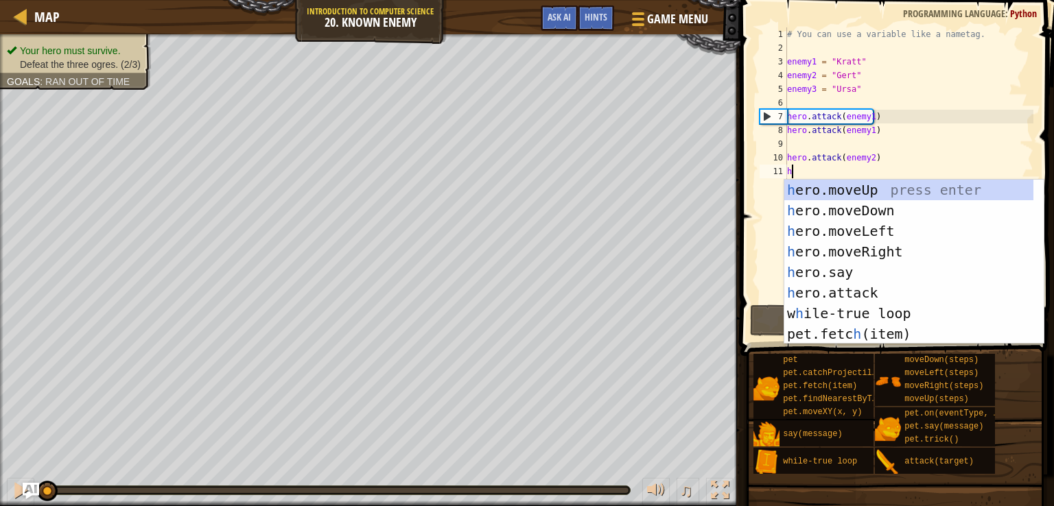
scroll to position [6, 0]
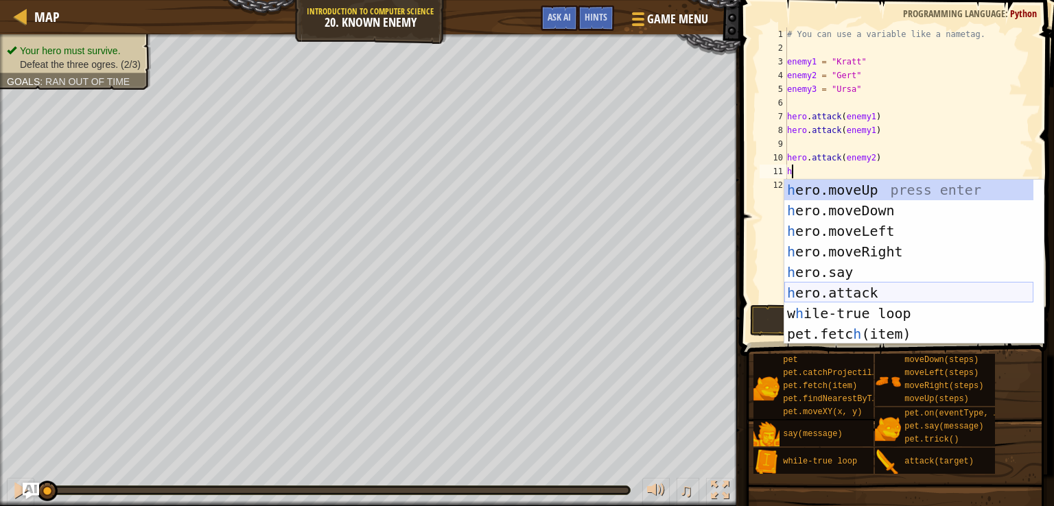
click at [861, 288] on div "h ero.moveUp press enter h ero.moveDown press enter h ero.moveLeft press enter …" at bounding box center [908, 283] width 249 height 206
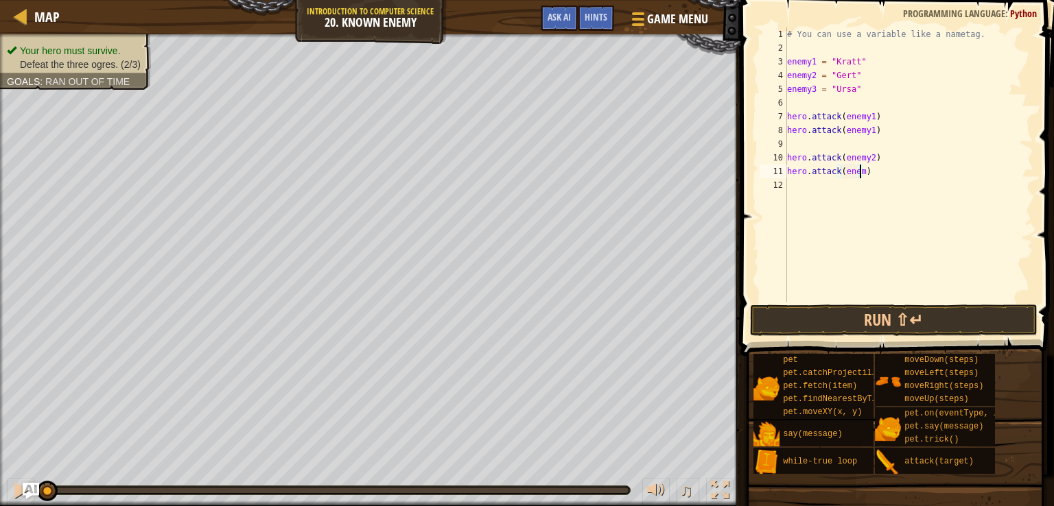
scroll to position [6, 5]
type textarea "hero.attack(enemy2)"
click at [798, 105] on div "# You can use a variable like a nametag. enemy1 = "[PERSON_NAME]" enemy2 = "[PE…" at bounding box center [908, 178] width 249 height 302
type textarea "e"
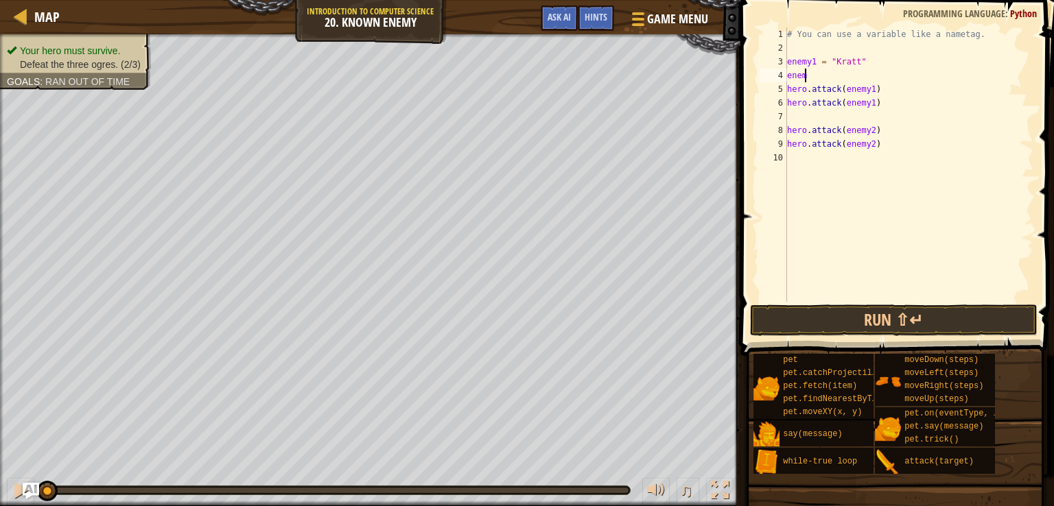
type textarea "e"
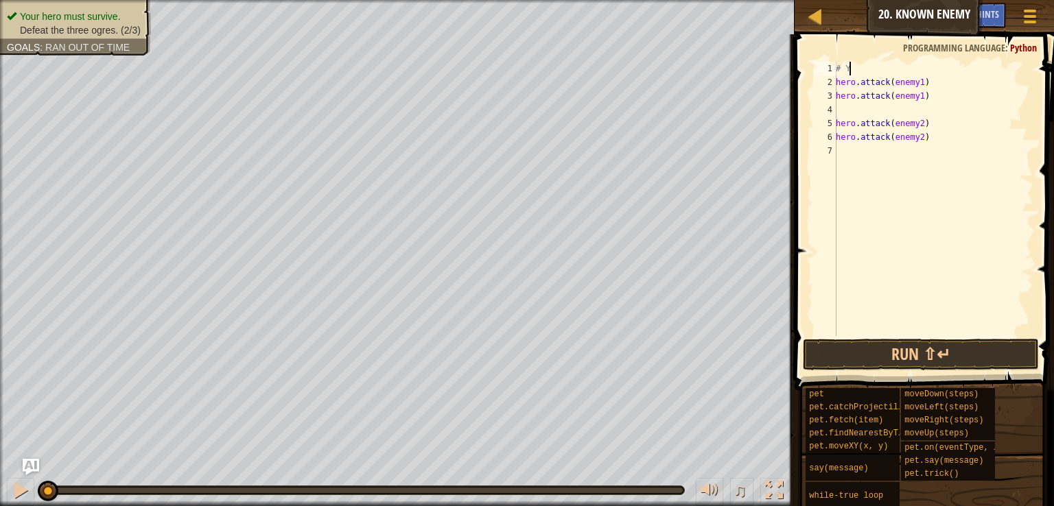
type textarea "#"
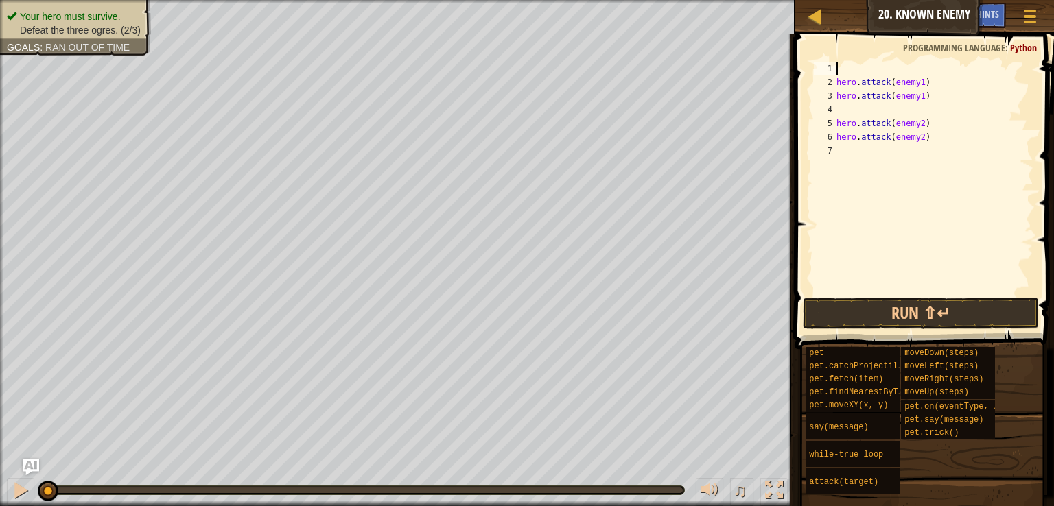
type textarea "hero.attack(enemy1)"
type textarea "hero.attack(enemy2)"
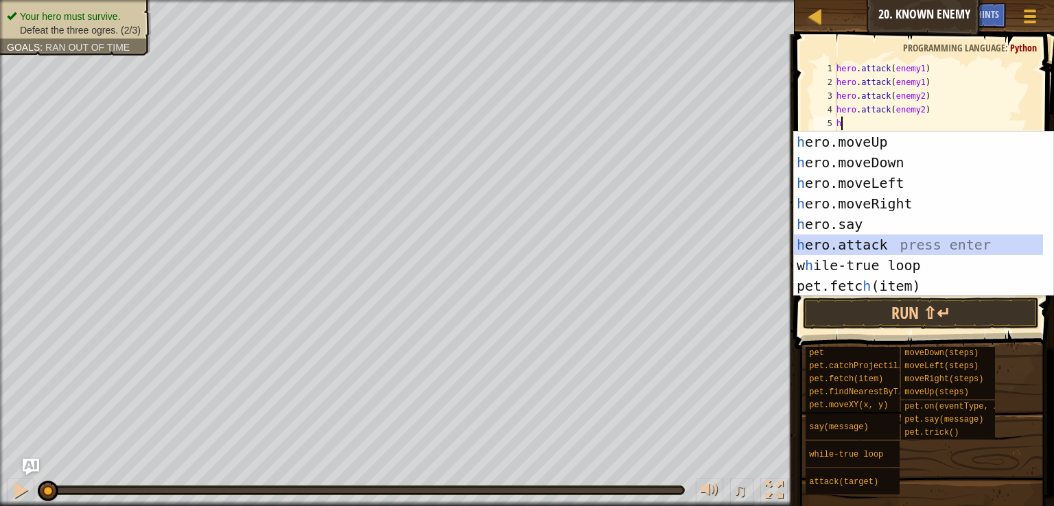
click at [856, 246] on div "h ero.moveUp press enter h ero.moveDown press enter h ero.moveLeft press enter …" at bounding box center [918, 235] width 249 height 206
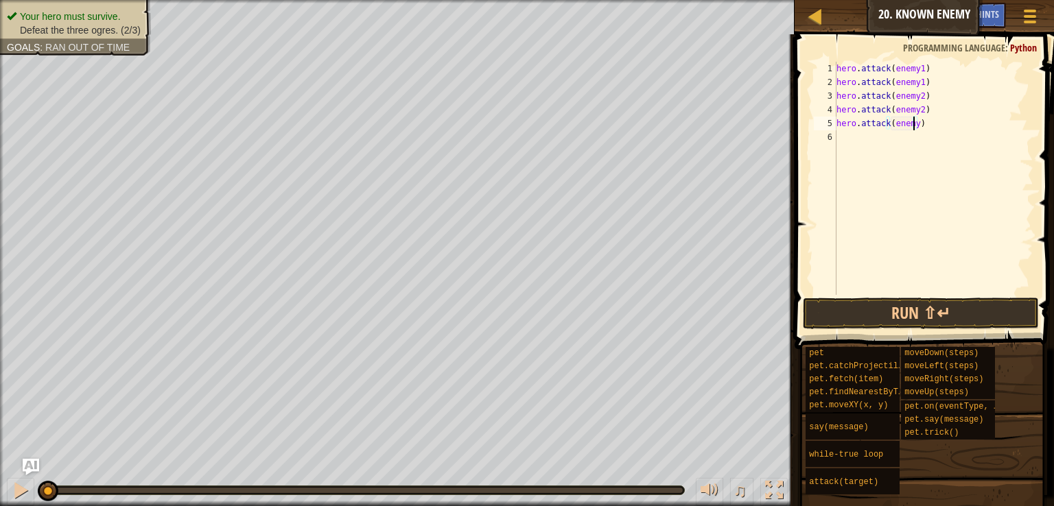
scroll to position [6, 5]
type textarea "hero.attack(enemy3)"
click at [872, 141] on div "hero . attack ( enemy1 ) hero . attack ( enemy1 ) hero . attack ( enemy2 ) hero…" at bounding box center [933, 192] width 200 height 261
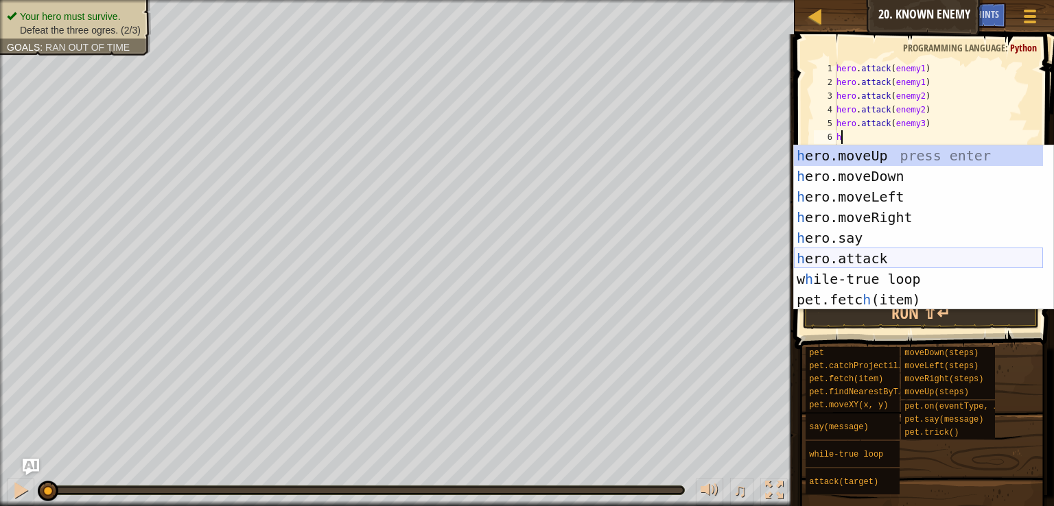
click at [860, 250] on div "h ero.moveUp press enter h ero.moveDown press enter h ero.moveLeft press enter …" at bounding box center [918, 248] width 249 height 206
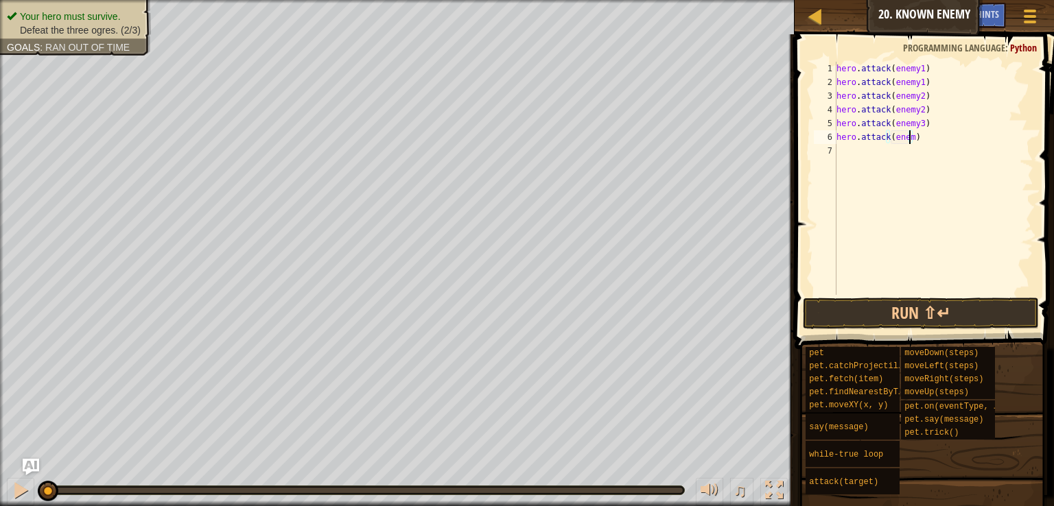
scroll to position [6, 5]
click at [912, 308] on button "Run ⇧↵" at bounding box center [920, 314] width 236 height 32
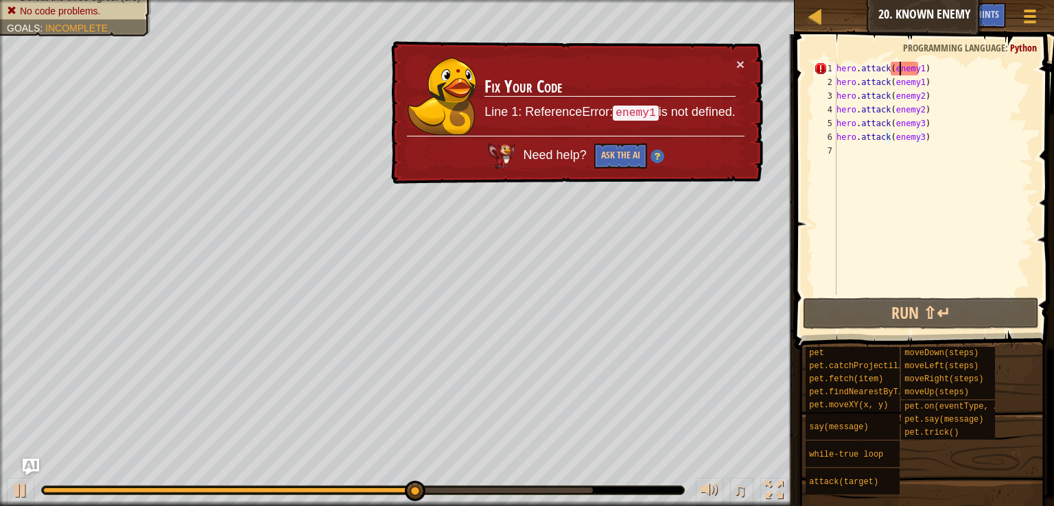
click at [899, 69] on div "hero . attack ( enemy1 ) hero . attack ( enemy1 ) hero . attack ( enemy2 ) hero…" at bounding box center [933, 192] width 200 height 261
type textarea "hero.attack(enemy1)"
click at [622, 152] on button "Ask the AI" at bounding box center [620, 155] width 53 height 25
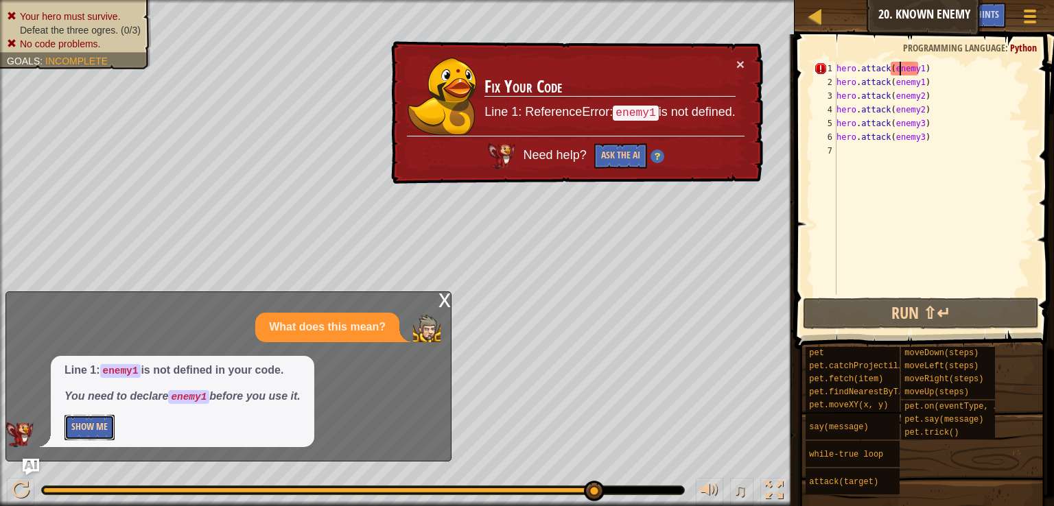
click at [90, 427] on button "Show Me" at bounding box center [89, 427] width 50 height 25
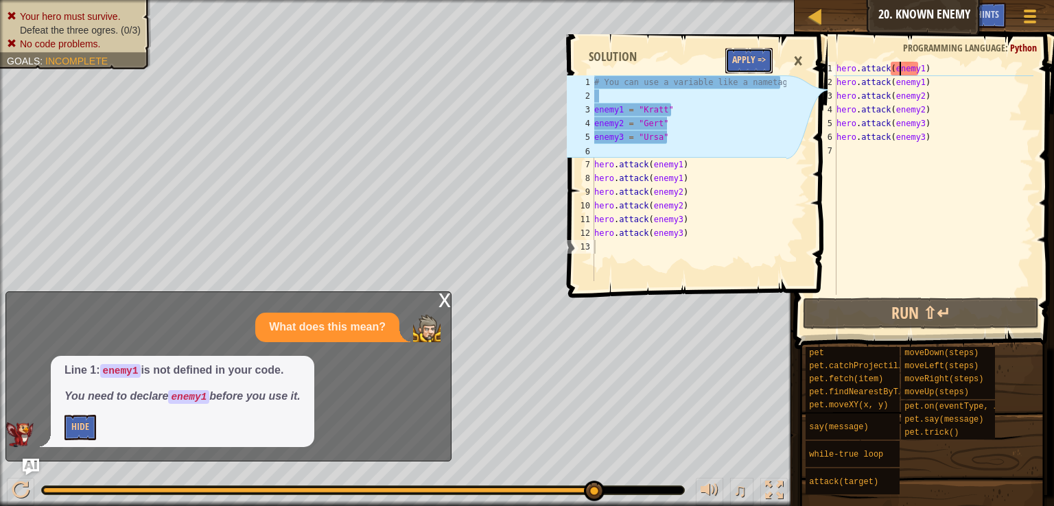
click at [730, 62] on button "Apply =>" at bounding box center [748, 60] width 47 height 25
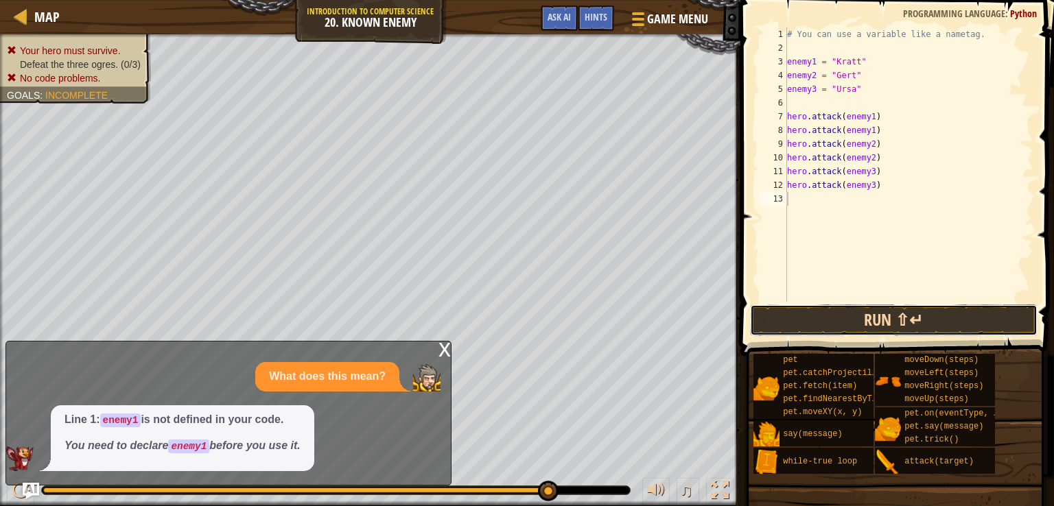
click at [914, 305] on button "Run ⇧↵" at bounding box center [894, 321] width 288 height 32
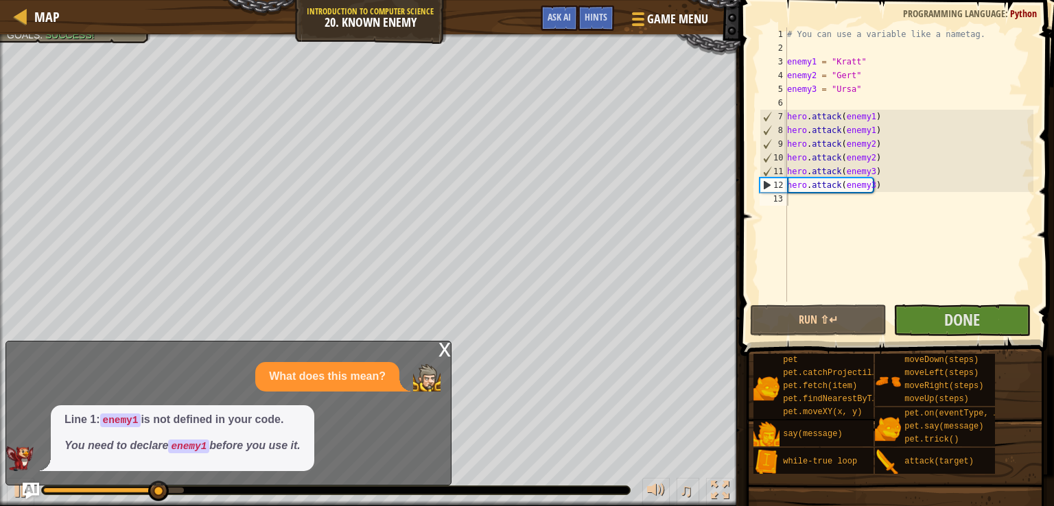
click at [446, 353] on div "x" at bounding box center [444, 349] width 12 height 14
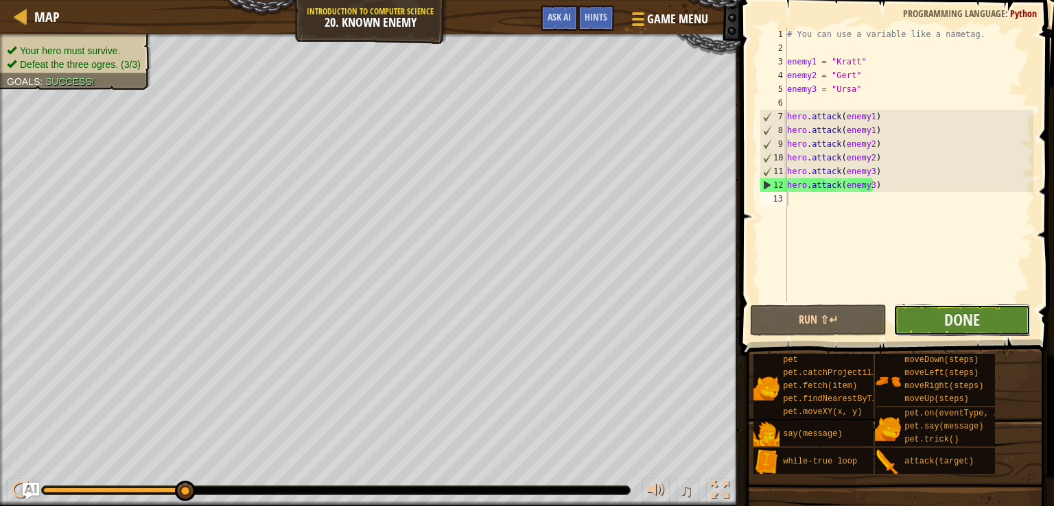
click at [914, 320] on button "Done" at bounding box center [961, 321] width 137 height 32
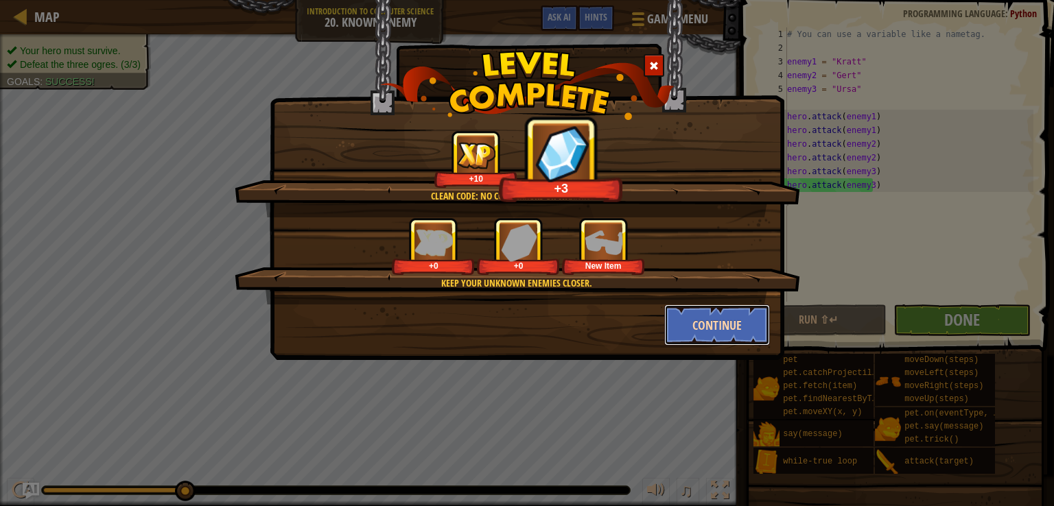
click at [697, 337] on button "Continue" at bounding box center [717, 325] width 106 height 41
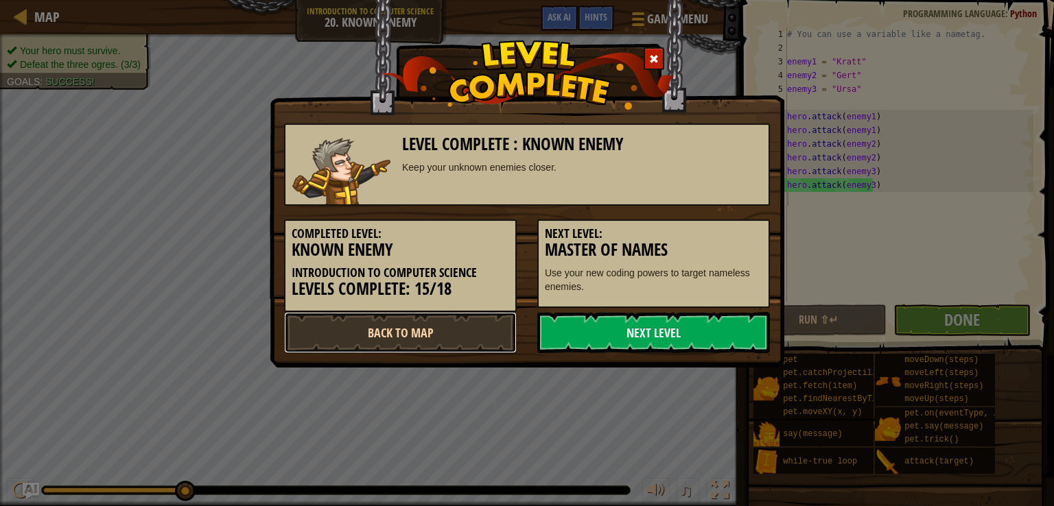
click at [477, 335] on link "Back to Map" at bounding box center [400, 332] width 233 height 41
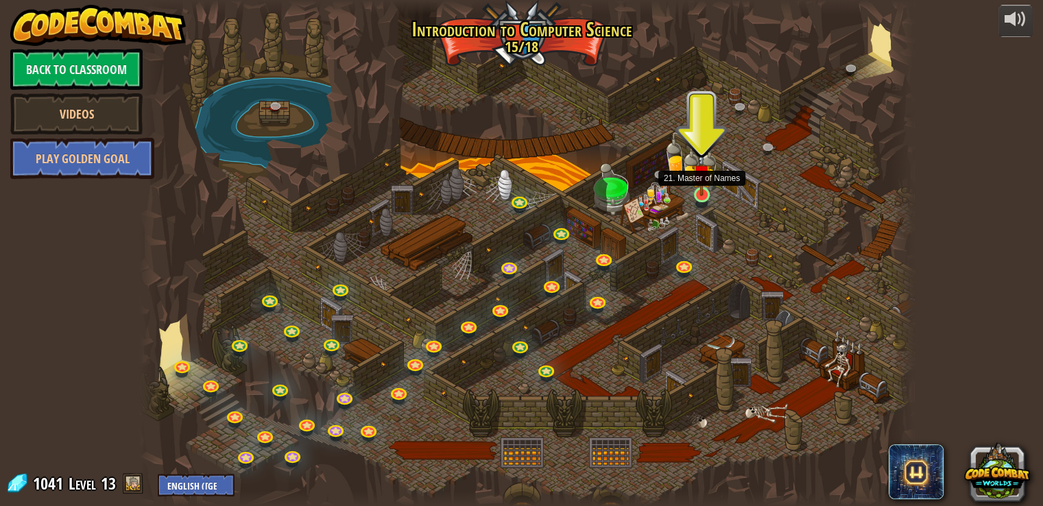
click at [694, 192] on img at bounding box center [701, 174] width 19 height 45
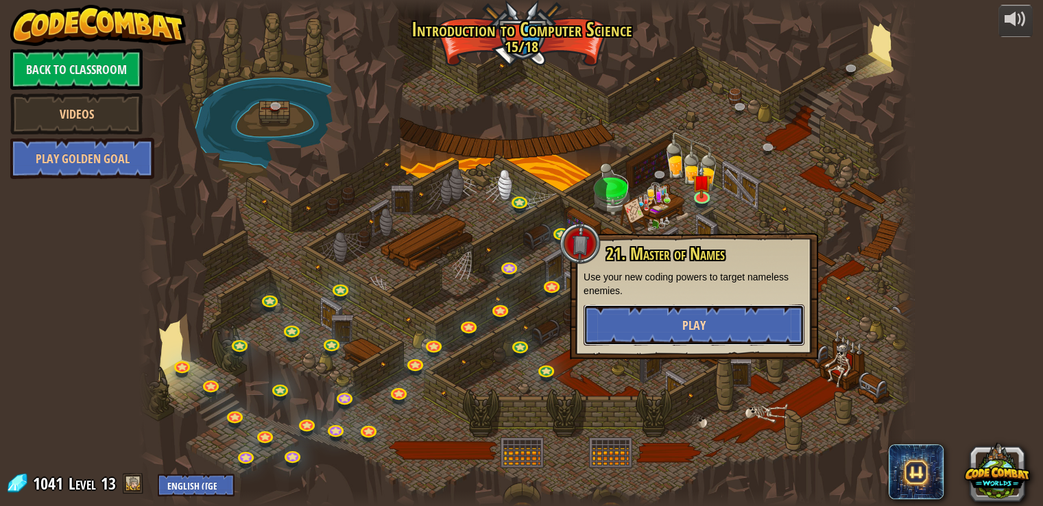
click at [686, 313] on button "Play" at bounding box center [694, 325] width 221 height 41
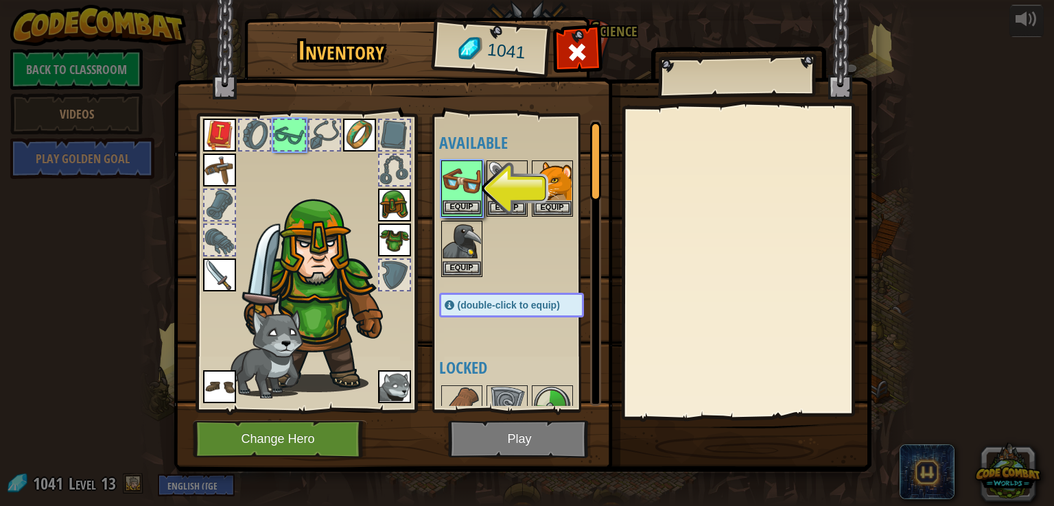
click at [471, 199] on img at bounding box center [461, 181] width 38 height 38
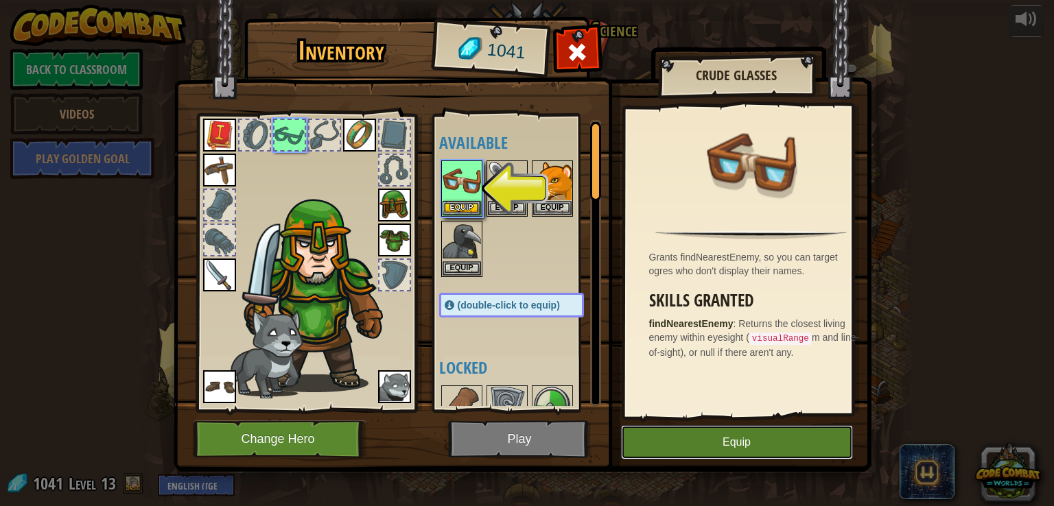
click at [716, 440] on button "Equip" at bounding box center [737, 442] width 232 height 34
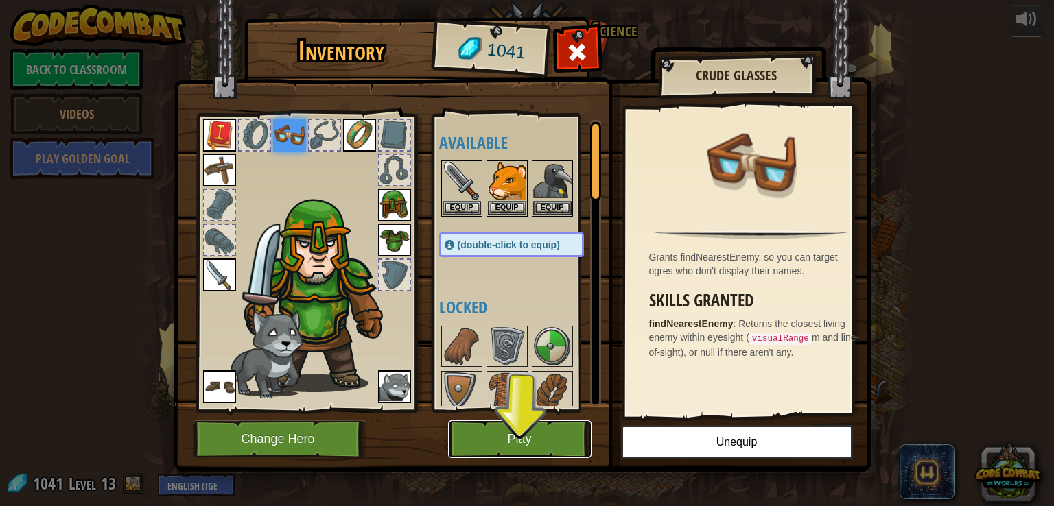
click at [556, 426] on button "Play" at bounding box center [519, 439] width 143 height 38
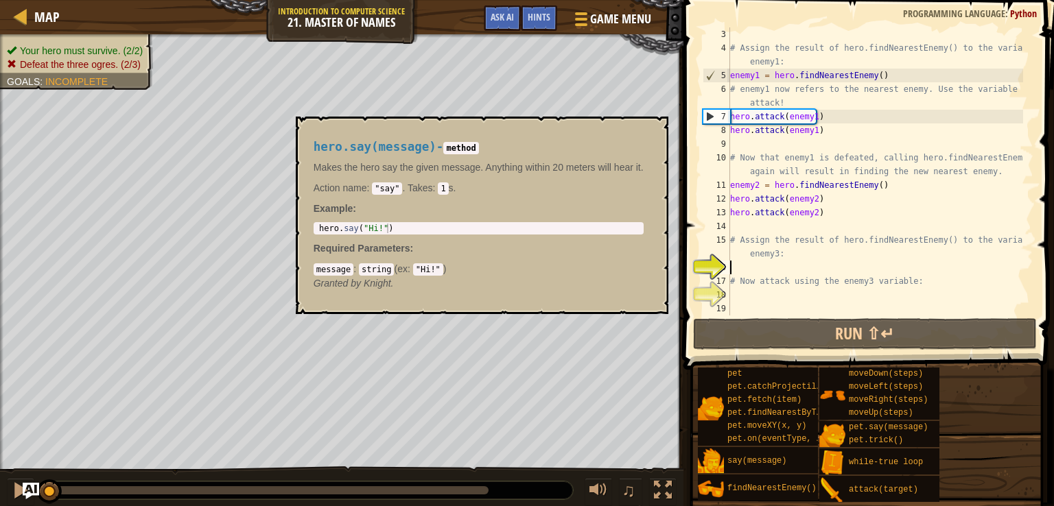
scroll to position [27, 0]
drag, startPoint x: 743, startPoint y: 412, endPoint x: 716, endPoint y: 267, distance: 147.3
click at [716, 267] on div "16" at bounding box center [715, 268] width 27 height 14
type textarea "# Now attack using the enemy3 variable:"
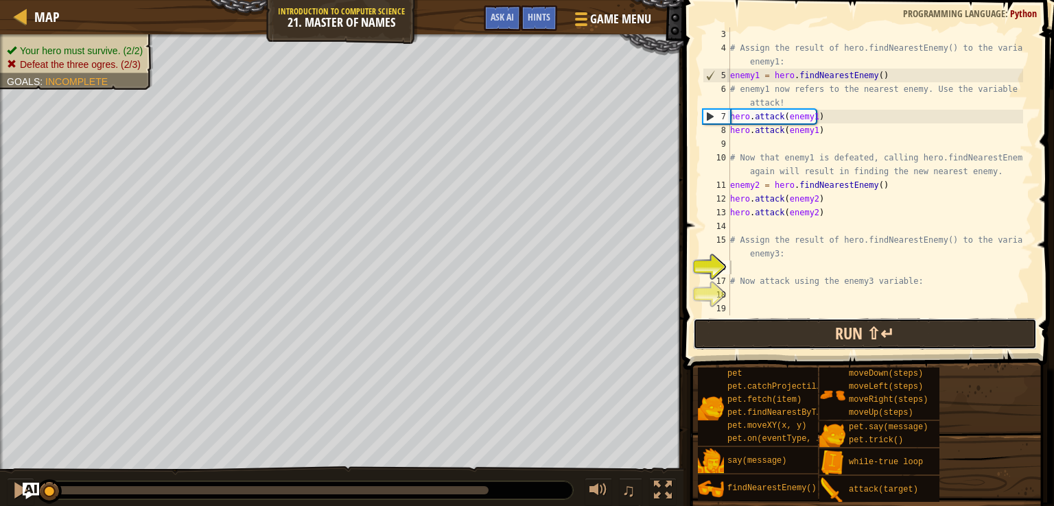
click at [750, 322] on button "Run ⇧↵" at bounding box center [865, 334] width 344 height 32
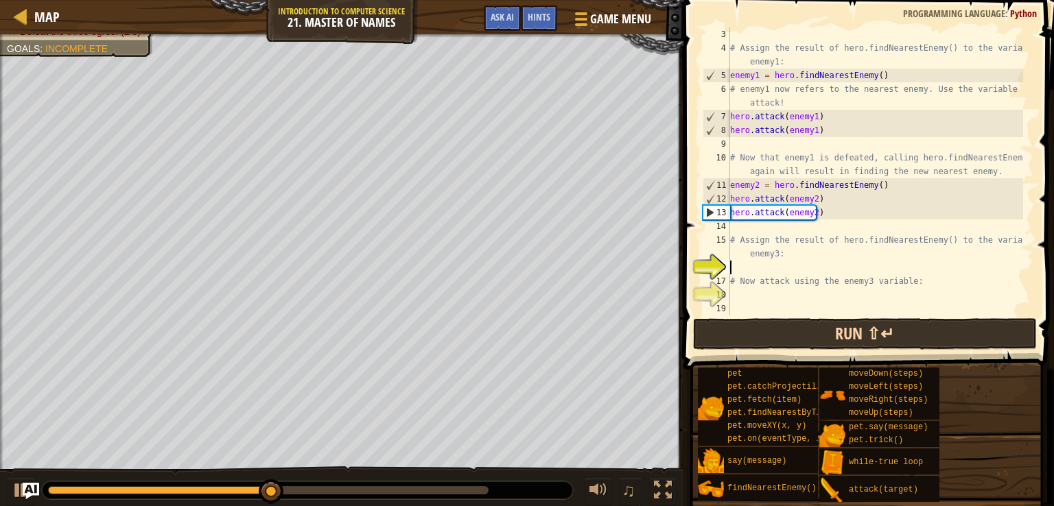
type textarea "h"
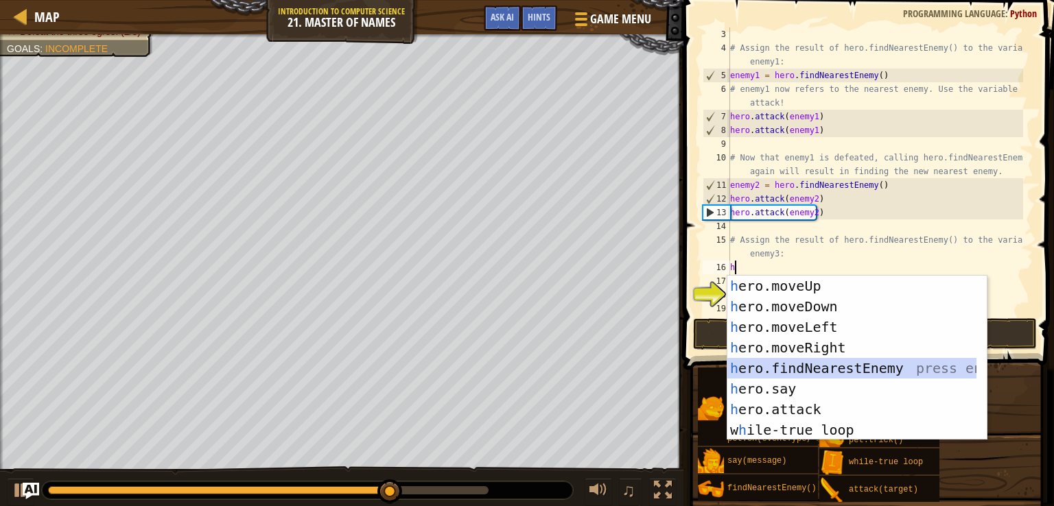
click at [826, 370] on div "h ero.moveUp press enter h ero.moveDown press enter h ero.moveLeft press enter …" at bounding box center [851, 379] width 249 height 206
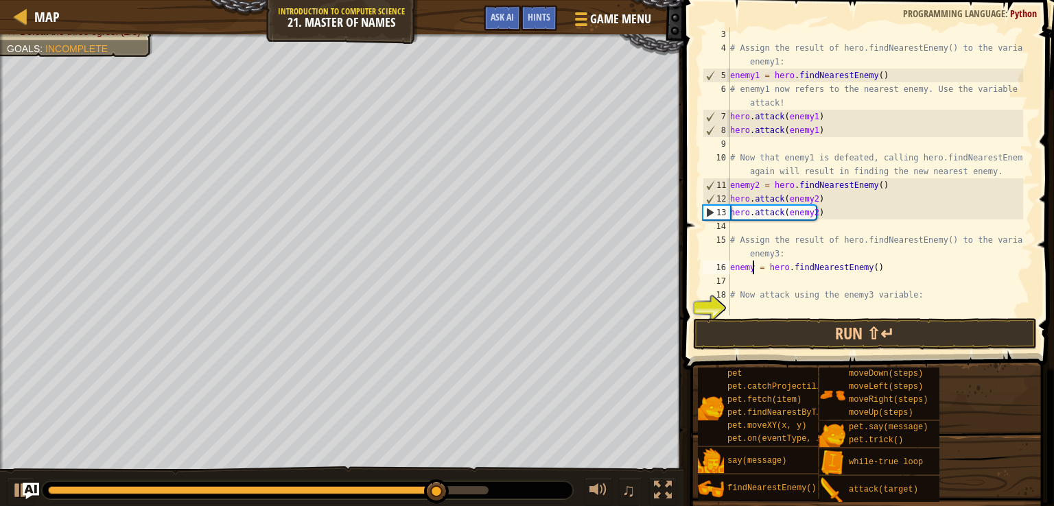
click at [750, 270] on div "# Assign the result of hero.findNearestEnemy() to the variable enemy1: enemy1 =…" at bounding box center [875, 185] width 296 height 316
type textarea "enemy3 = hero.findNearestEnemy()"
click at [752, 283] on div "# Assign the result of hero.findNearestEnemy() to the variable enemy1: enemy1 =…" at bounding box center [875, 185] width 296 height 316
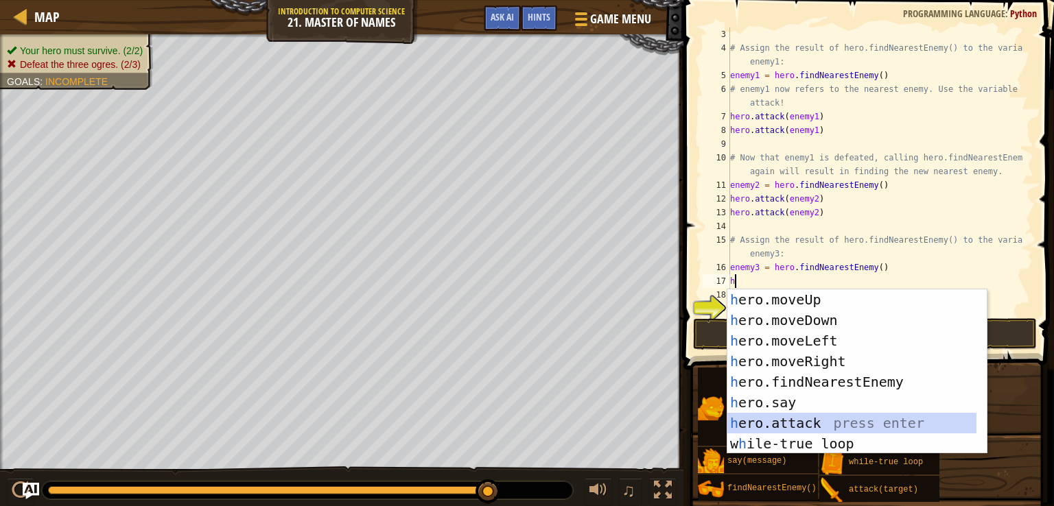
click at [787, 414] on div "h ero.moveUp press enter h ero.moveDown press enter h ero.moveLeft press enter …" at bounding box center [851, 392] width 249 height 206
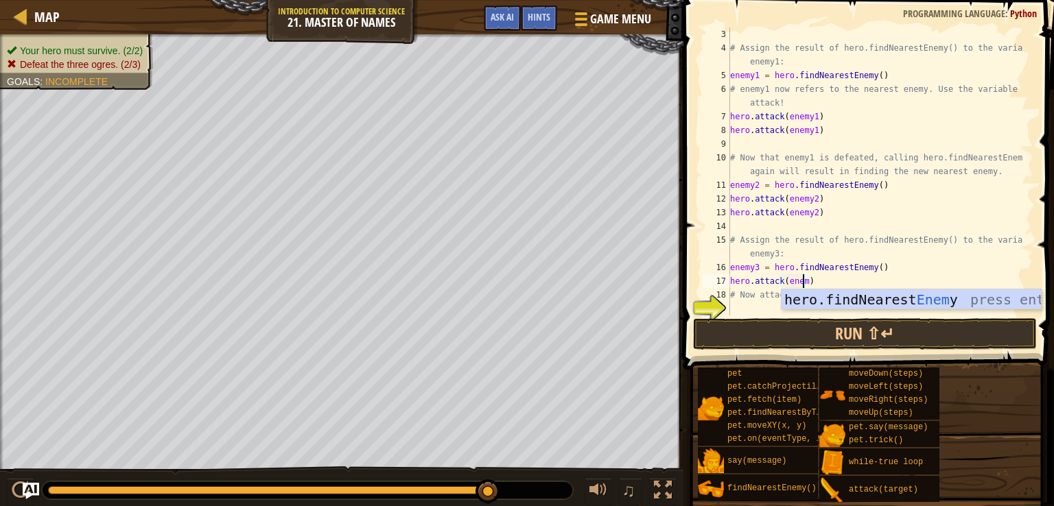
scroll to position [6, 5]
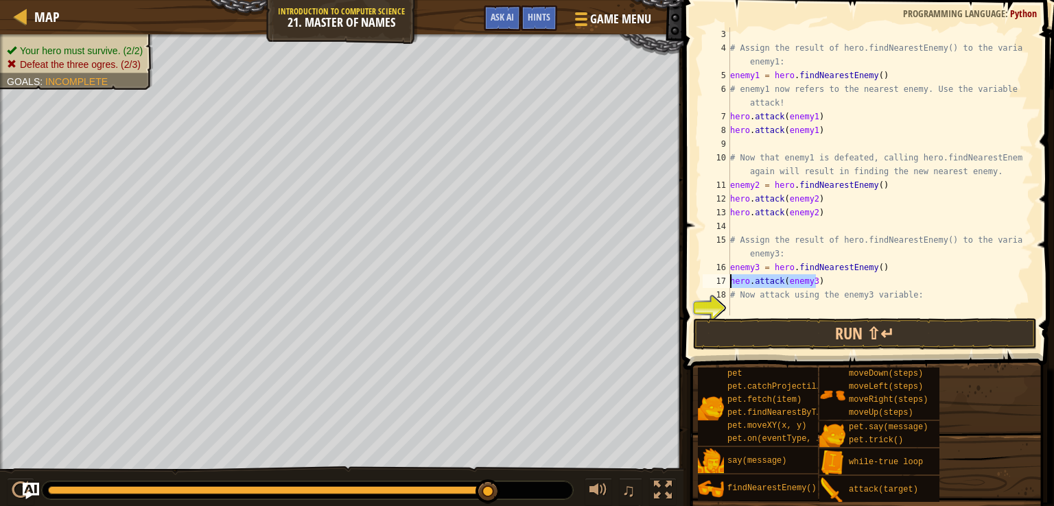
drag, startPoint x: 817, startPoint y: 281, endPoint x: 730, endPoint y: 277, distance: 87.2
click at [730, 277] on div "# Assign the result of hero.findNearestEnemy() to the variable enemy1: enemy1 =…" at bounding box center [875, 185] width 296 height 316
paste textarea ""Rig""
type textarea "h"
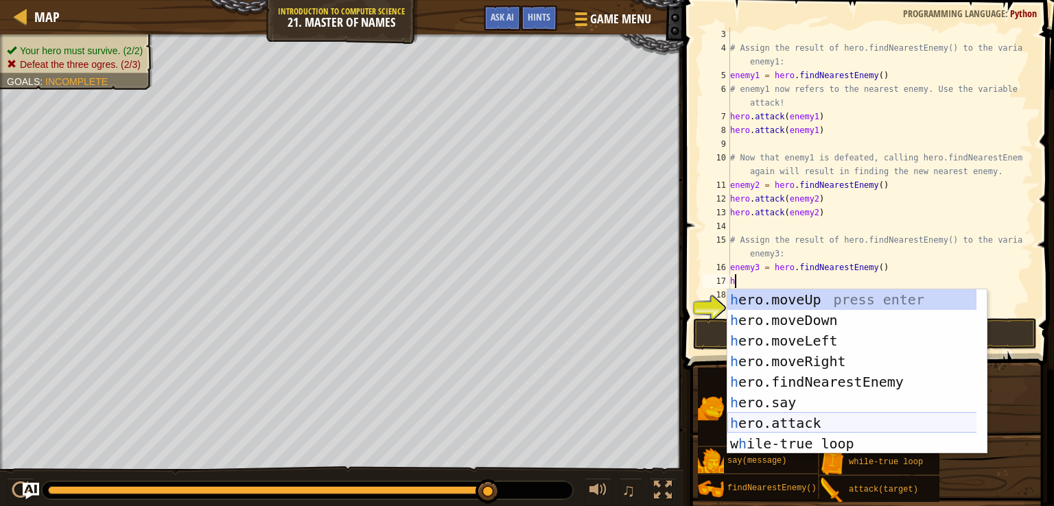
click at [792, 417] on div "h ero.moveUp press enter h ero.moveDown press enter h ero.moveLeft press enter …" at bounding box center [856, 392] width 259 height 206
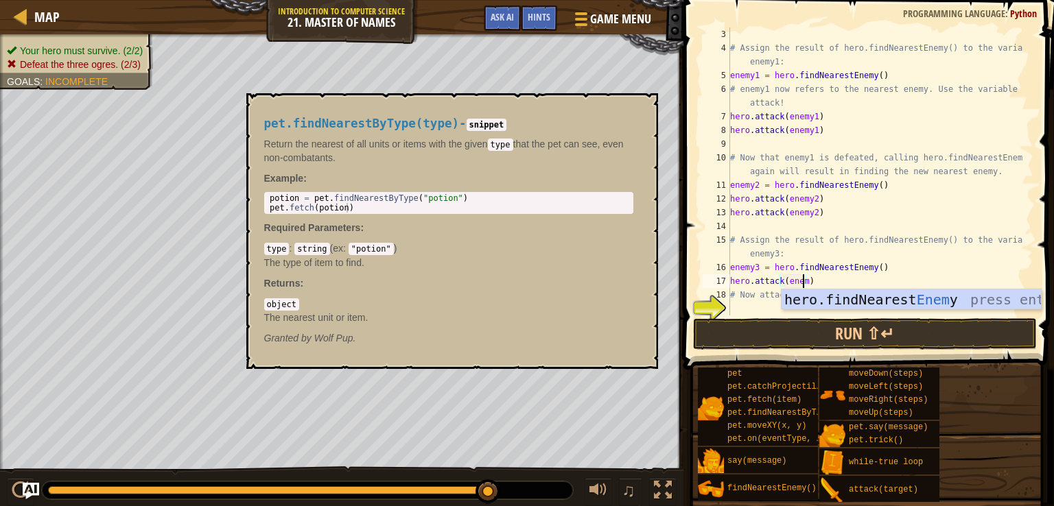
scroll to position [6, 5]
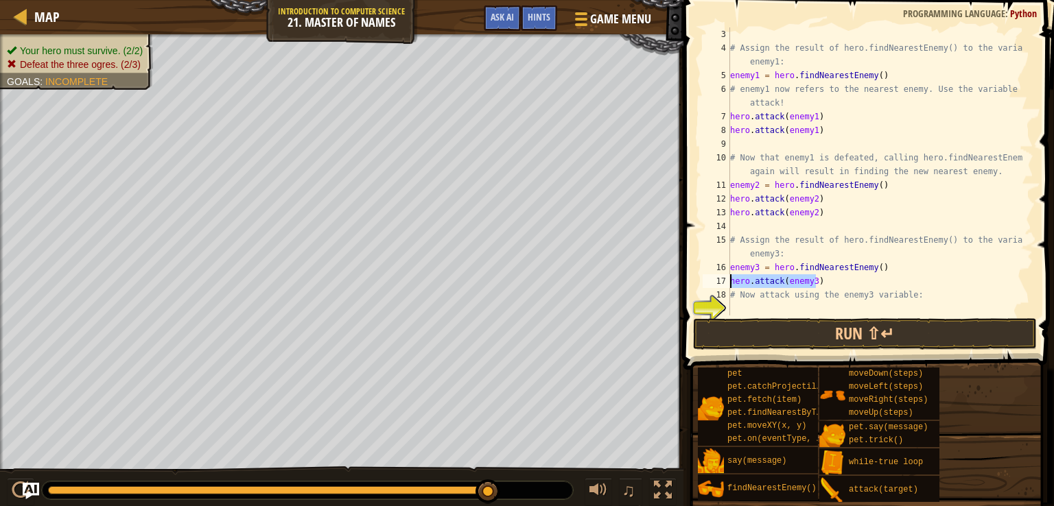
drag, startPoint x: 818, startPoint y: 276, endPoint x: 729, endPoint y: 281, distance: 89.3
click at [729, 281] on div "hero.attack(enemy3) 3 4 5 6 7 8 9 10 11 12 13 14 15 16 17 18 19 20 # Assign the…" at bounding box center [866, 171] width 333 height 288
click at [729, 281] on div "17" at bounding box center [715, 281] width 27 height 14
click at [847, 289] on div "# Assign the result of hero.findNearestEnemy() to the variable enemy1: enemy1 =…" at bounding box center [875, 185] width 296 height 316
click at [840, 287] on div "# Assign the result of hero.findNearestEnemy() to the variable enemy1: enemy1 =…" at bounding box center [875, 185] width 296 height 316
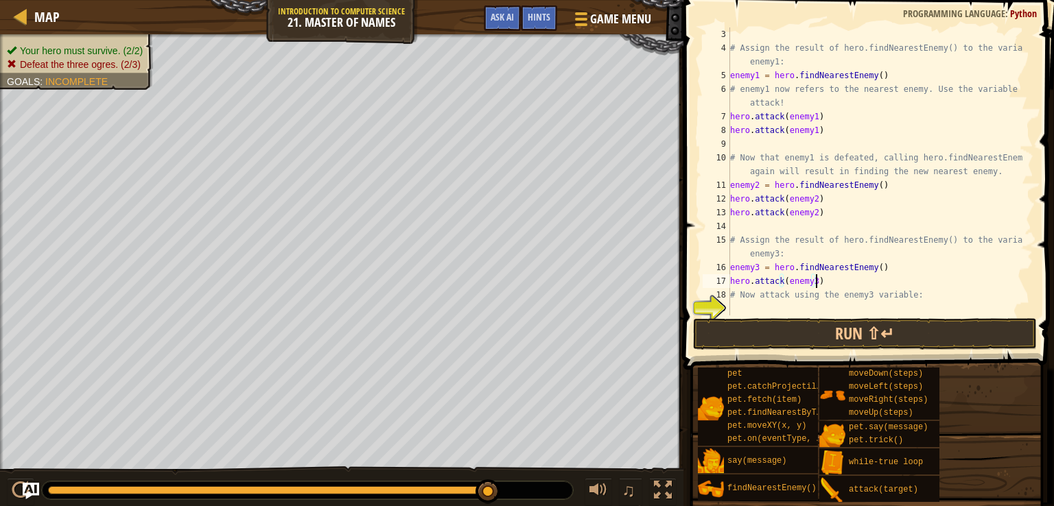
type textarea "hero.attack(enemy3)"
paste textarea "hero.attack(enemy3)"
type textarea "hero.attack(enemy3)"
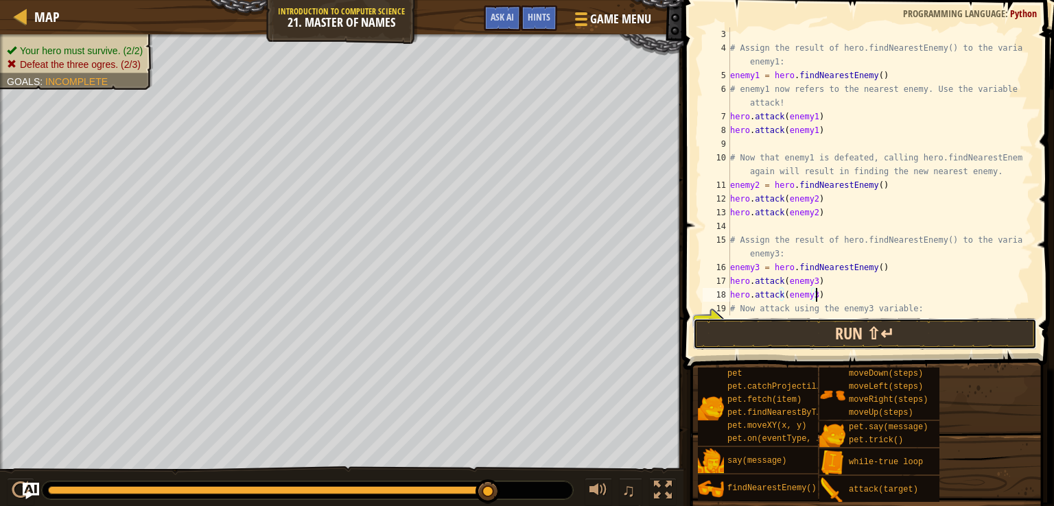
click at [936, 333] on button "Run ⇧↵" at bounding box center [865, 334] width 344 height 32
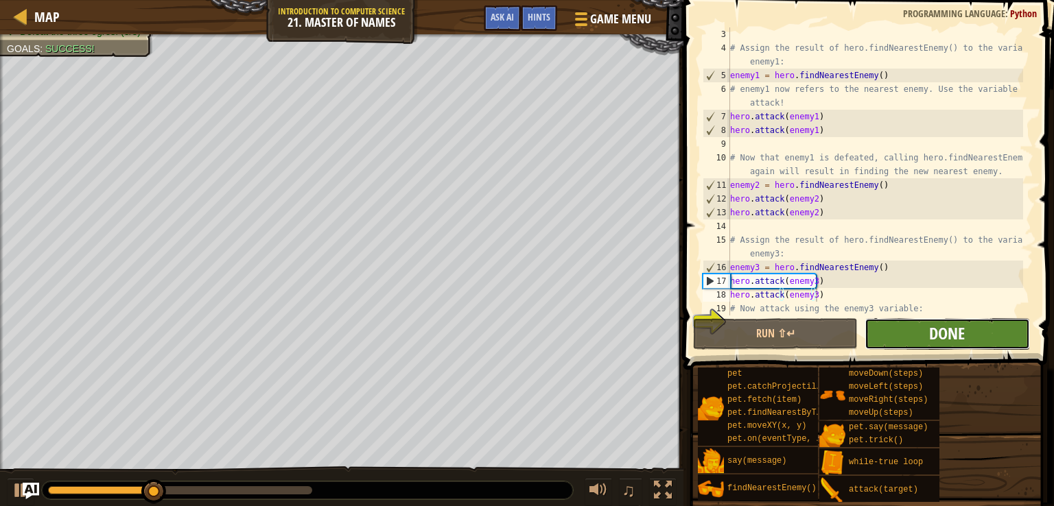
click at [942, 333] on span "Done" at bounding box center [947, 333] width 36 height 22
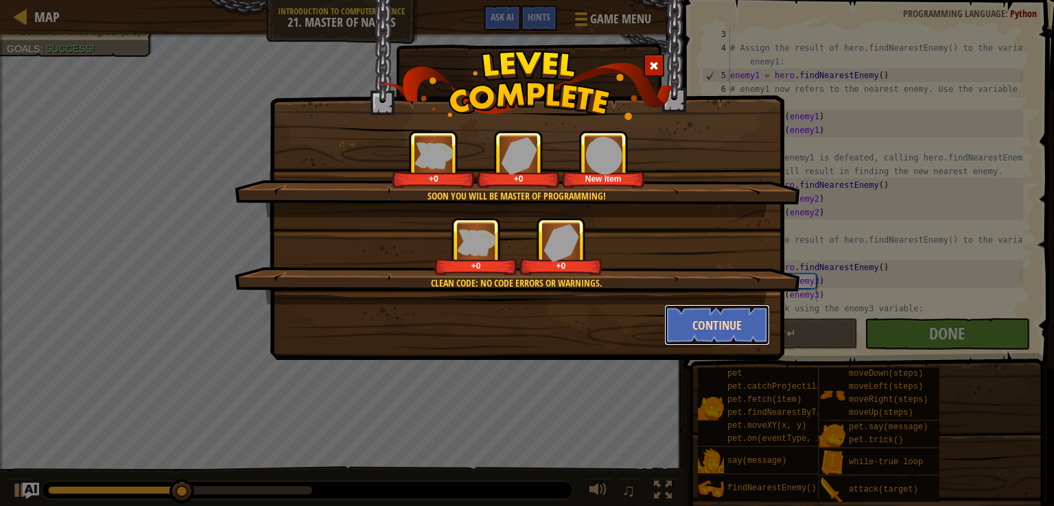
click at [707, 324] on button "Continue" at bounding box center [717, 325] width 106 height 41
